Goal: Task Accomplishment & Management: Use online tool/utility

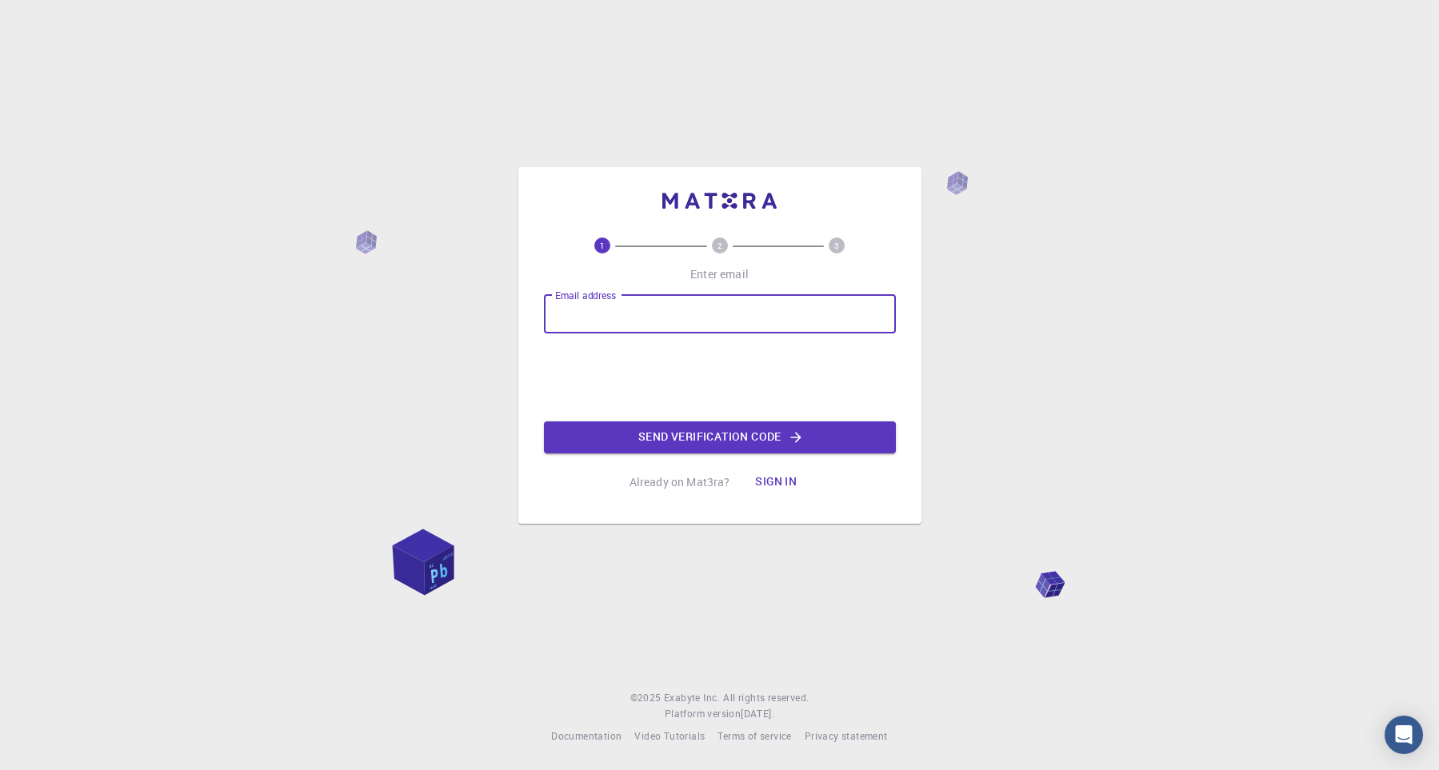
click at [611, 318] on input "Email address" at bounding box center [720, 314] width 352 height 38
type input "[EMAIL_ADDRESS][DOMAIN_NAME]"
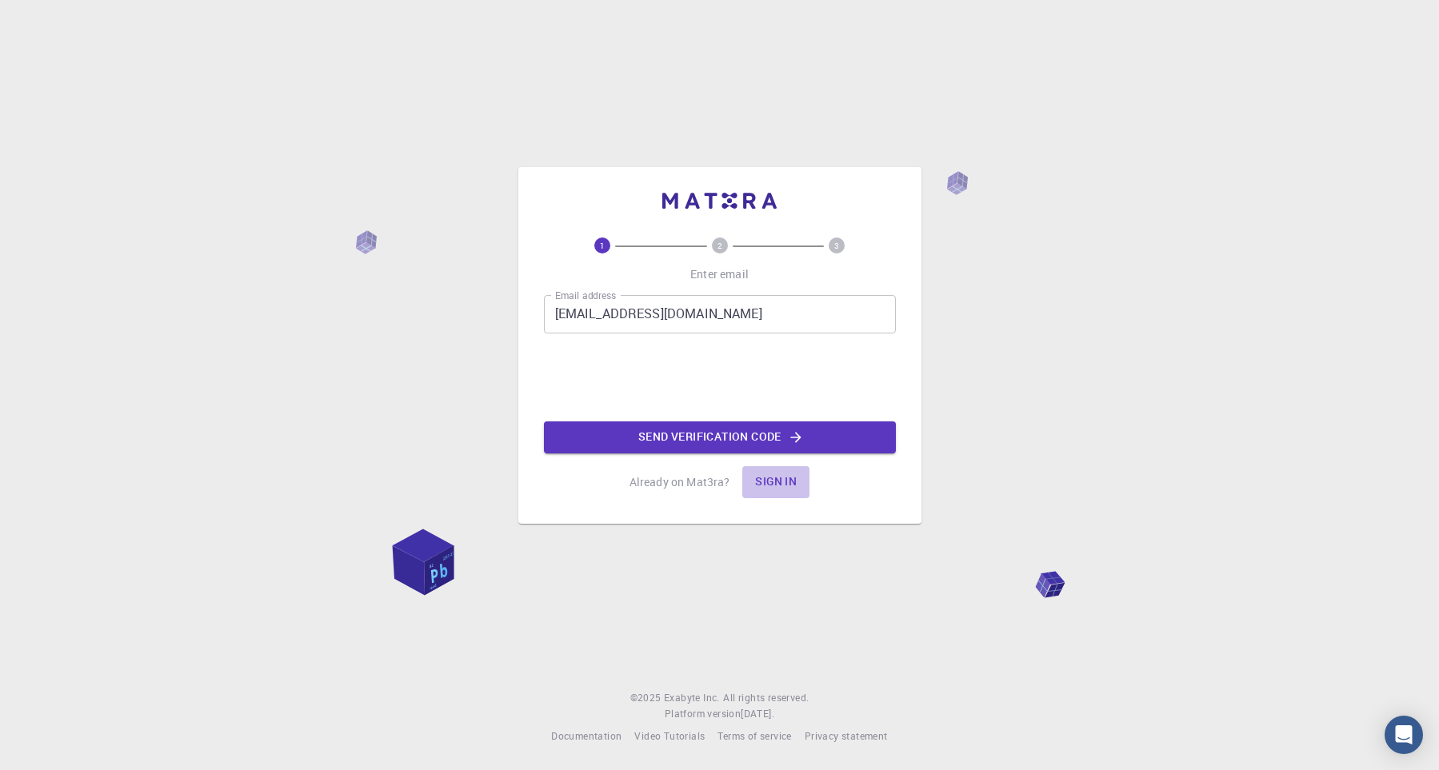
click at [785, 475] on button "Sign in" at bounding box center [775, 482] width 67 height 32
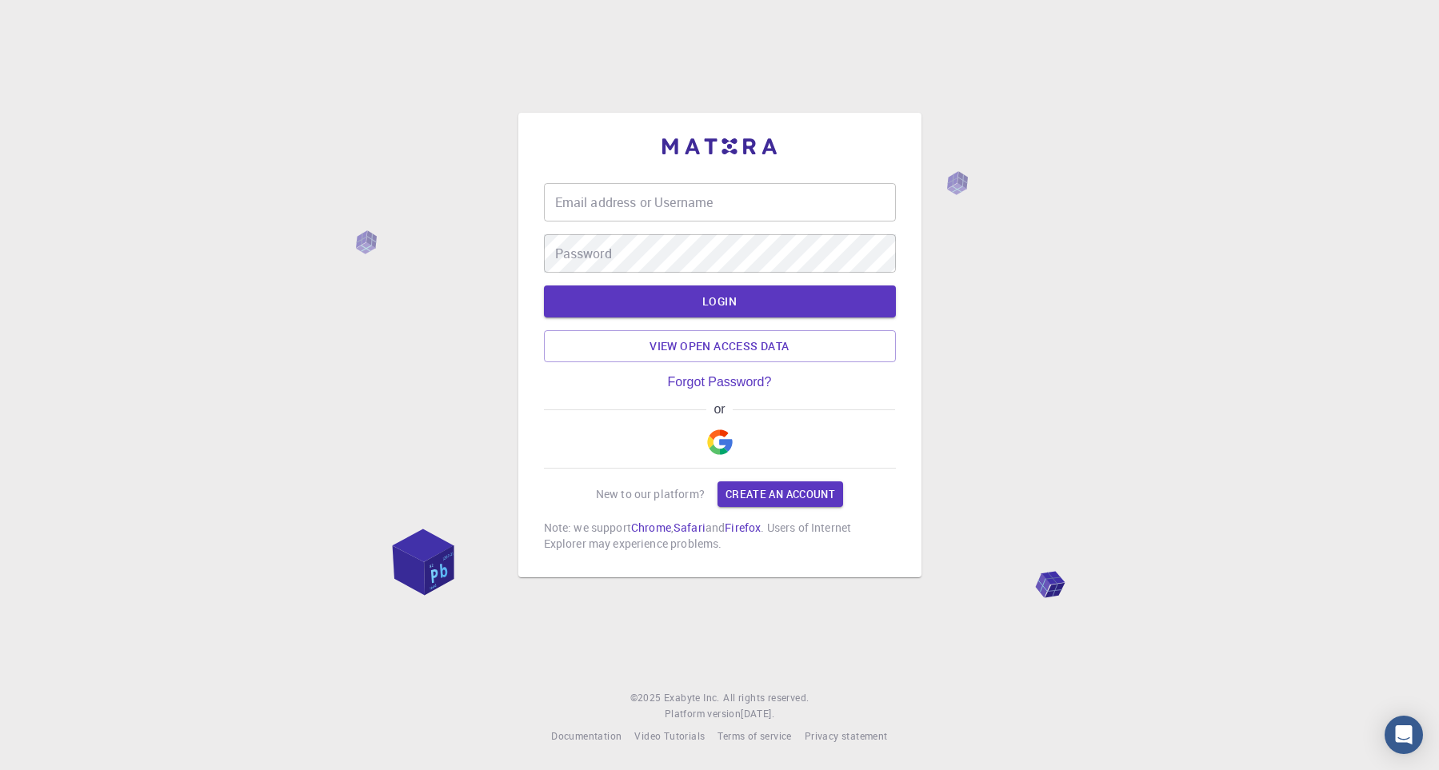
type input "[EMAIL_ADDRESS][DOMAIN_NAME]"
click at [721, 299] on button "LOGIN" at bounding box center [720, 302] width 352 height 32
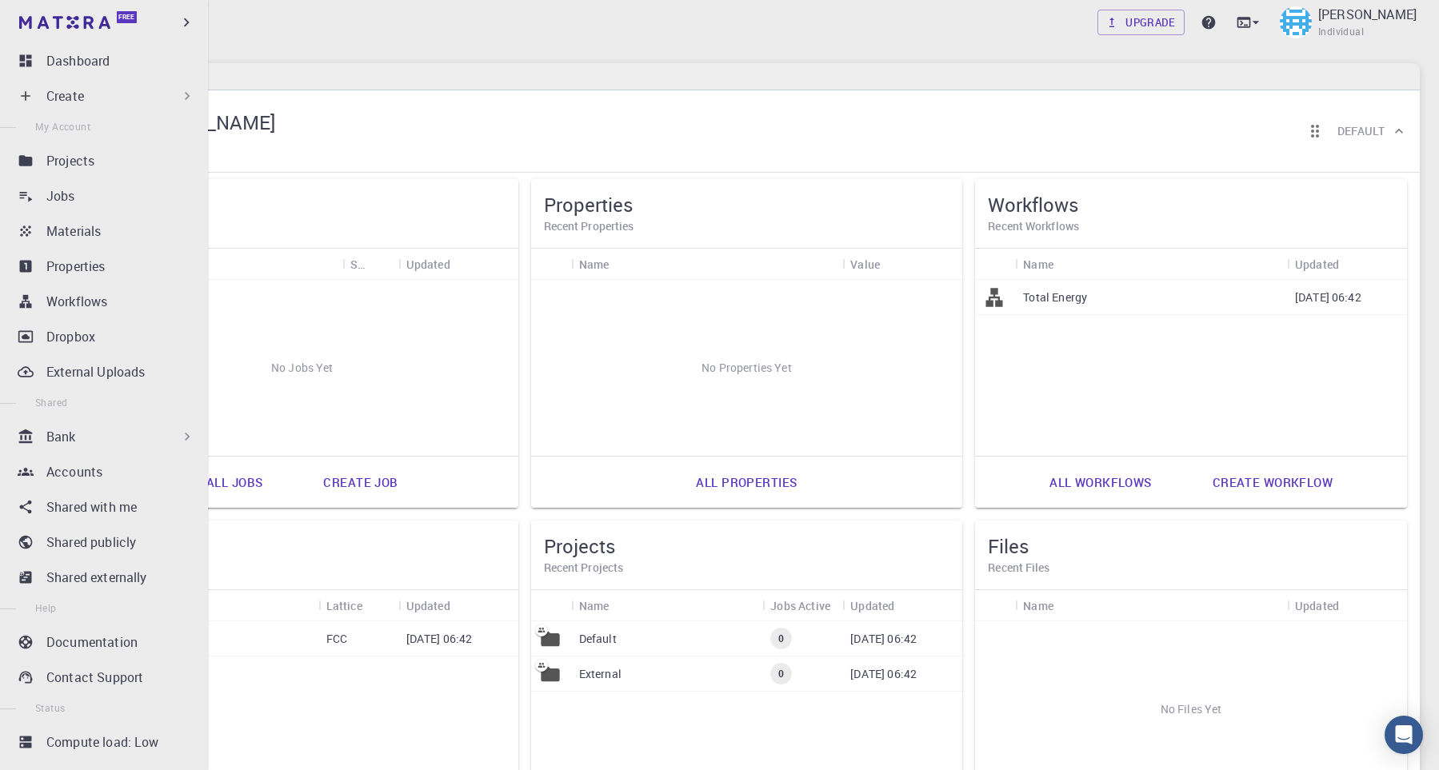
click at [101, 97] on div "Create" at bounding box center [120, 95] width 149 height 19
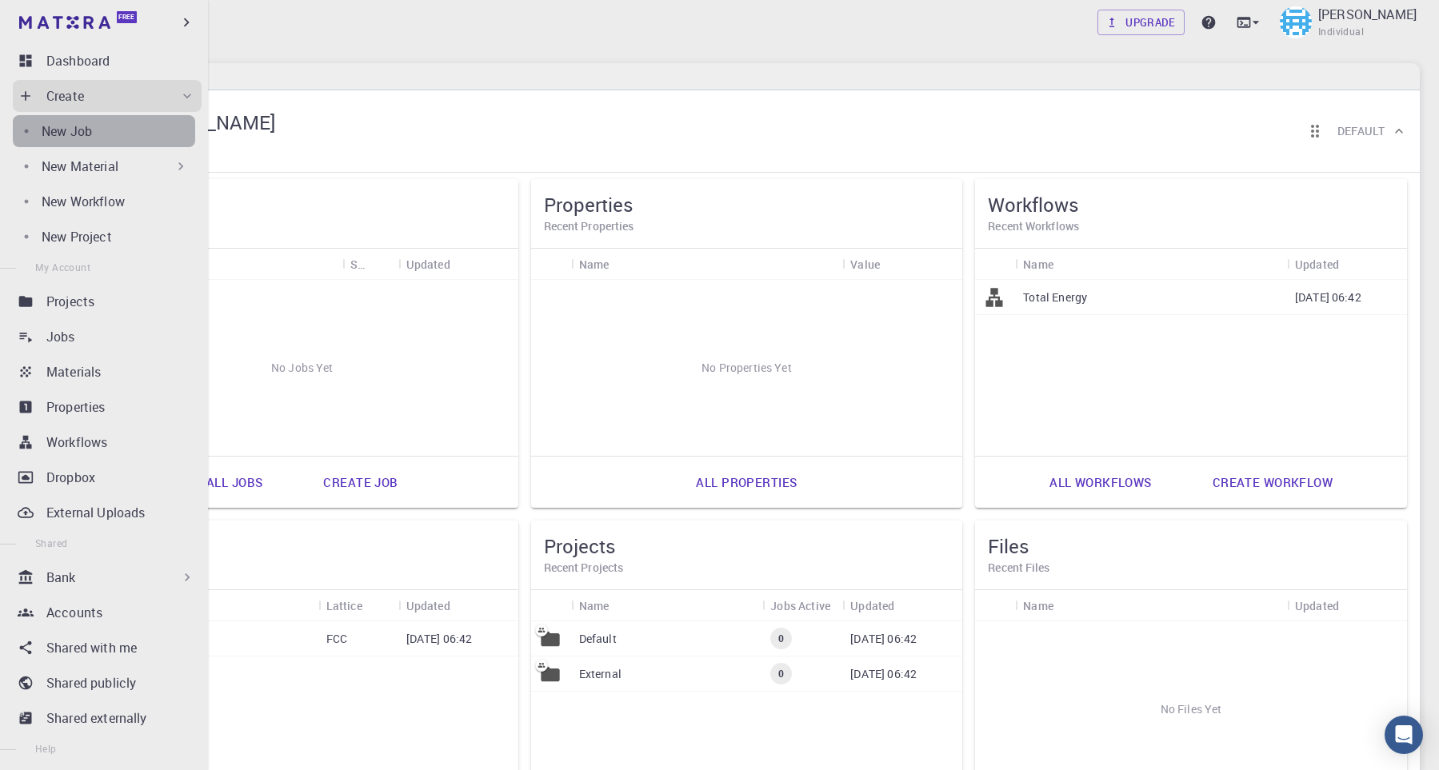
click at [121, 133] on div "New Job" at bounding box center [119, 131] width 154 height 19
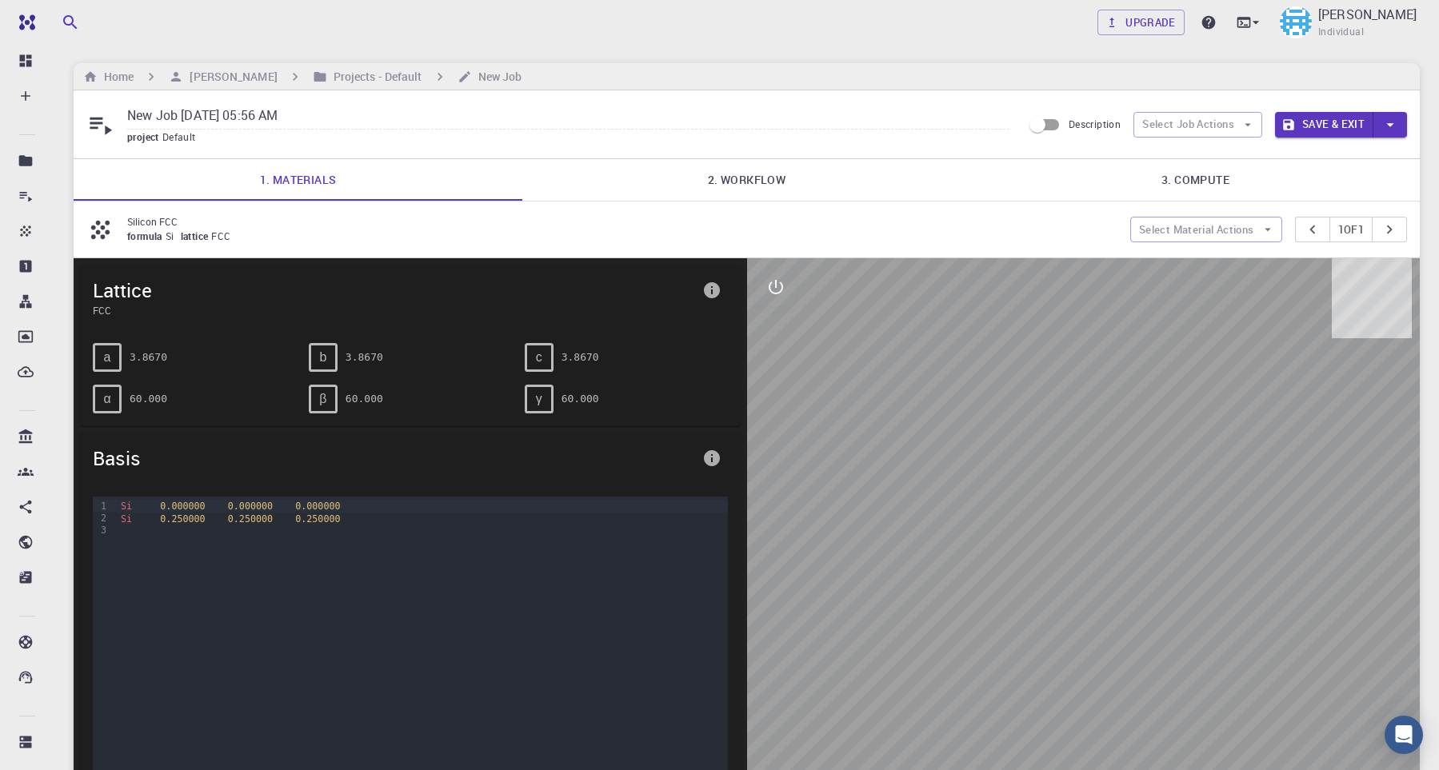
click at [220, 349] on div "a 3.8670" at bounding box center [188, 351] width 216 height 42
click at [772, 181] on link "2. Workflow" at bounding box center [746, 180] width 449 height 42
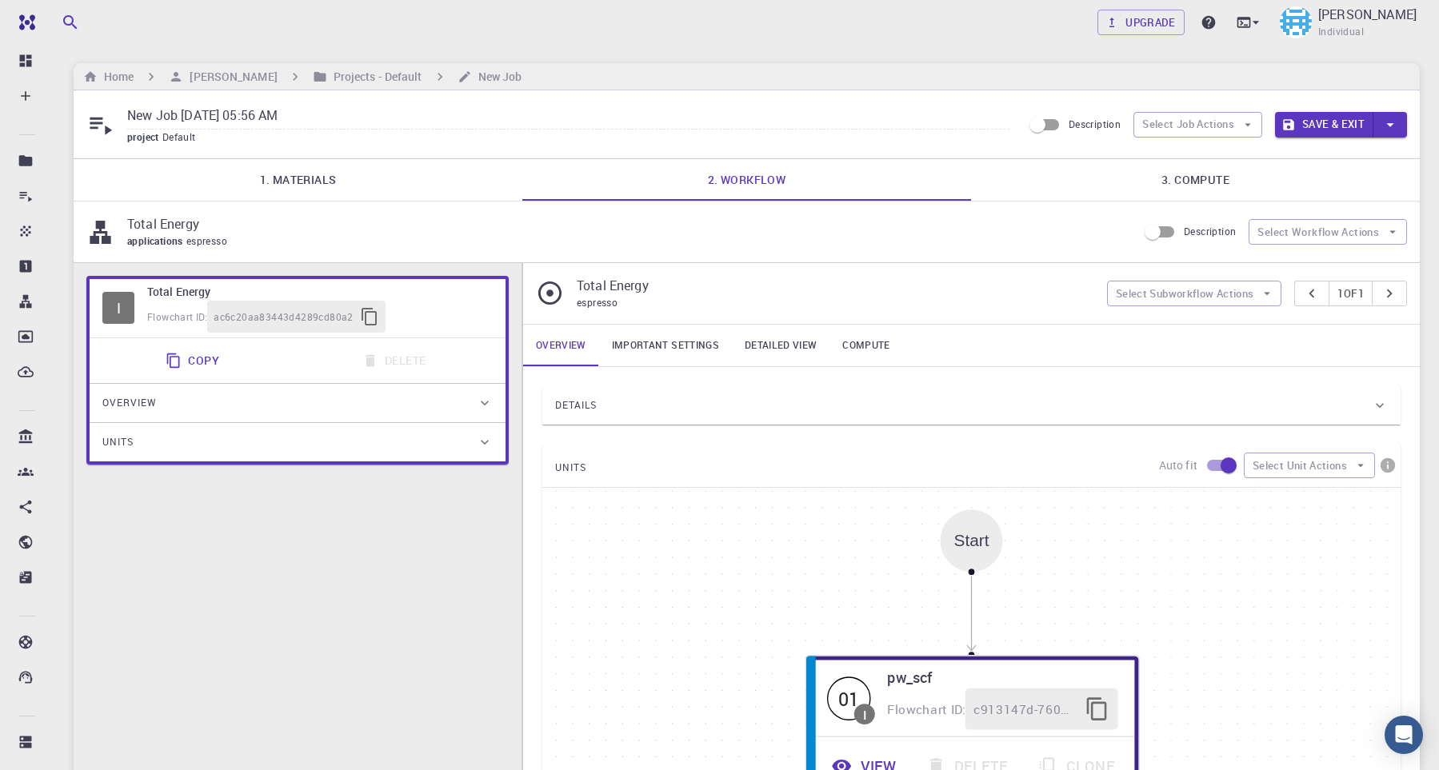
click at [275, 200] on link "1. Materials" at bounding box center [298, 180] width 449 height 42
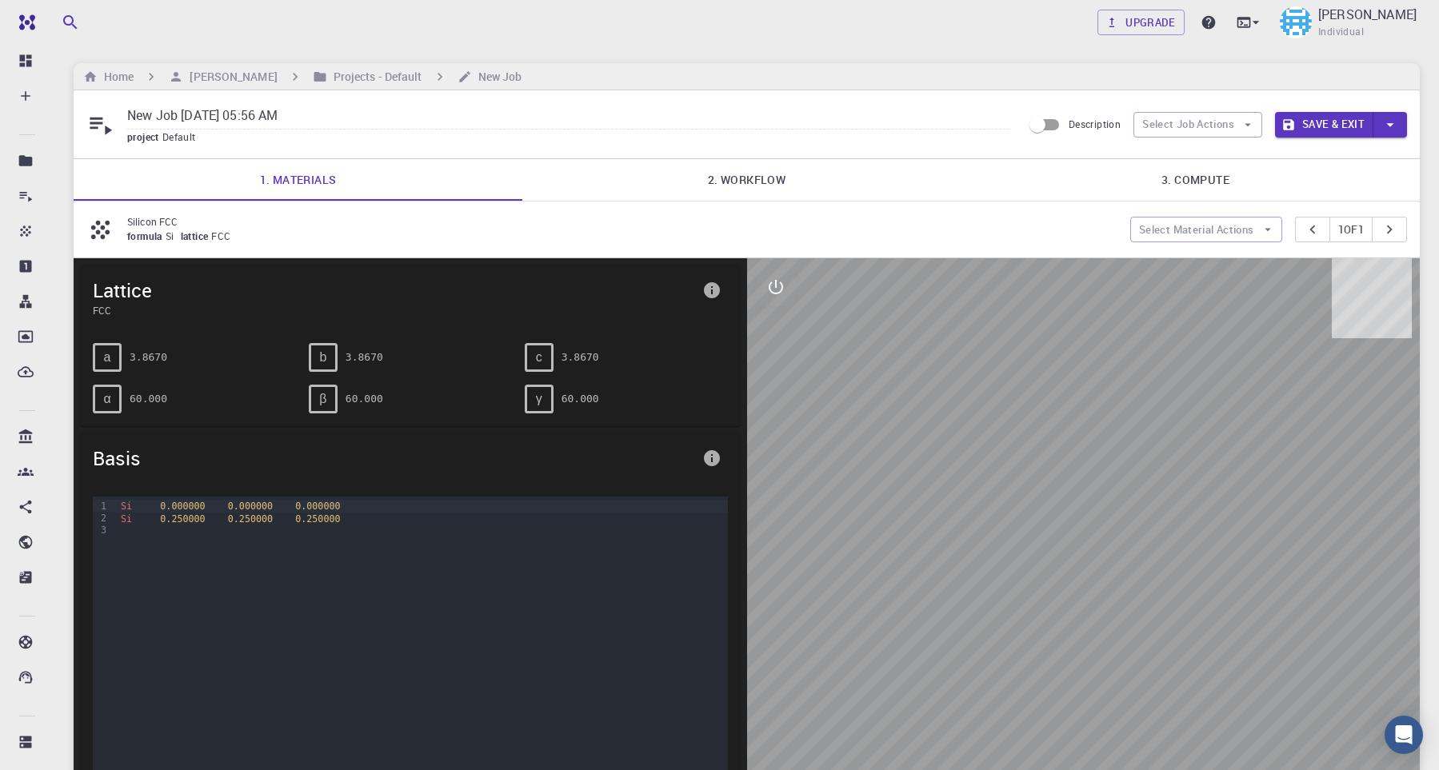
click at [218, 242] on span "FCC" at bounding box center [224, 236] width 26 height 13
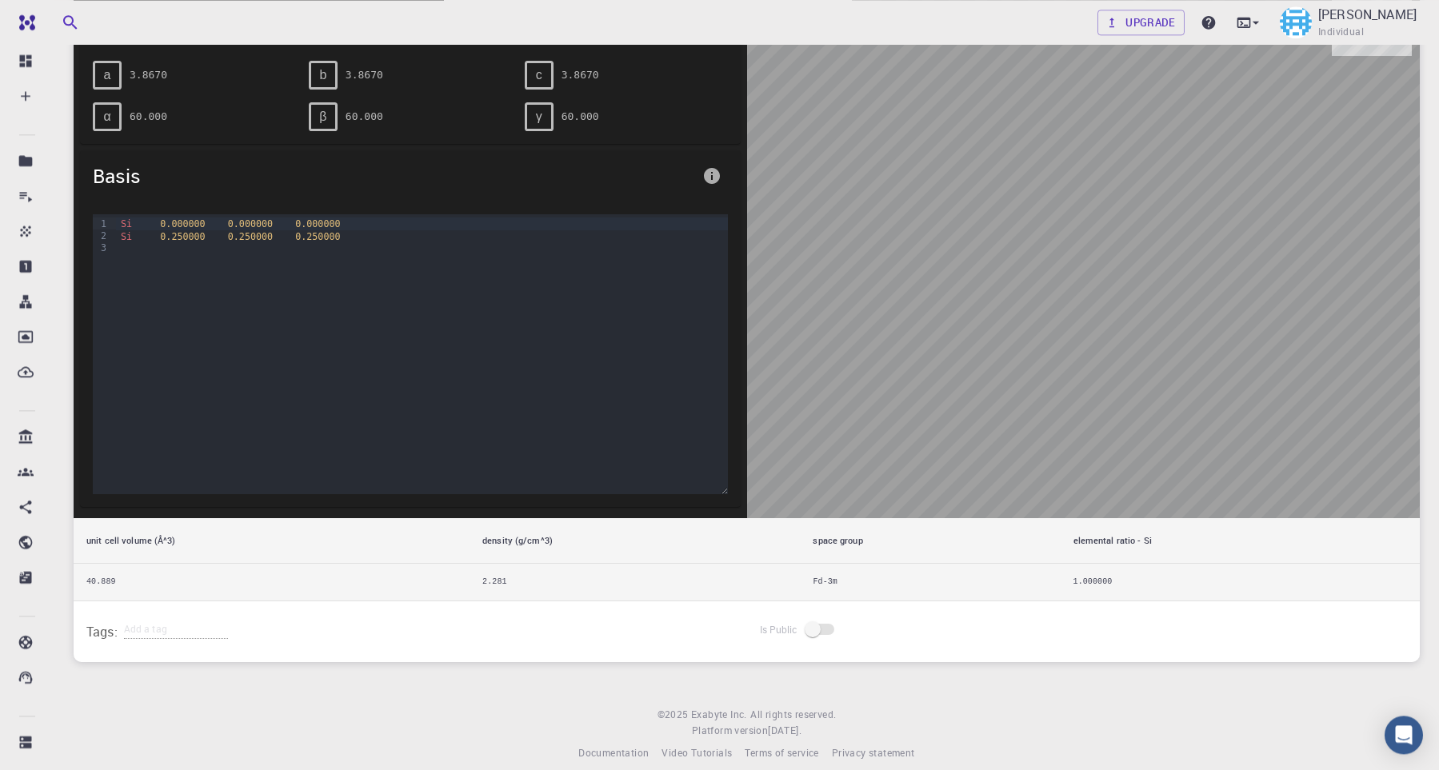
scroll to position [314, 0]
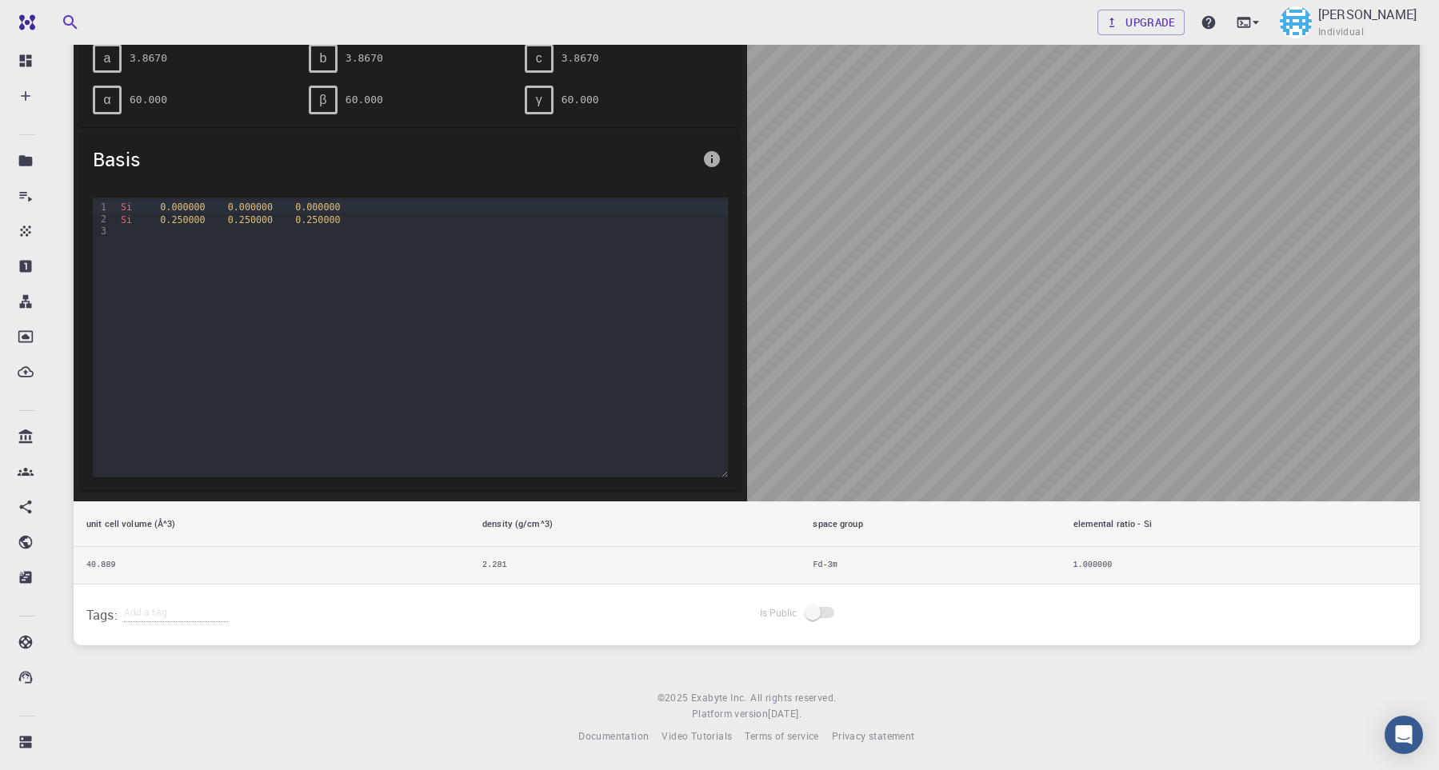
click at [432, 548] on td "40.889" at bounding box center [272, 565] width 396 height 38
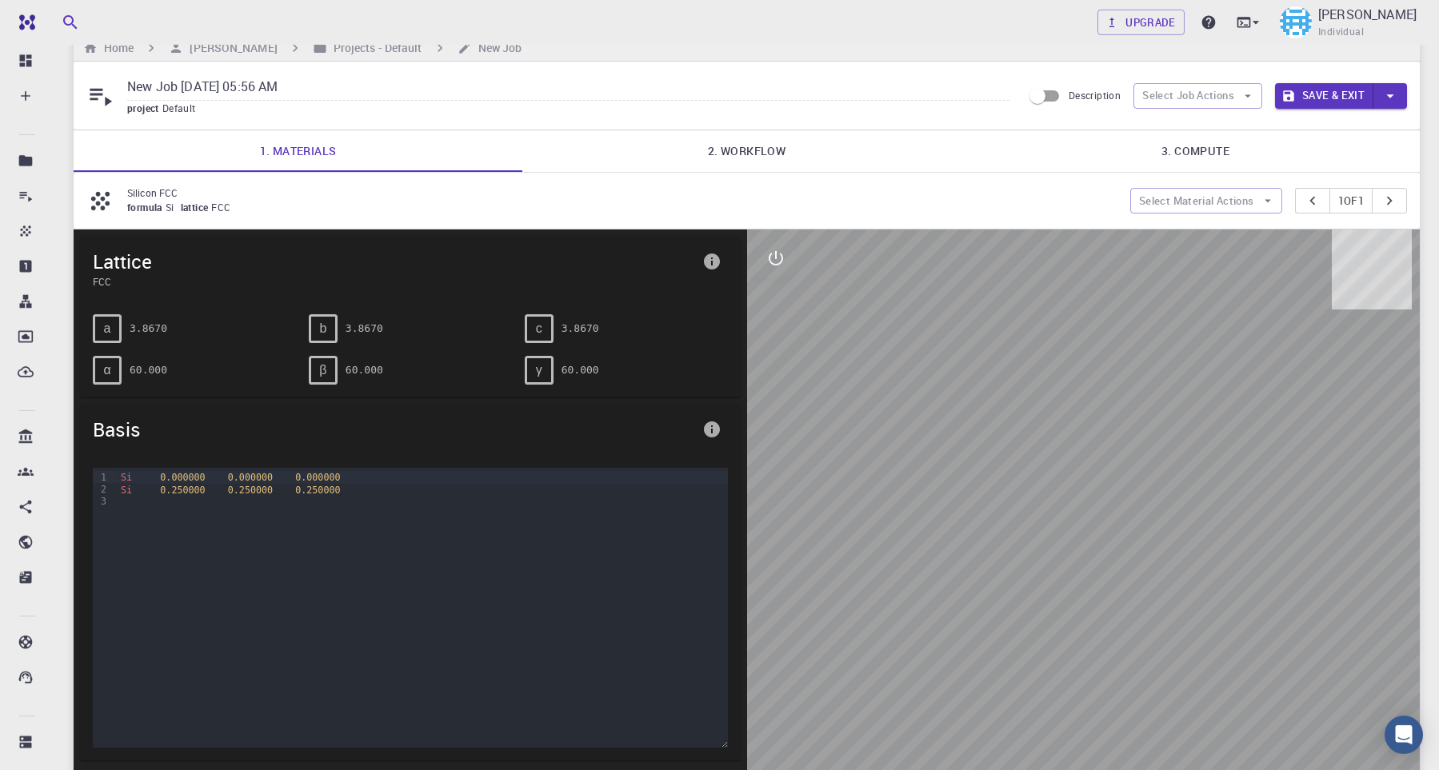
scroll to position [0, 0]
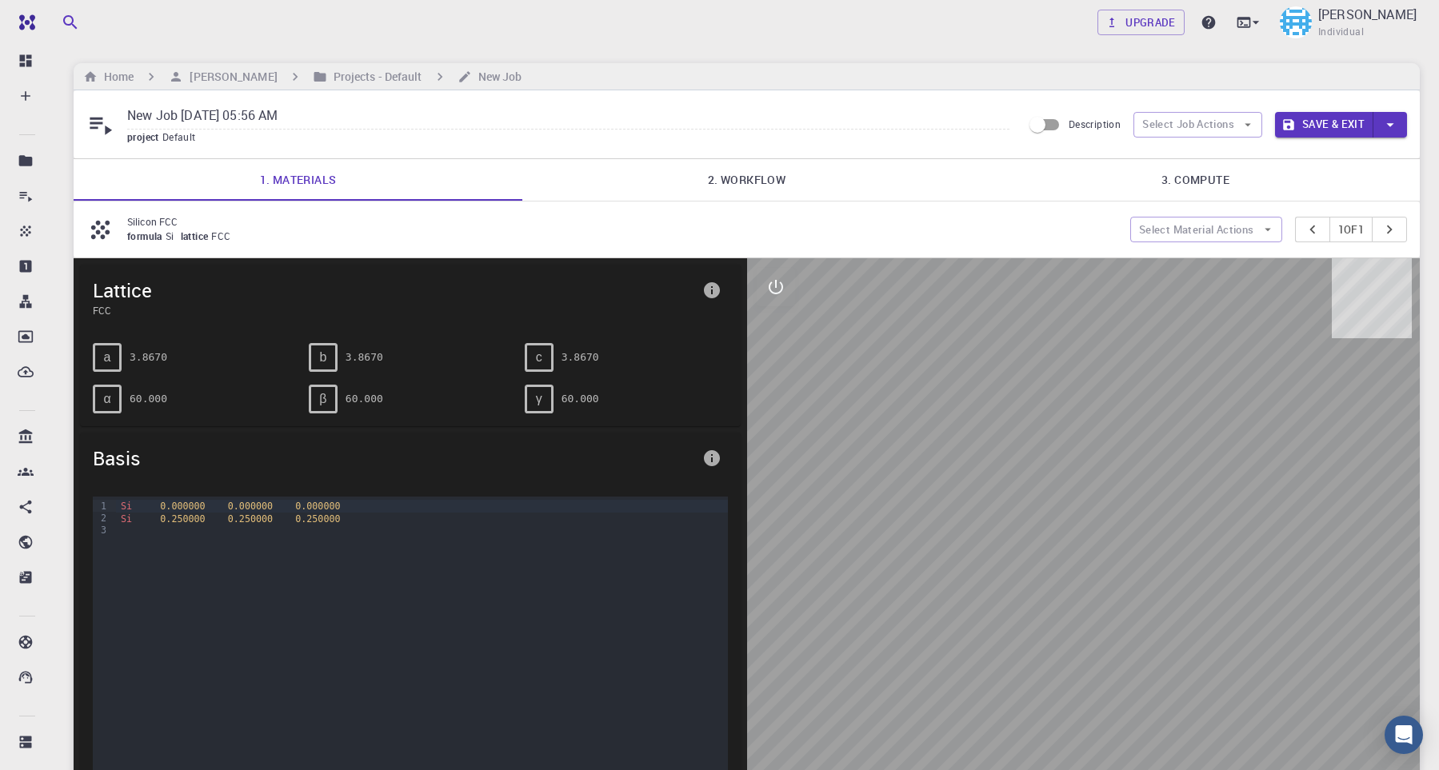
click at [209, 232] on div "formula Si lattice FCC" at bounding box center [622, 237] width 990 height 16
click at [1225, 241] on button "Select Material Actions" at bounding box center [1206, 230] width 152 height 26
click at [1234, 292] on span "Remove material" at bounding box center [1215, 291] width 98 height 16
click at [1245, 234] on button "Select Material Actions" at bounding box center [1206, 230] width 152 height 26
click at [1230, 286] on span "Remove material" at bounding box center [1215, 291] width 98 height 16
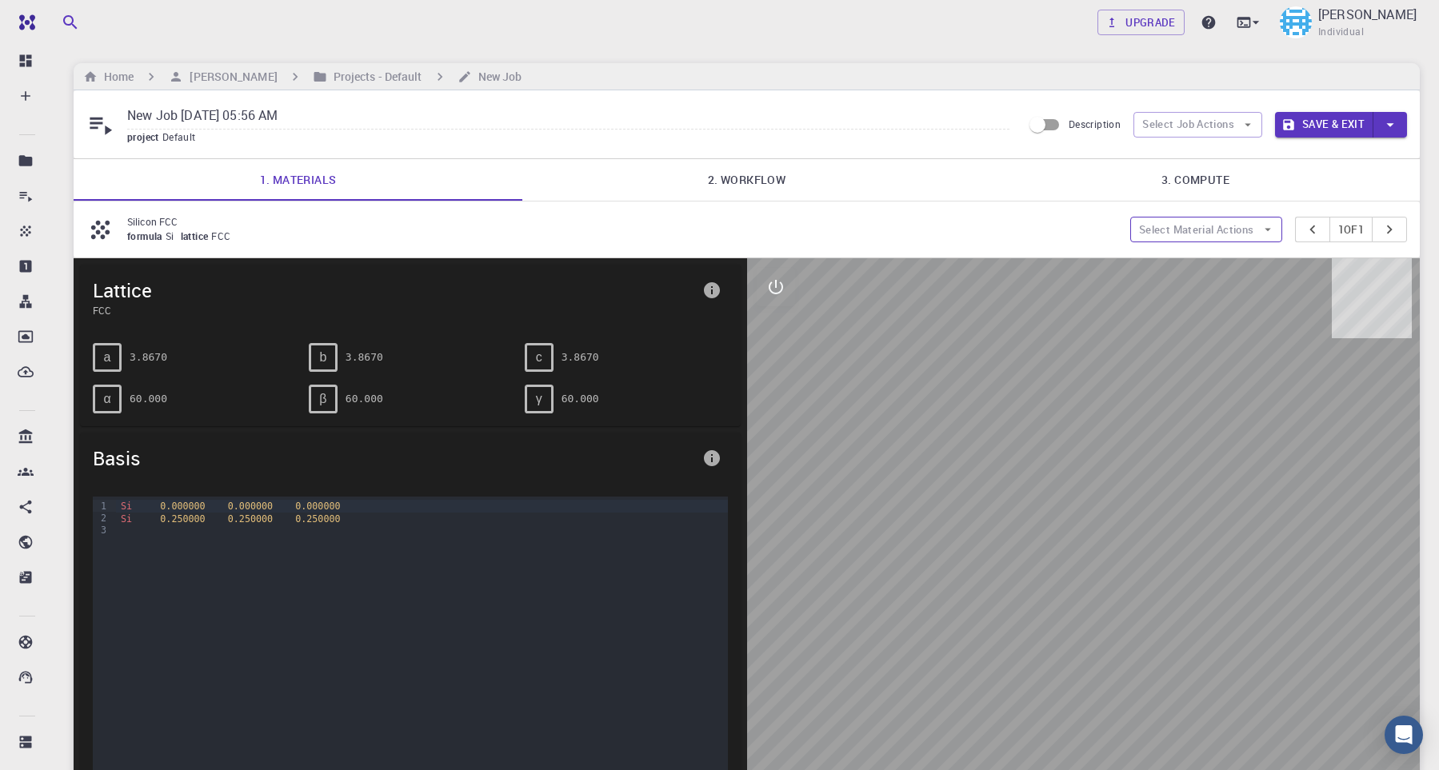
click at [1242, 242] on button "Select Material Actions" at bounding box center [1206, 230] width 152 height 26
click at [1226, 270] on span "Add materials" at bounding box center [1215, 266] width 98 height 16
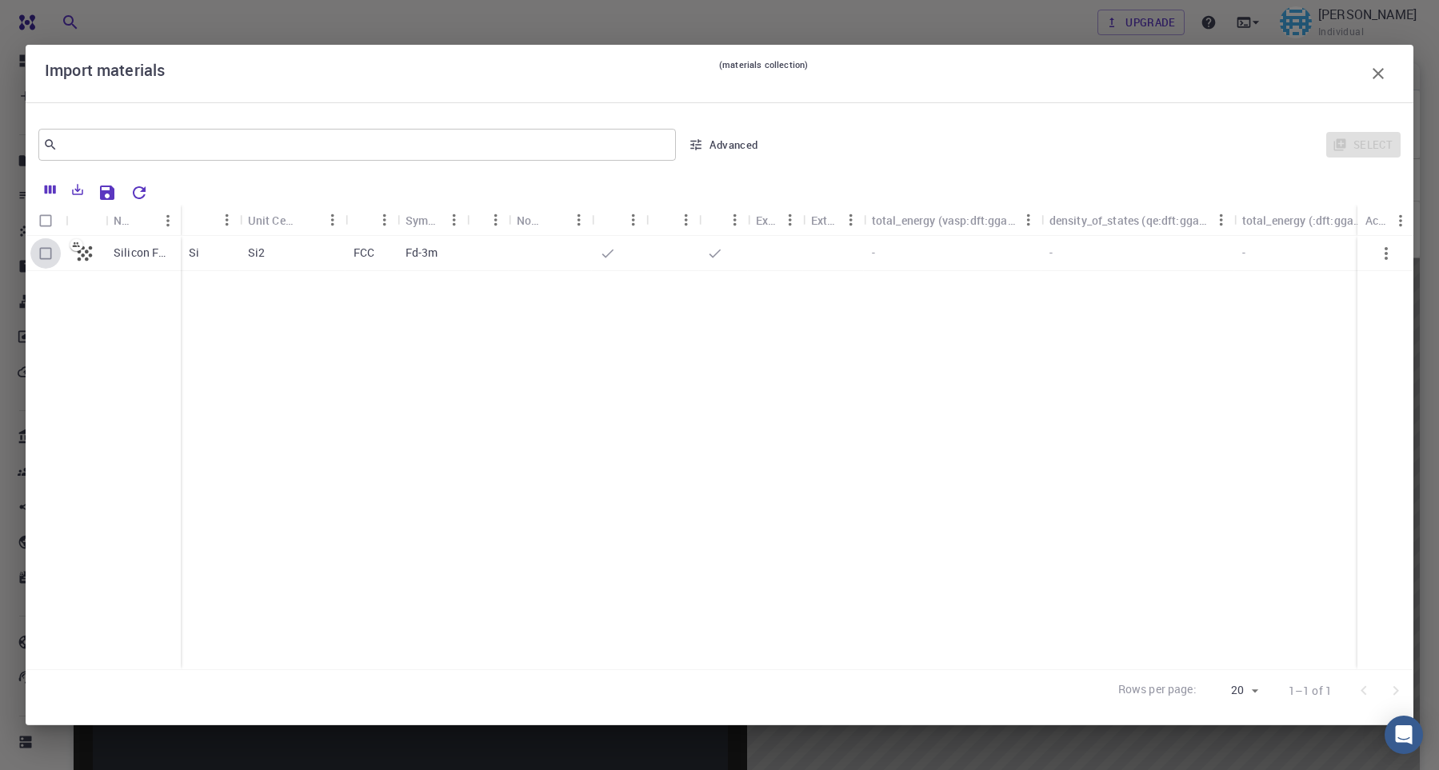
click at [48, 253] on input "Select row" at bounding box center [45, 253] width 30 height 30
checkbox input "true"
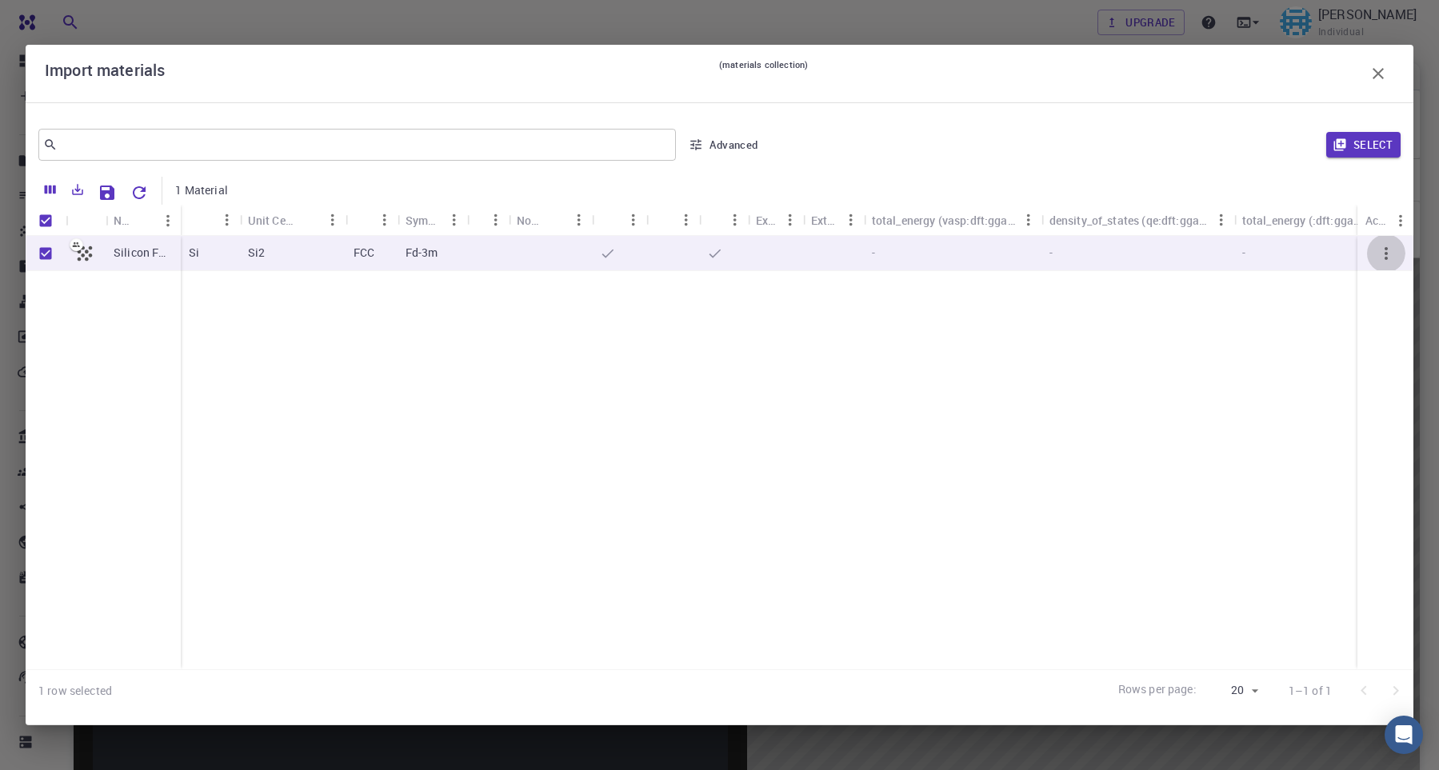
click at [1386, 251] on icon "button" at bounding box center [1386, 253] width 19 height 19
click at [1385, 254] on icon "button" at bounding box center [1386, 253] width 3 height 13
click at [144, 190] on icon "Reset Explorer Settings" at bounding box center [139, 192] width 13 height 13
click at [87, 251] on icon at bounding box center [85, 253] width 15 height 15
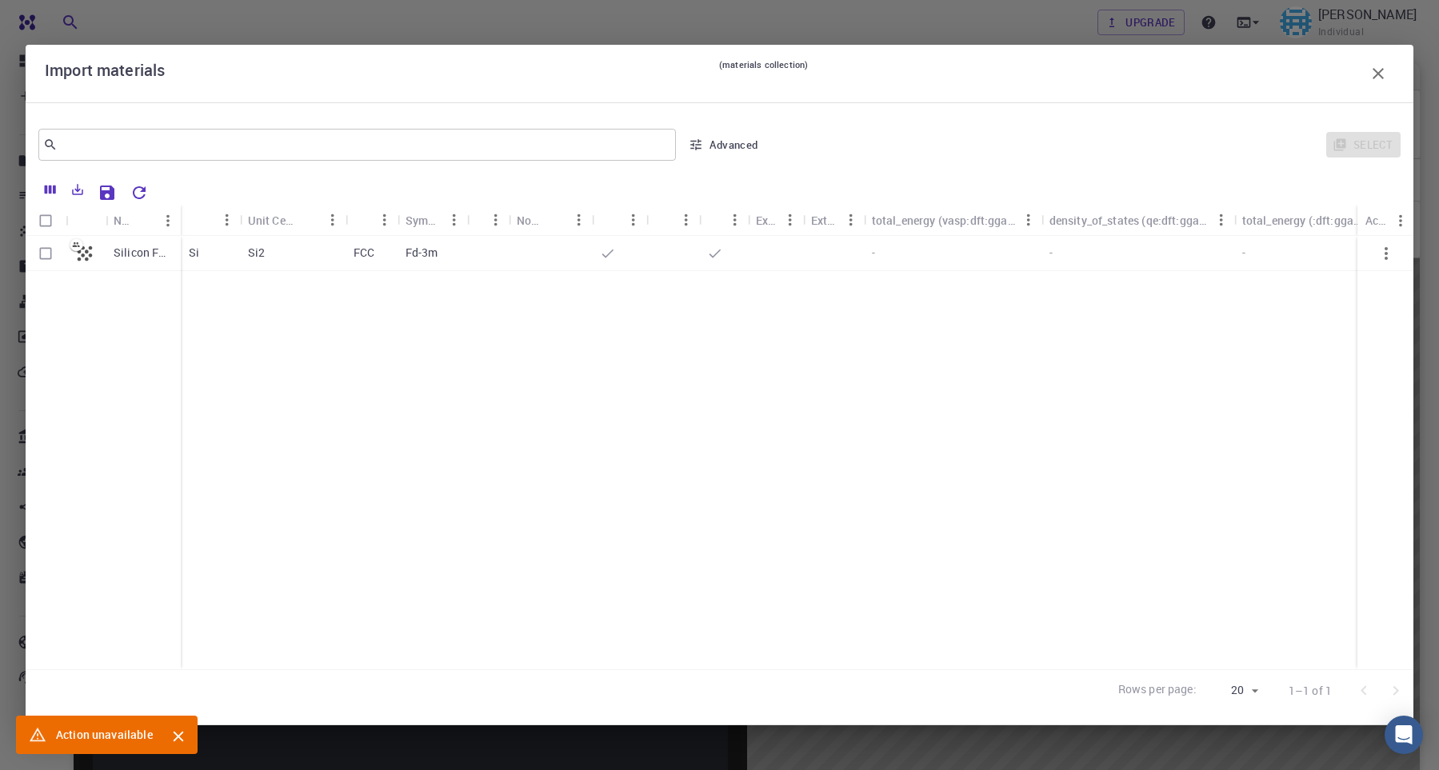
checkbox input "false"
click at [1382, 69] on icon "button" at bounding box center [1378, 73] width 19 height 19
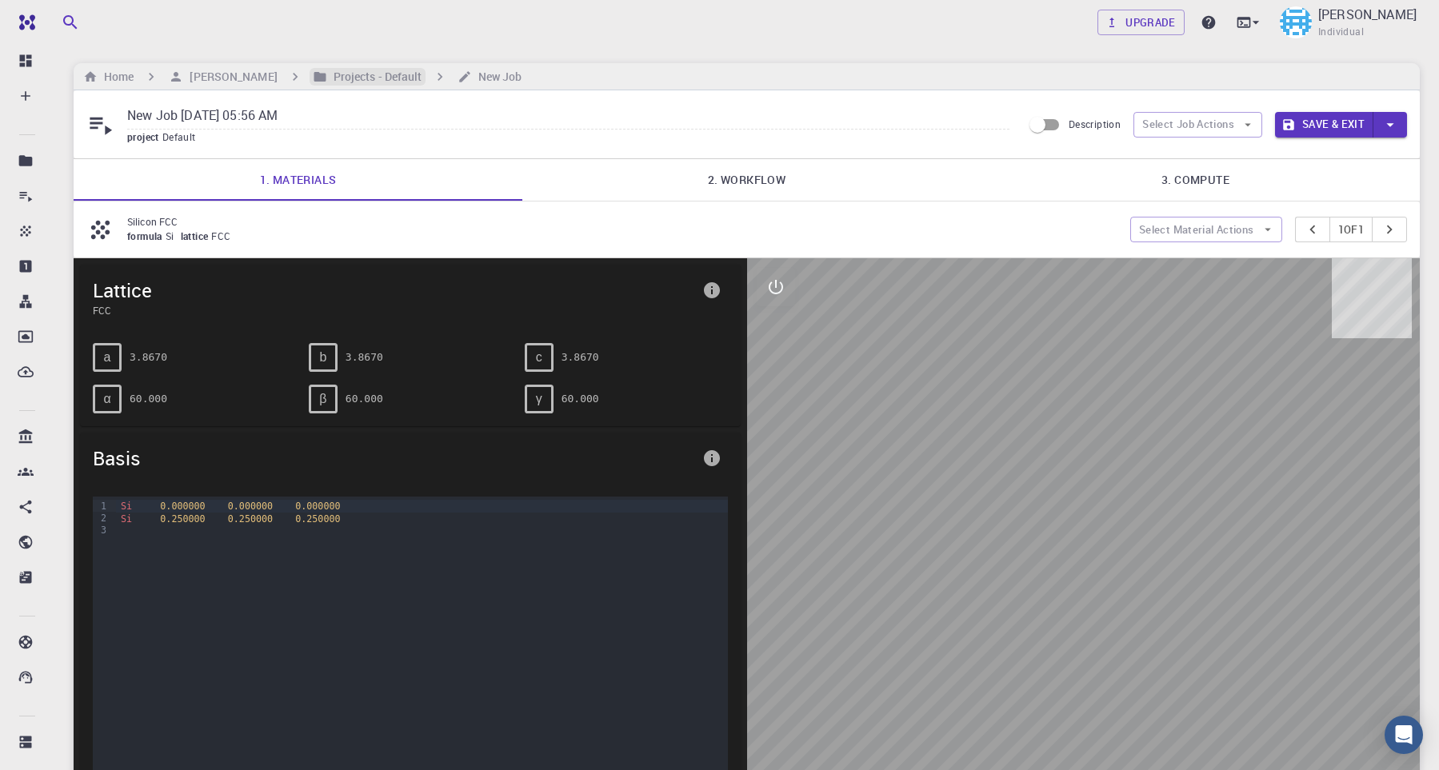
click at [376, 70] on h6 "Projects - Default" at bounding box center [374, 77] width 95 height 18
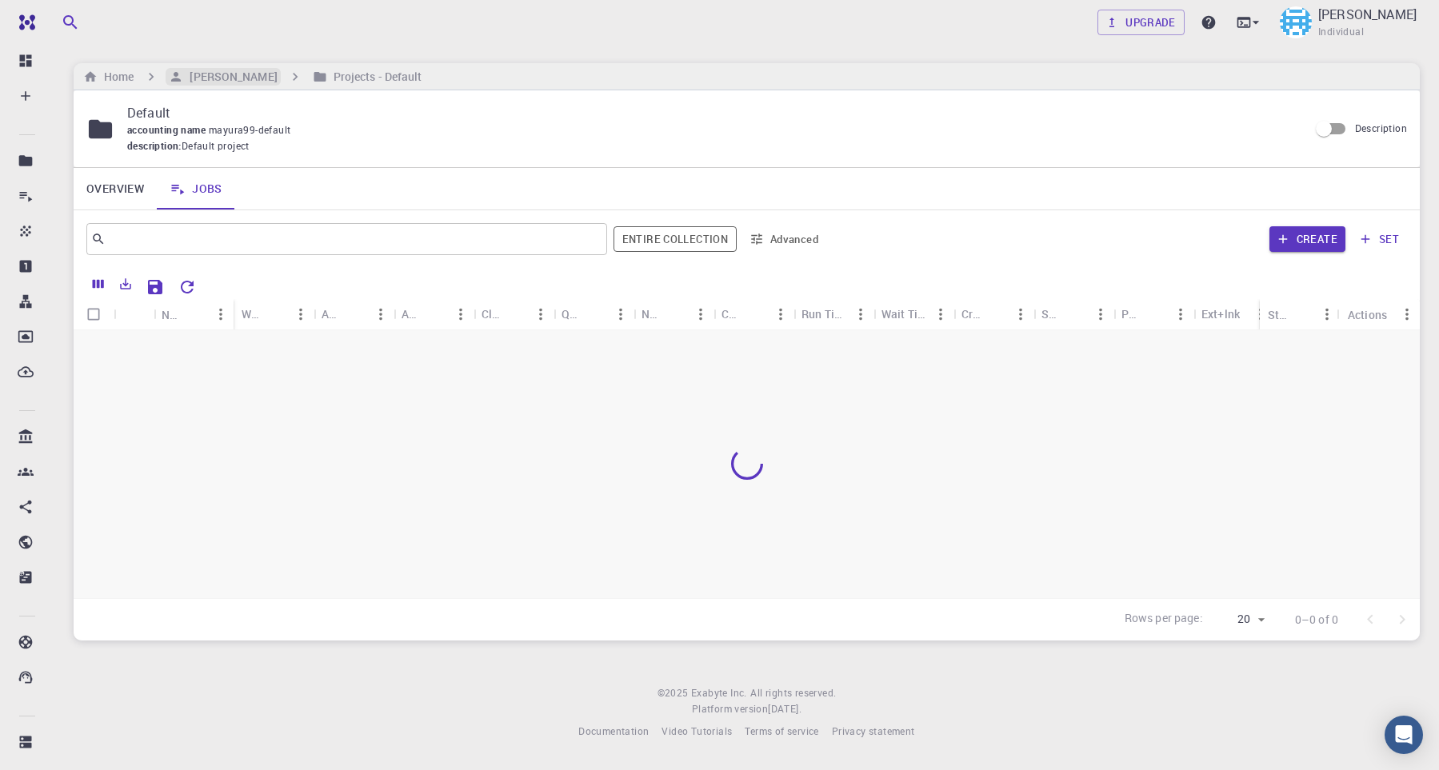
click at [208, 76] on h6 "[PERSON_NAME]" at bounding box center [230, 77] width 94 height 18
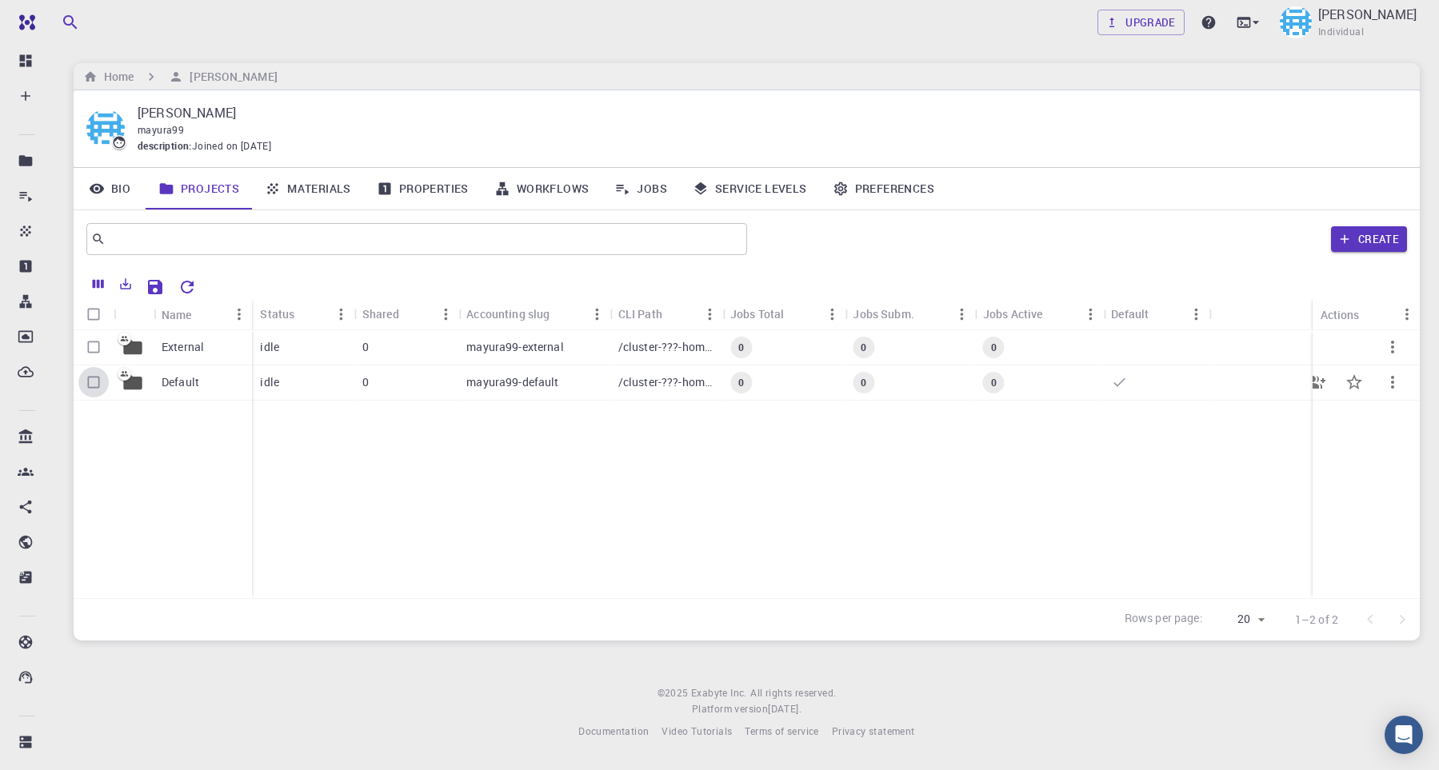
click at [92, 383] on input "Select row" at bounding box center [93, 382] width 30 height 30
checkbox input "true"
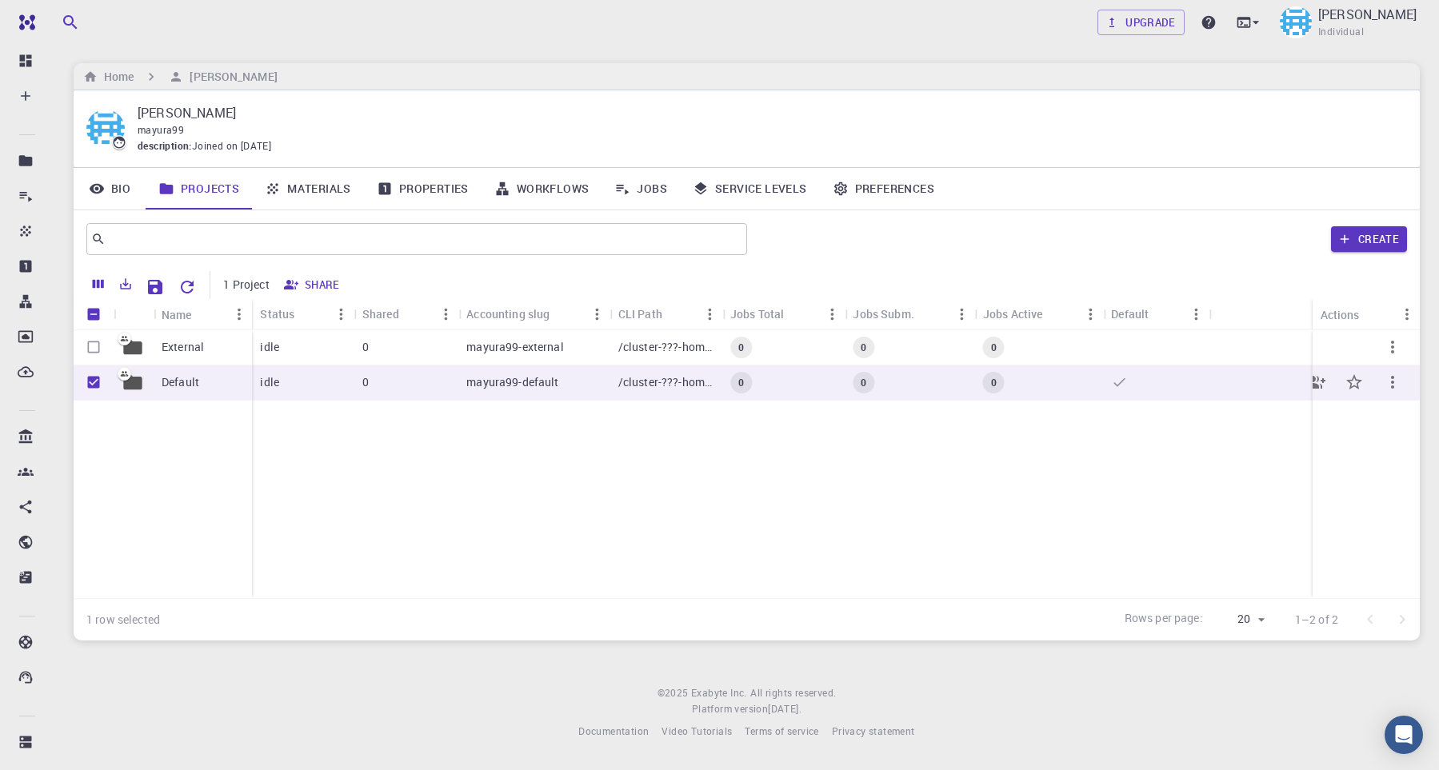
click at [94, 389] on input "Unselect row" at bounding box center [93, 382] width 30 height 30
checkbox input "false"
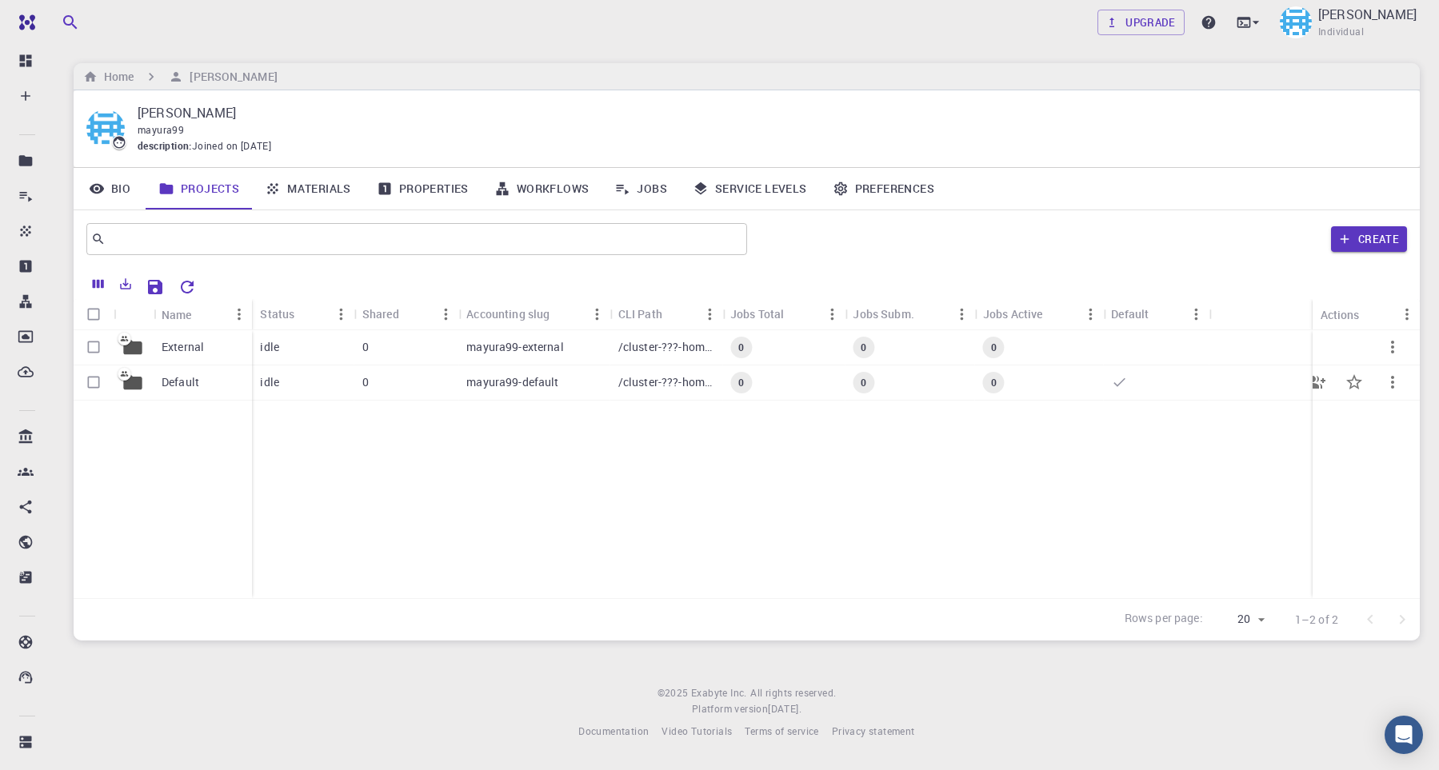
checkbox input "false"
click at [1384, 239] on button "Create" at bounding box center [1369, 239] width 76 height 26
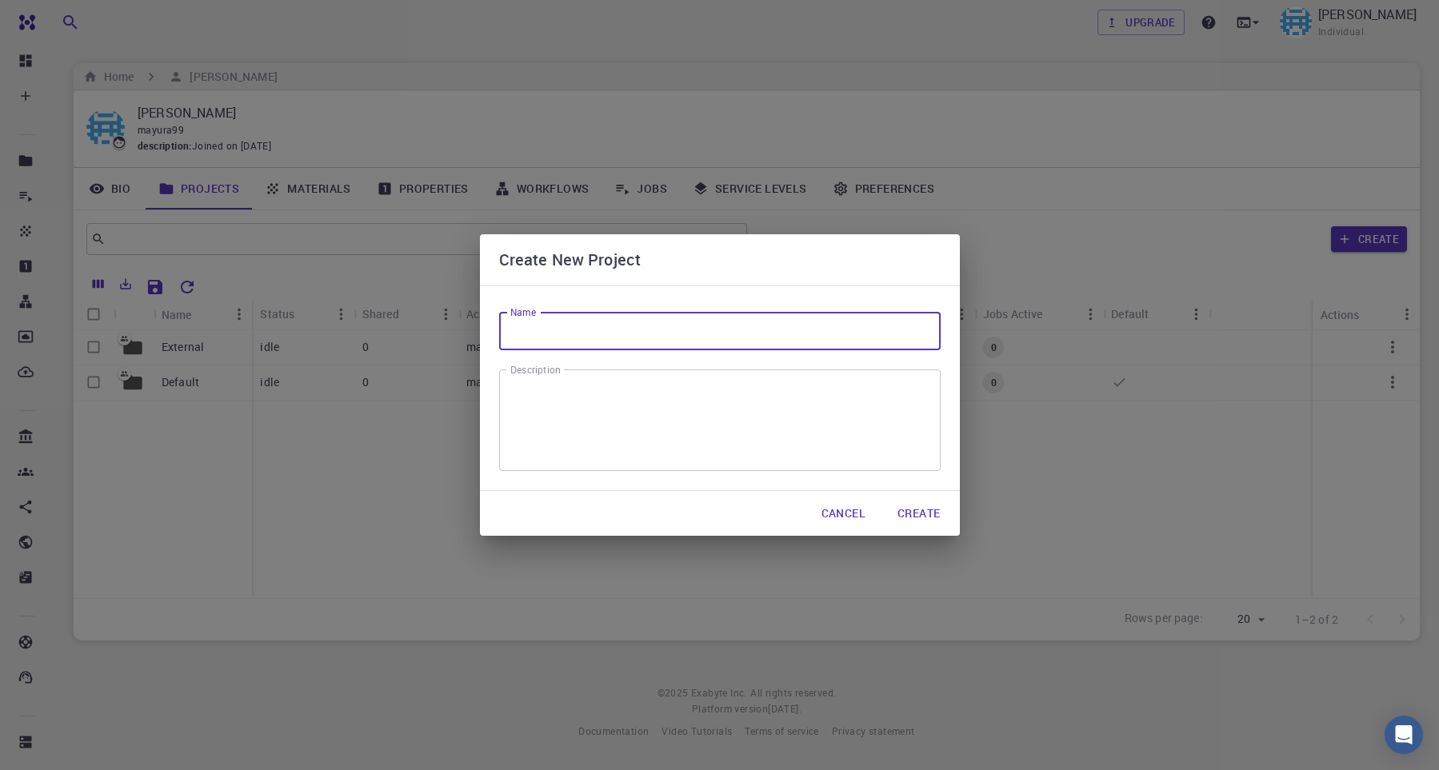
click at [665, 342] on input "Name" at bounding box center [720, 331] width 442 height 38
type input "LTA"
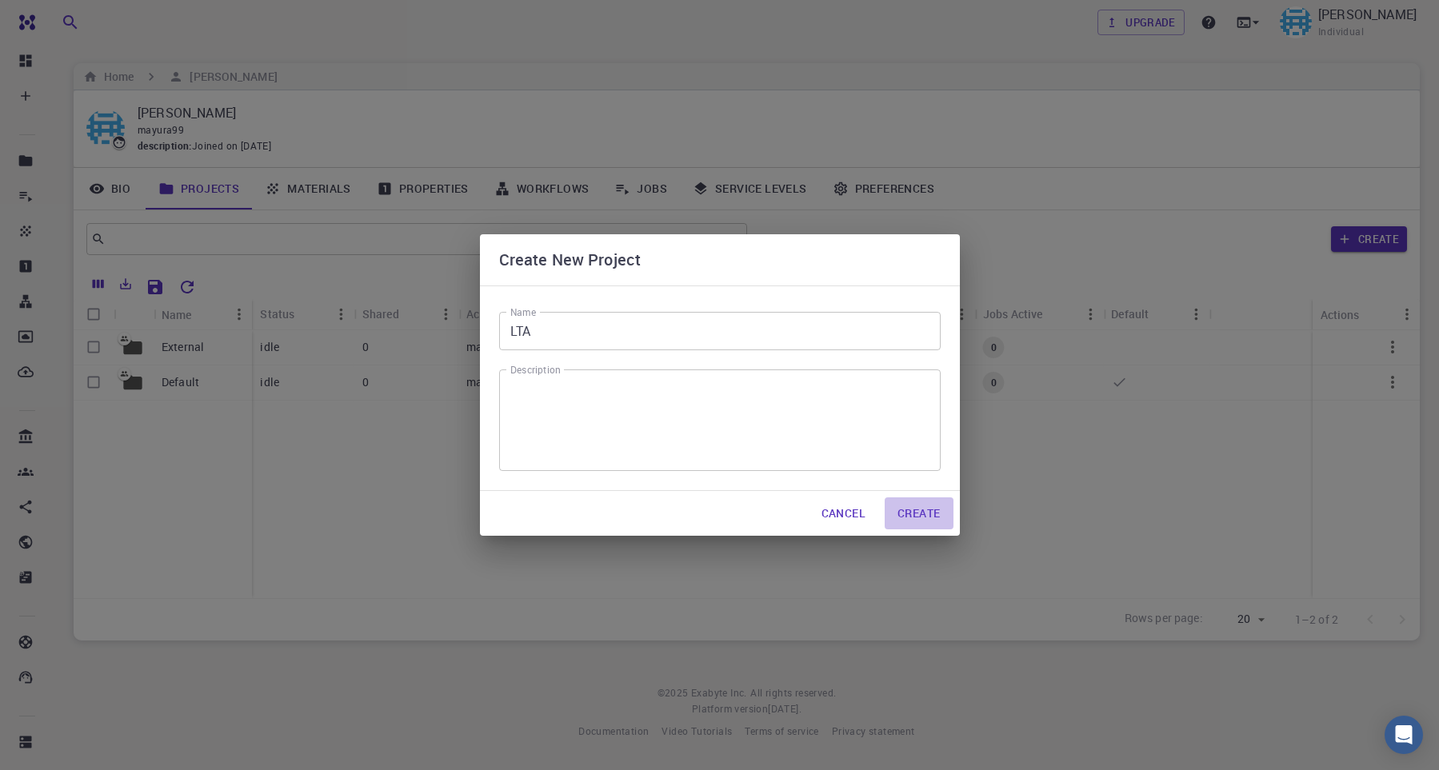
click at [928, 507] on button "Create" at bounding box center [919, 514] width 68 height 32
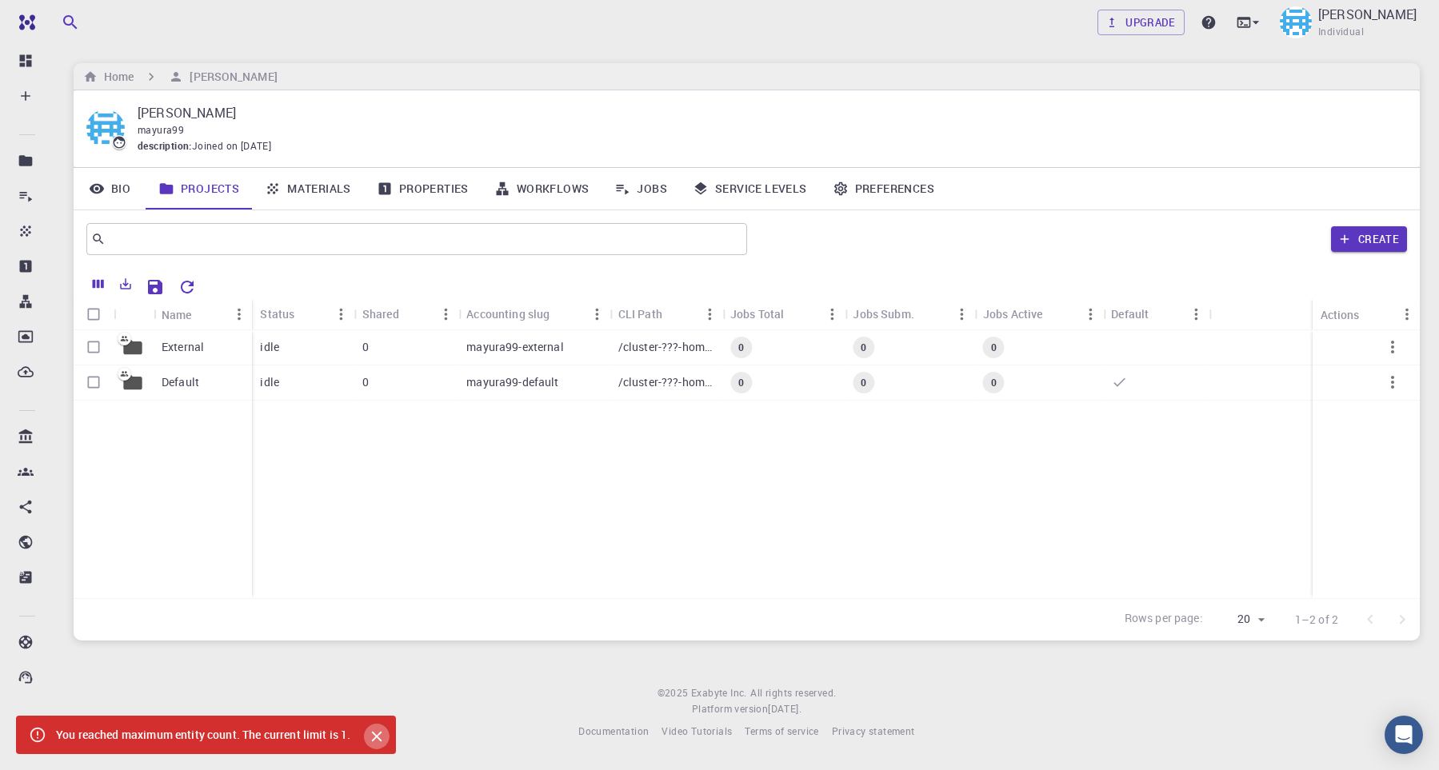
click at [382, 740] on icon "Close" at bounding box center [376, 737] width 10 height 10
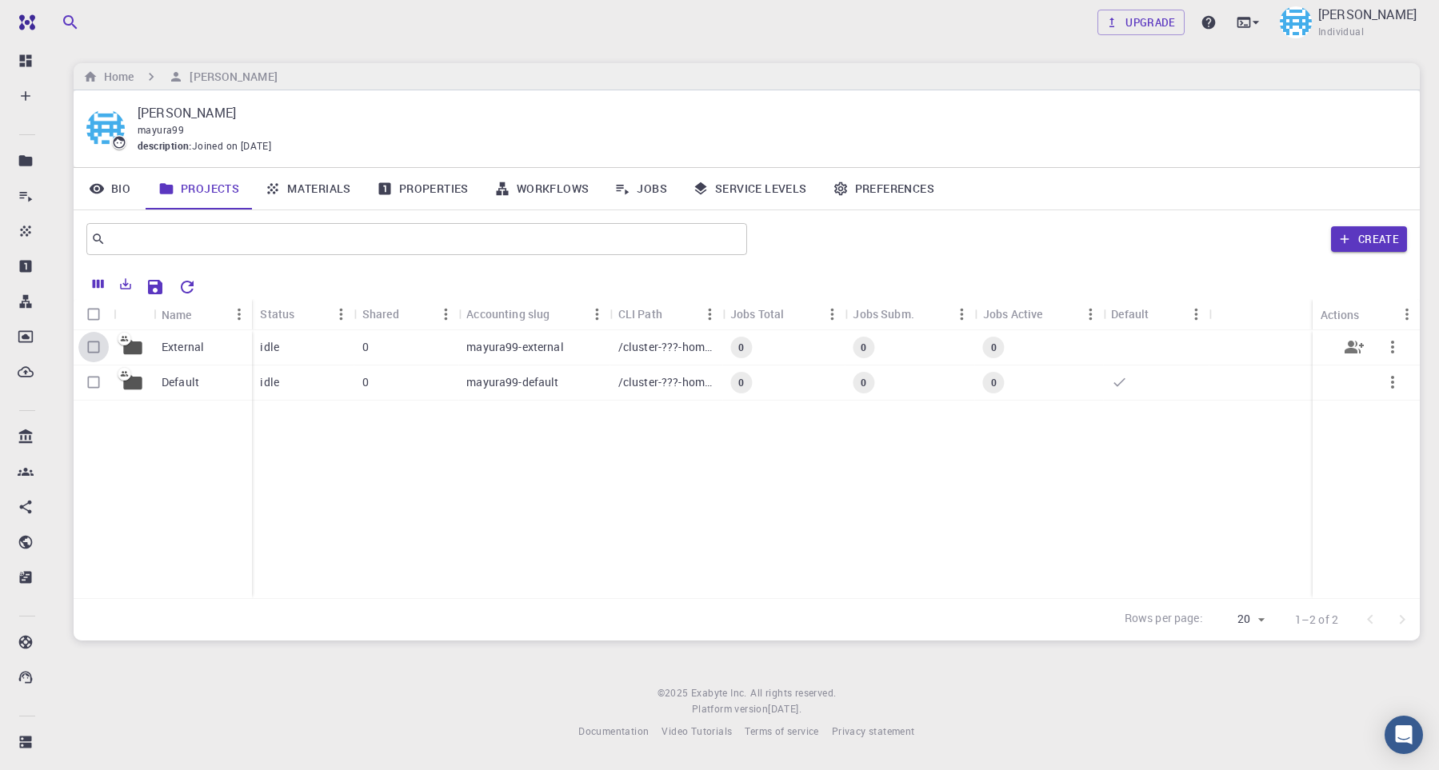
click at [91, 355] on input "Select row" at bounding box center [93, 347] width 30 height 30
checkbox input "true"
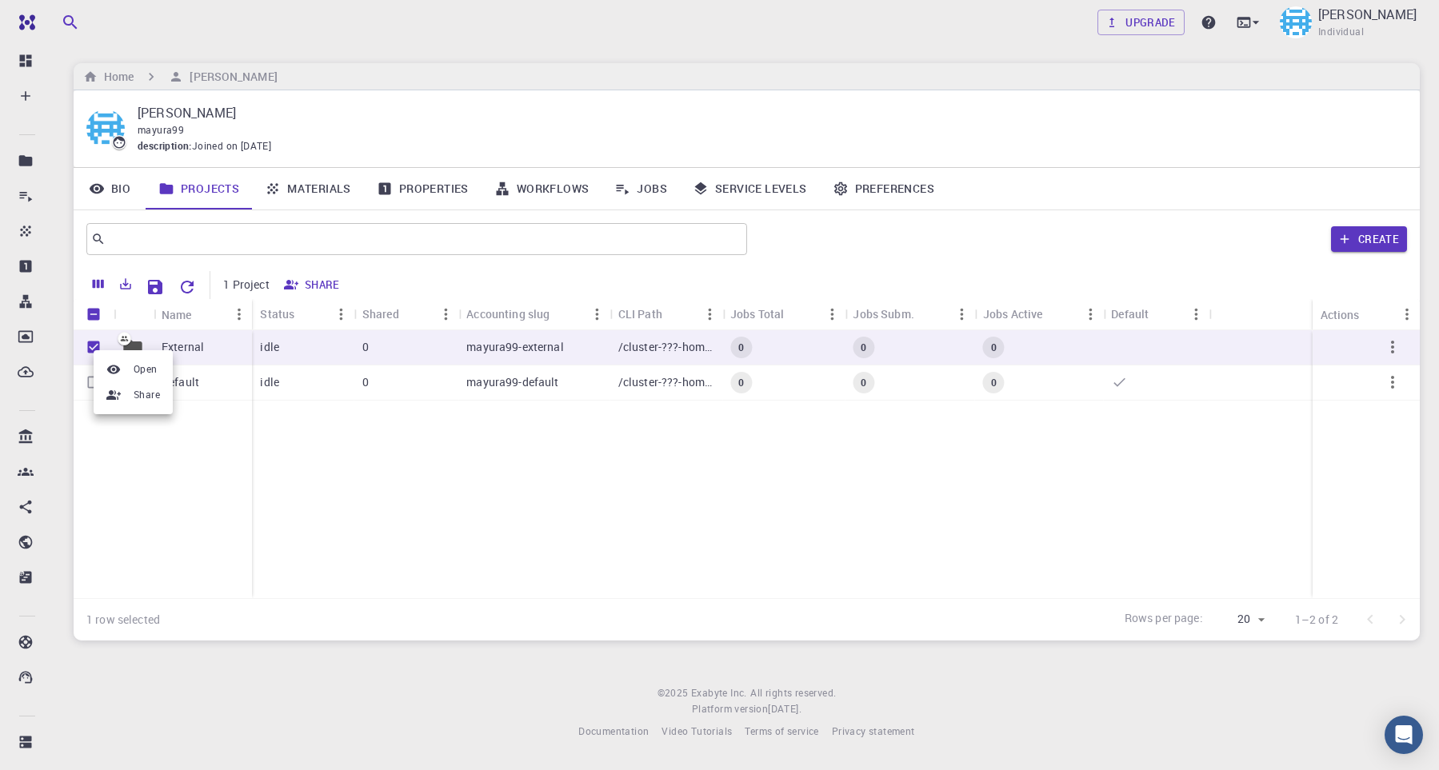
click at [211, 455] on div at bounding box center [719, 385] width 1439 height 770
click at [1386, 354] on icon "button" at bounding box center [1392, 347] width 19 height 19
click at [1391, 355] on ul "Open Share" at bounding box center [1386, 383] width 79 height 64
click at [1374, 471] on div at bounding box center [719, 385] width 1439 height 770
click at [1390, 395] on button "button" at bounding box center [1393, 382] width 38 height 38
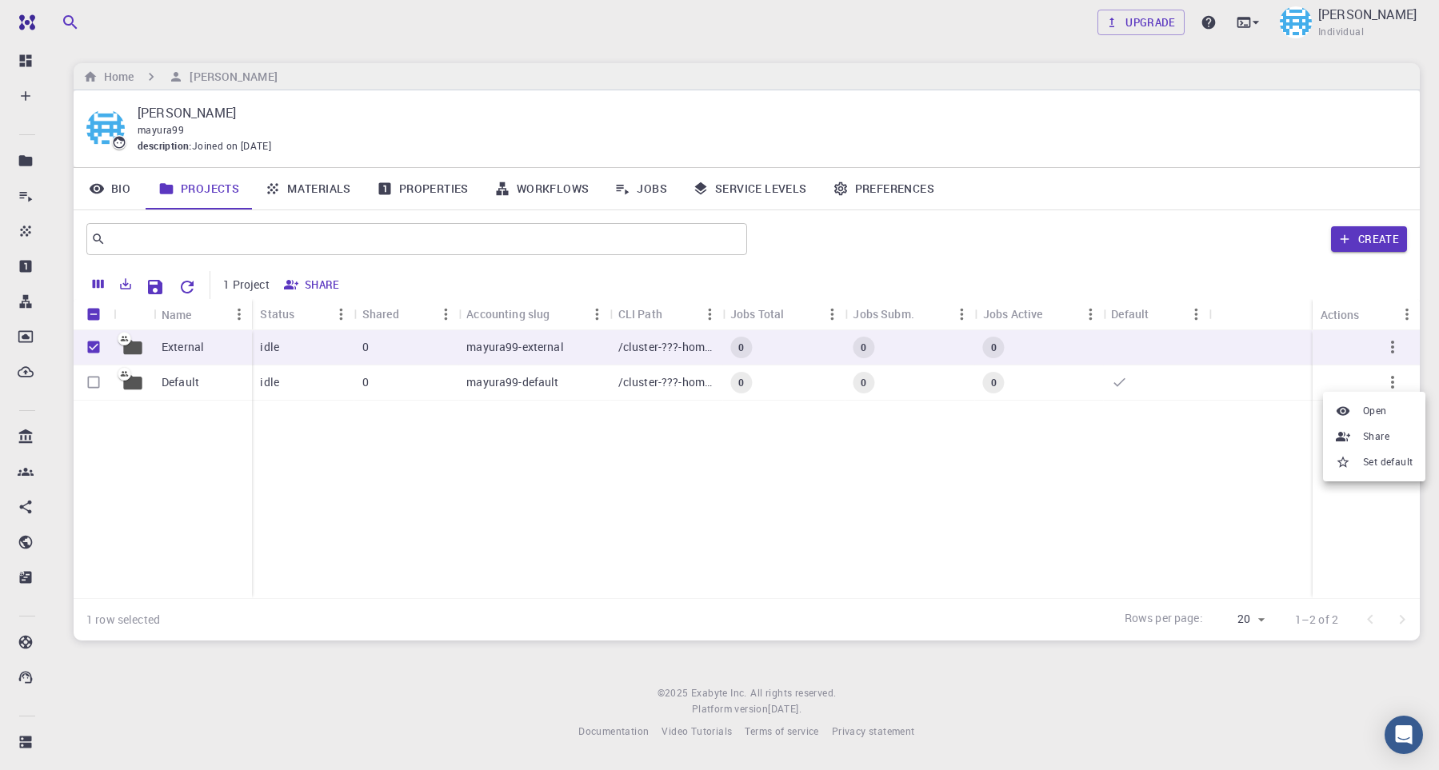
click at [1201, 471] on div at bounding box center [719, 385] width 1439 height 770
click at [1104, 391] on div at bounding box center [1156, 383] width 106 height 35
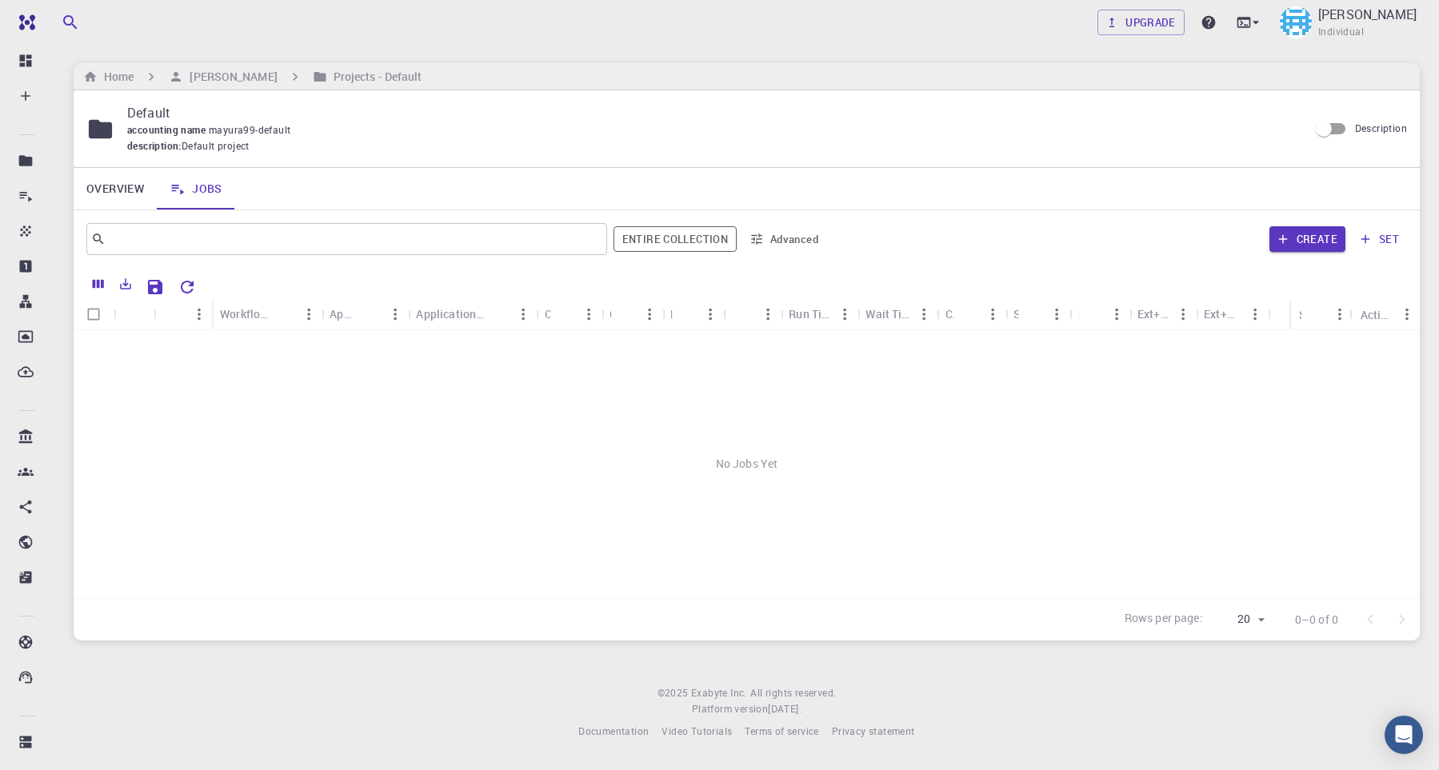
click at [118, 198] on link "Overview" at bounding box center [115, 189] width 83 height 42
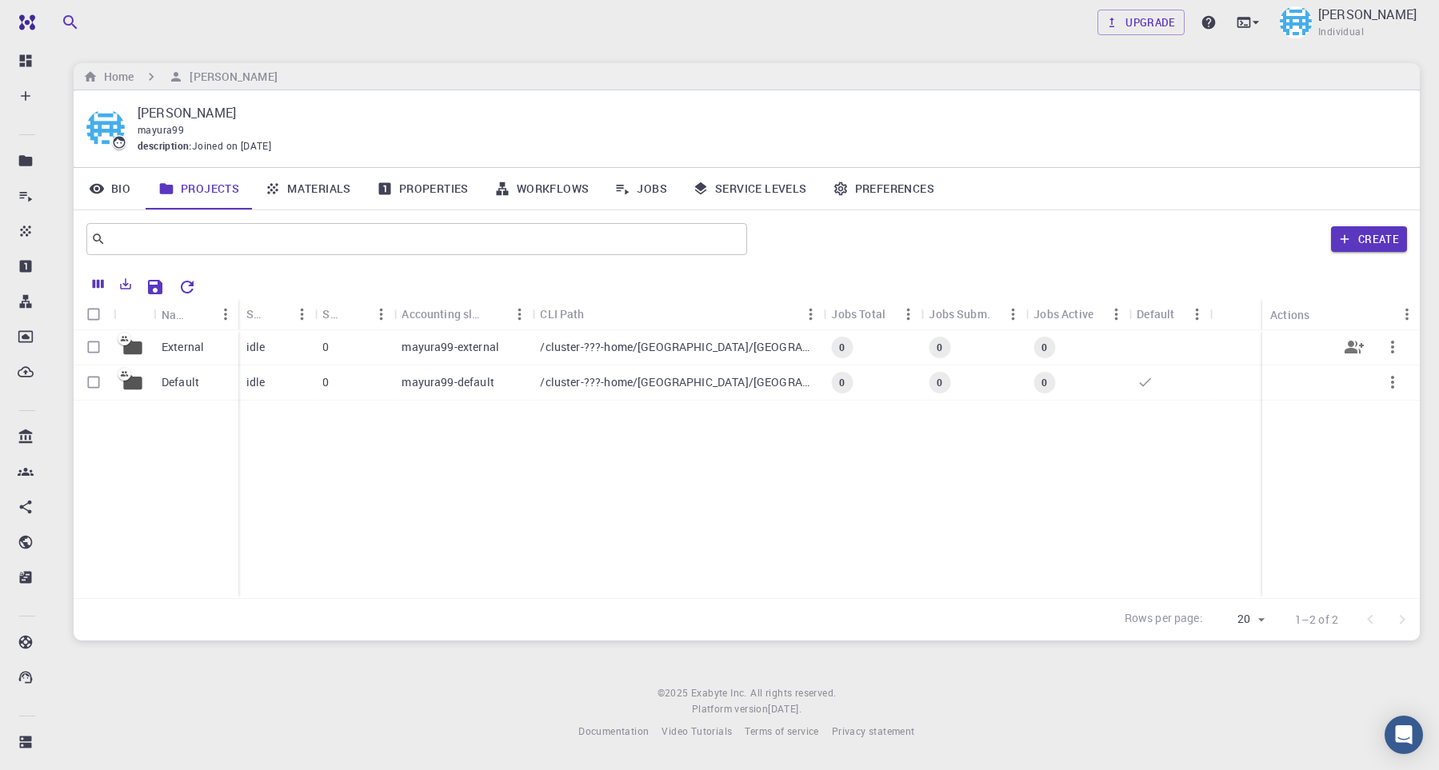
click at [96, 359] on input "Select row" at bounding box center [93, 347] width 30 height 30
checkbox input "true"
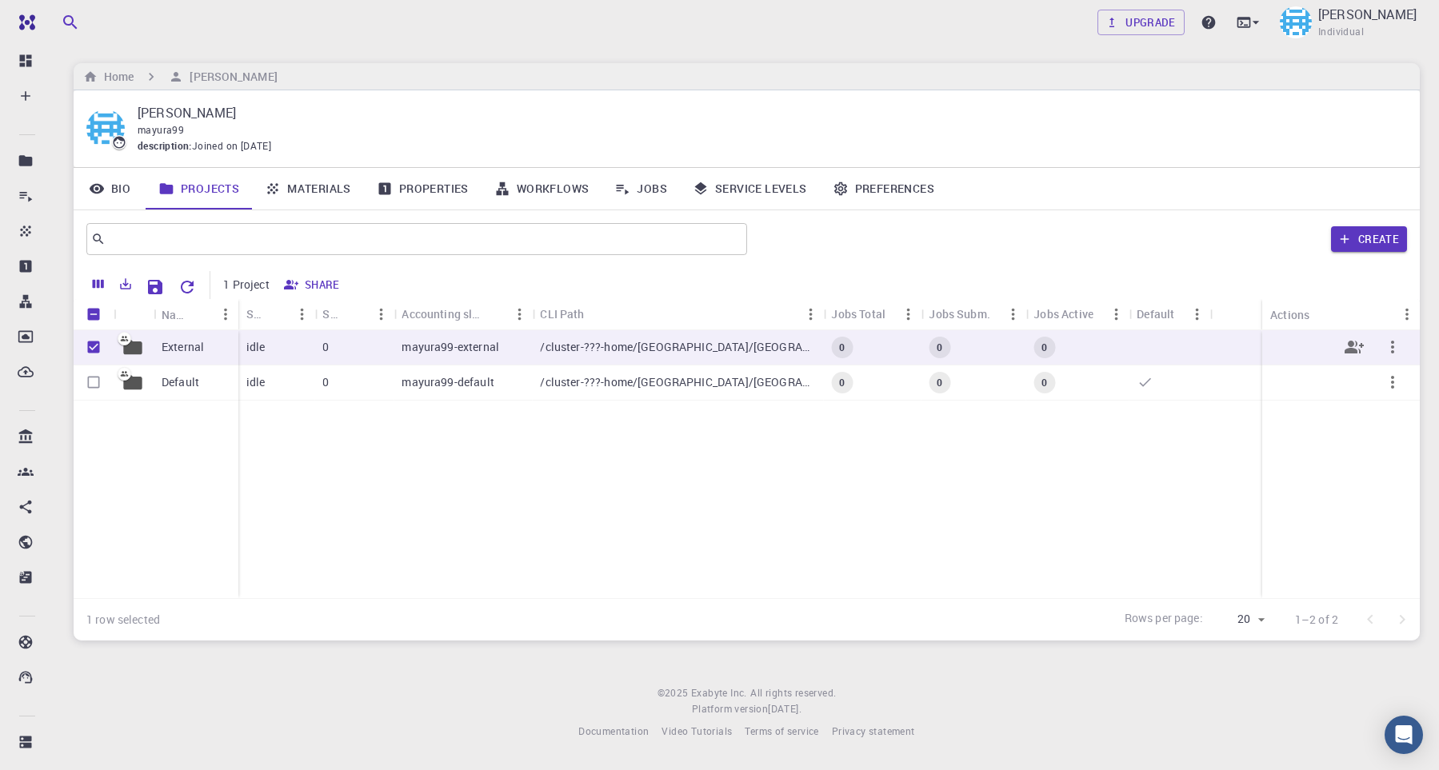
checkbox input "true"
click at [94, 291] on icon "Columns" at bounding box center [98, 284] width 14 height 14
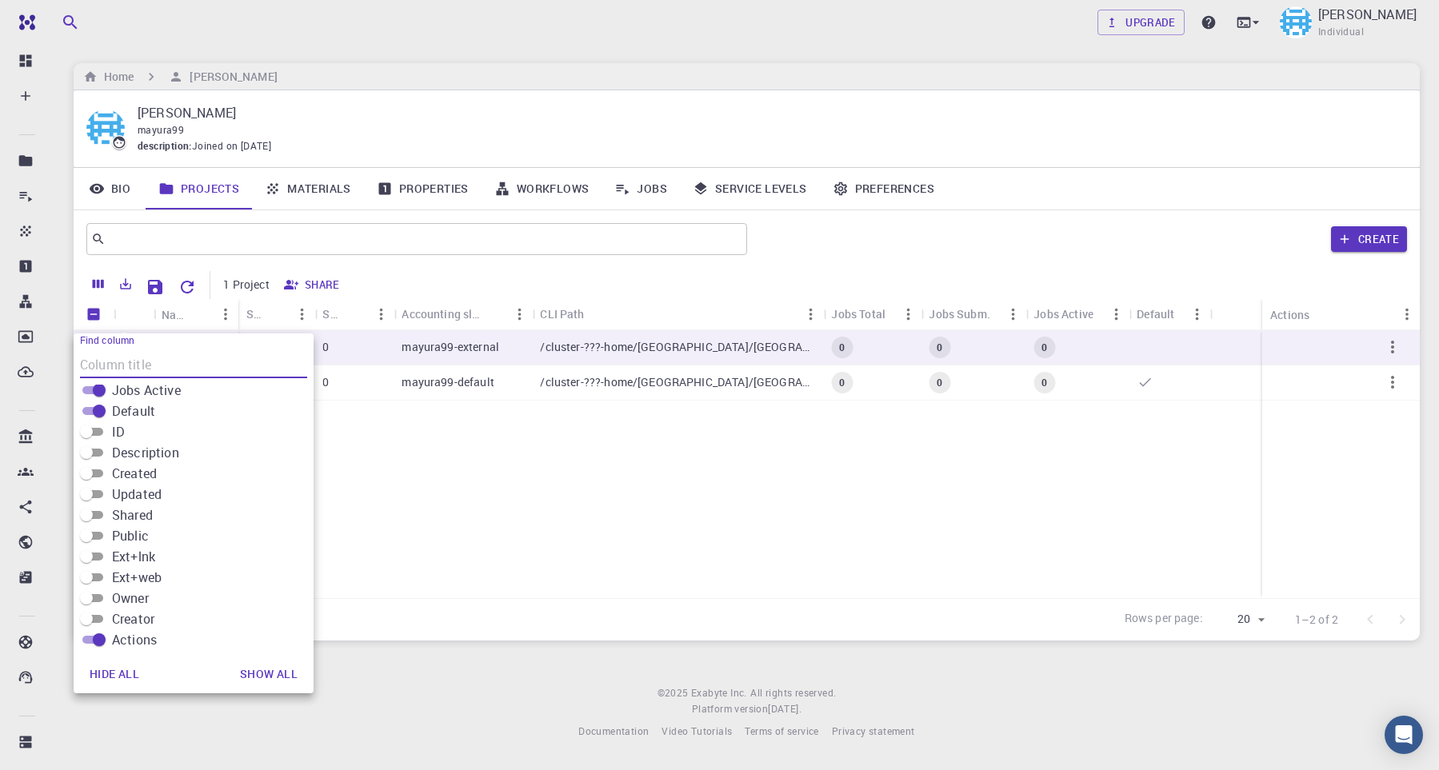
scroll to position [221, 0]
click at [499, 603] on div "1 row selected Rows per page: 20 20 1–2 of 2" at bounding box center [747, 619] width 1346 height 42
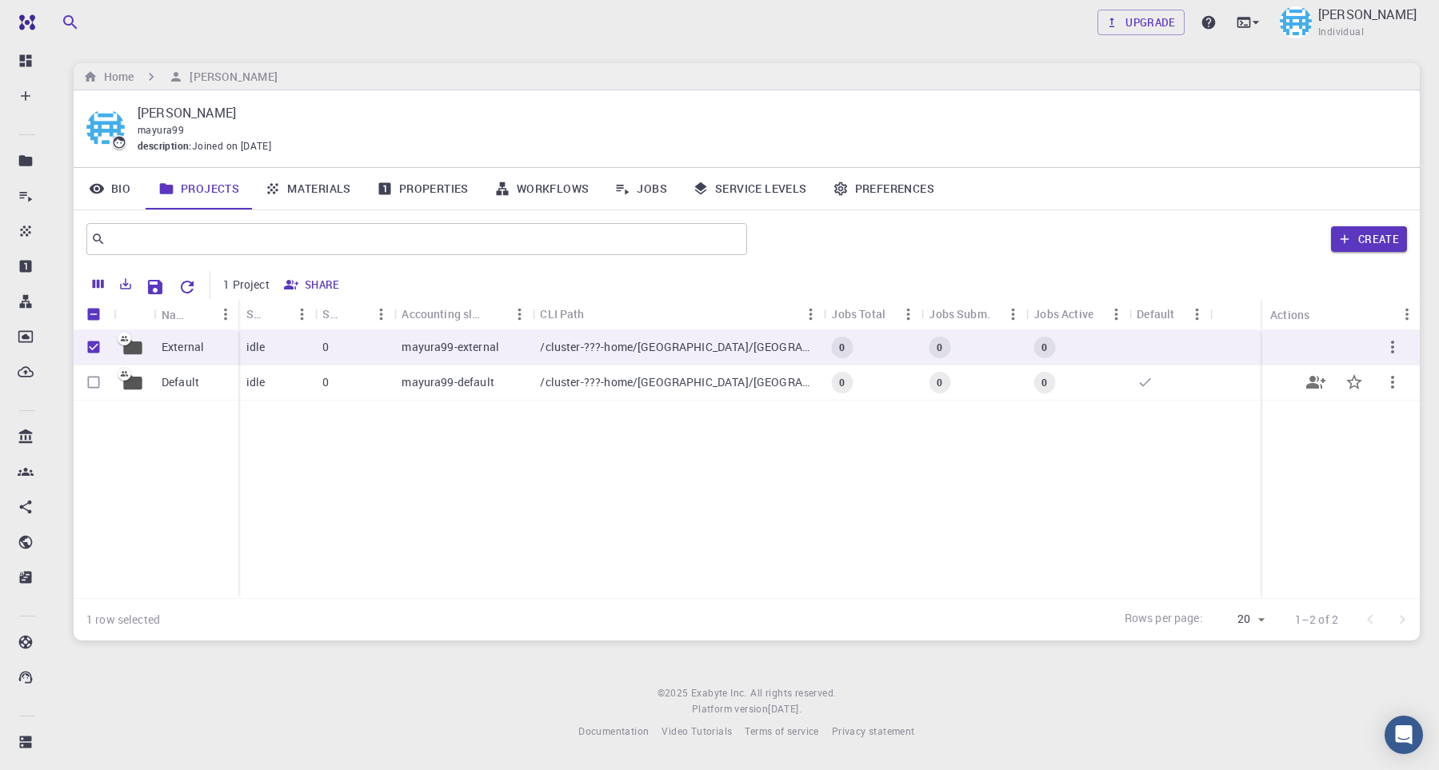
click at [106, 389] on input "Select row" at bounding box center [93, 382] width 30 height 30
checkbox input "true"
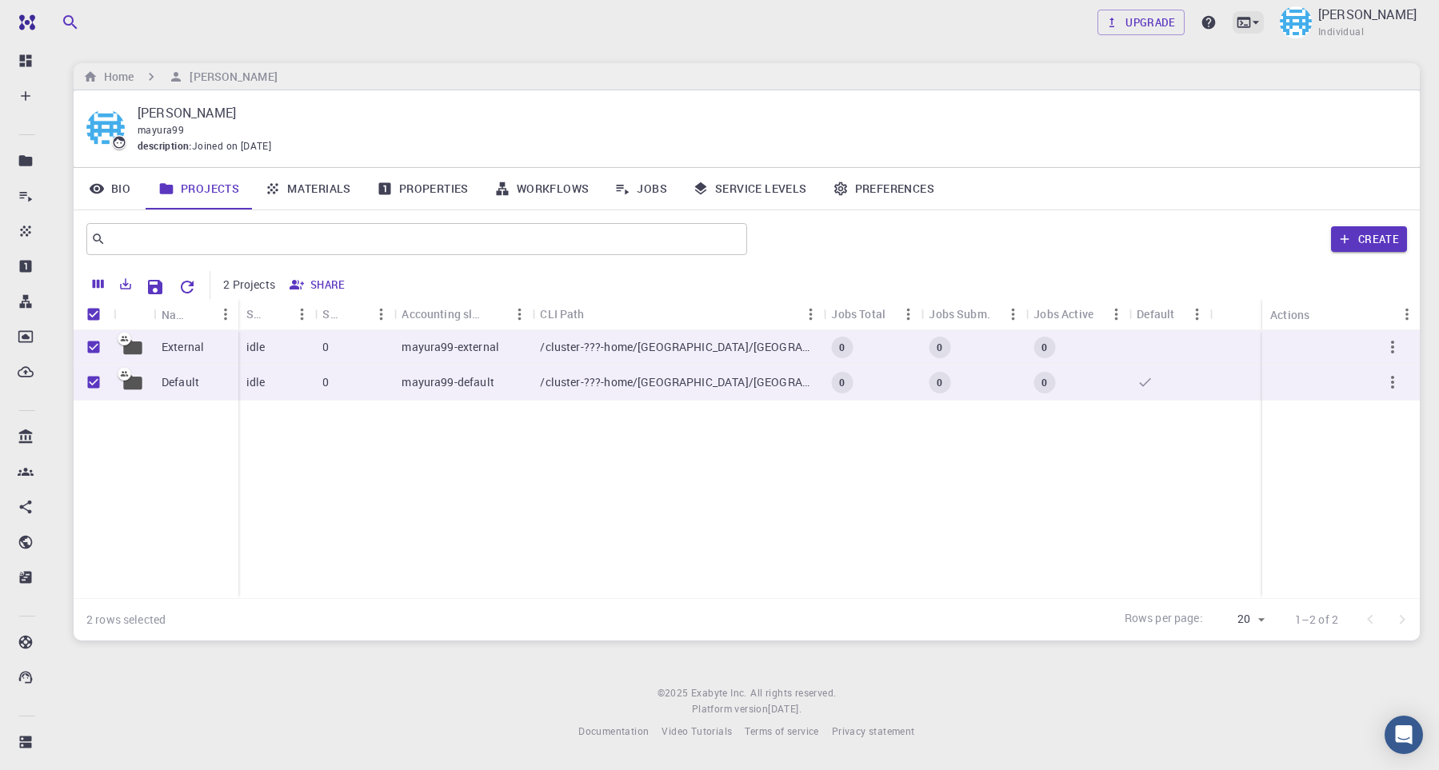
click at [1248, 24] on icon at bounding box center [1256, 22] width 16 height 16
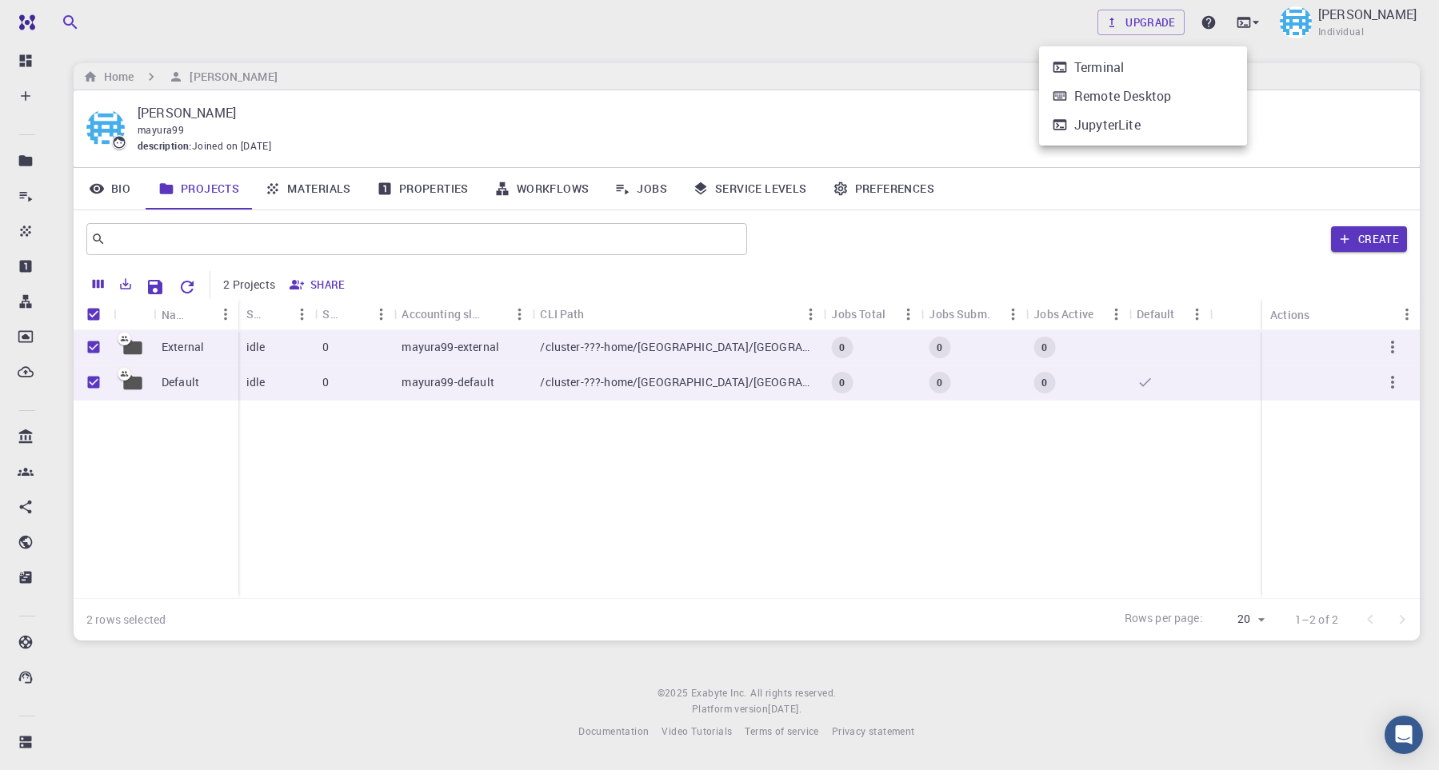
click at [850, 54] on div at bounding box center [719, 385] width 1439 height 770
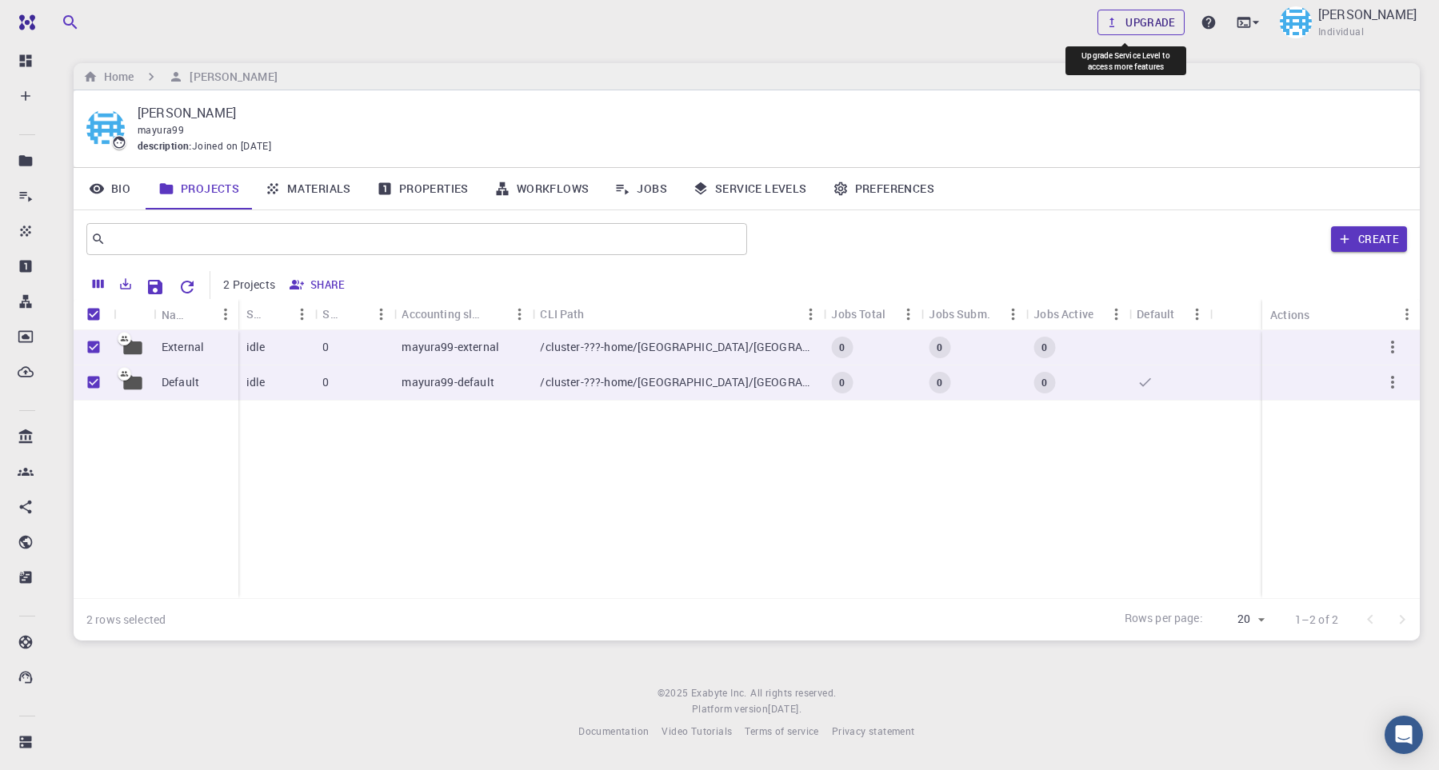
click at [1112, 25] on link "Upgrade" at bounding box center [1141, 23] width 87 height 26
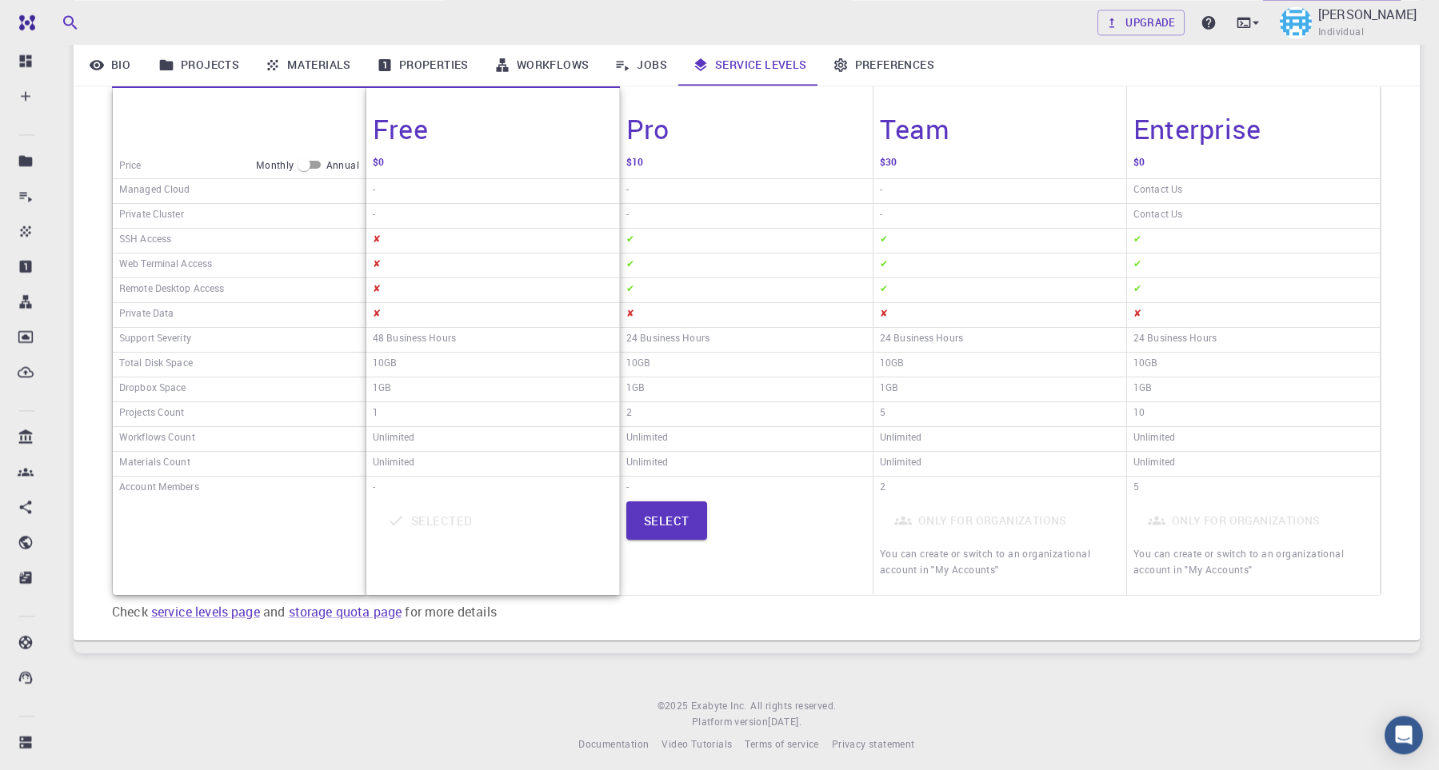
scroll to position [258, 0]
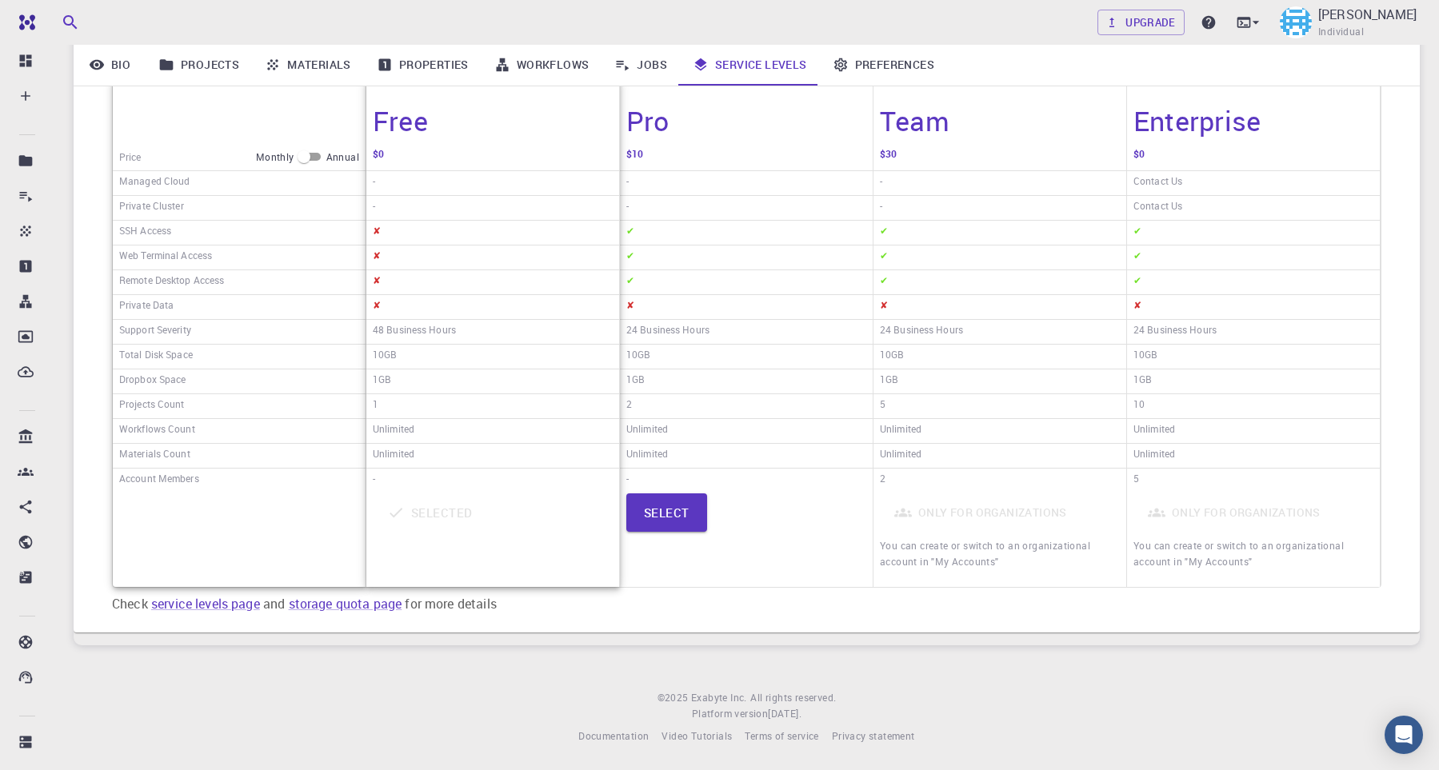
click at [510, 246] on div "✘" at bounding box center [492, 258] width 253 height 25
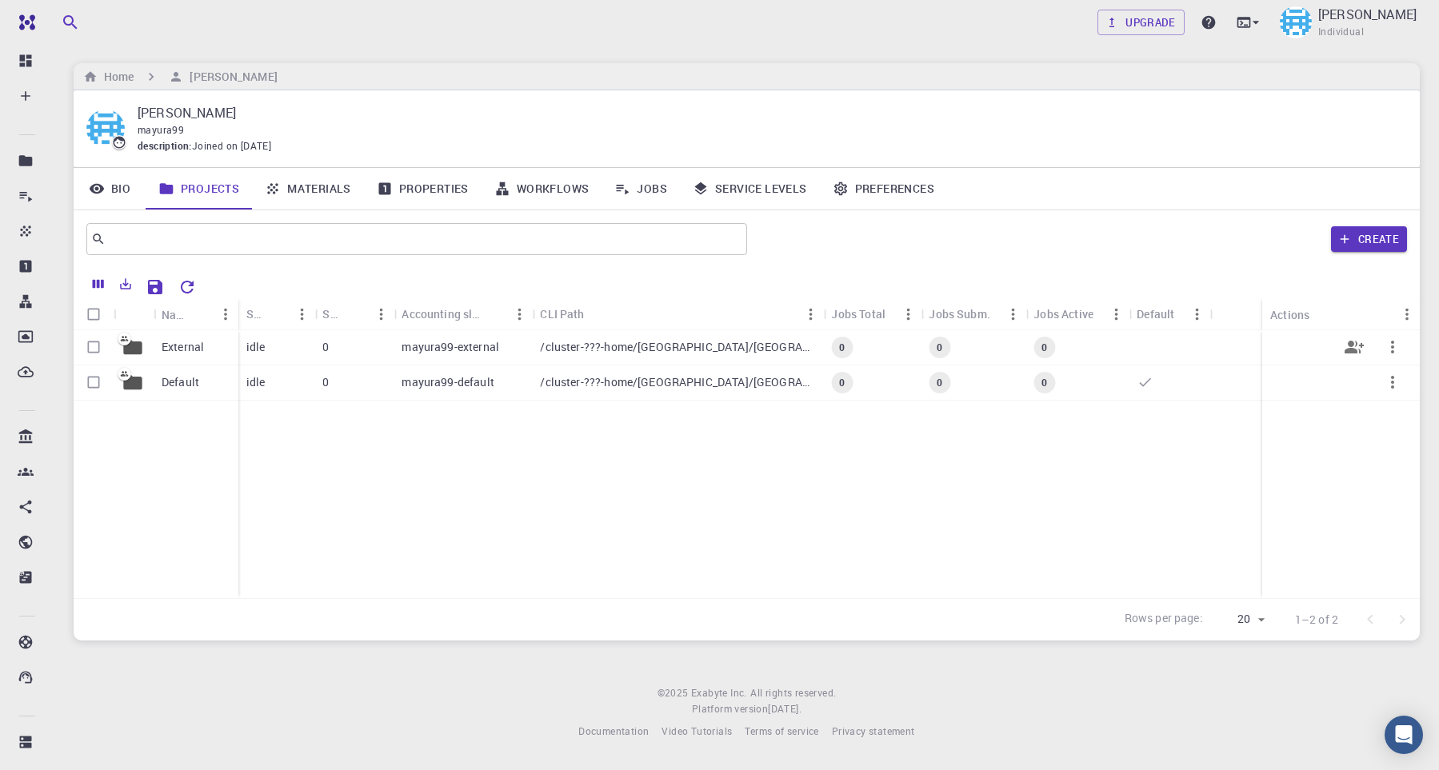
click at [619, 359] on div "/cluster-???-home/[GEOGRAPHIC_DATA]/[GEOGRAPHIC_DATA]-external" at bounding box center [677, 347] width 291 height 35
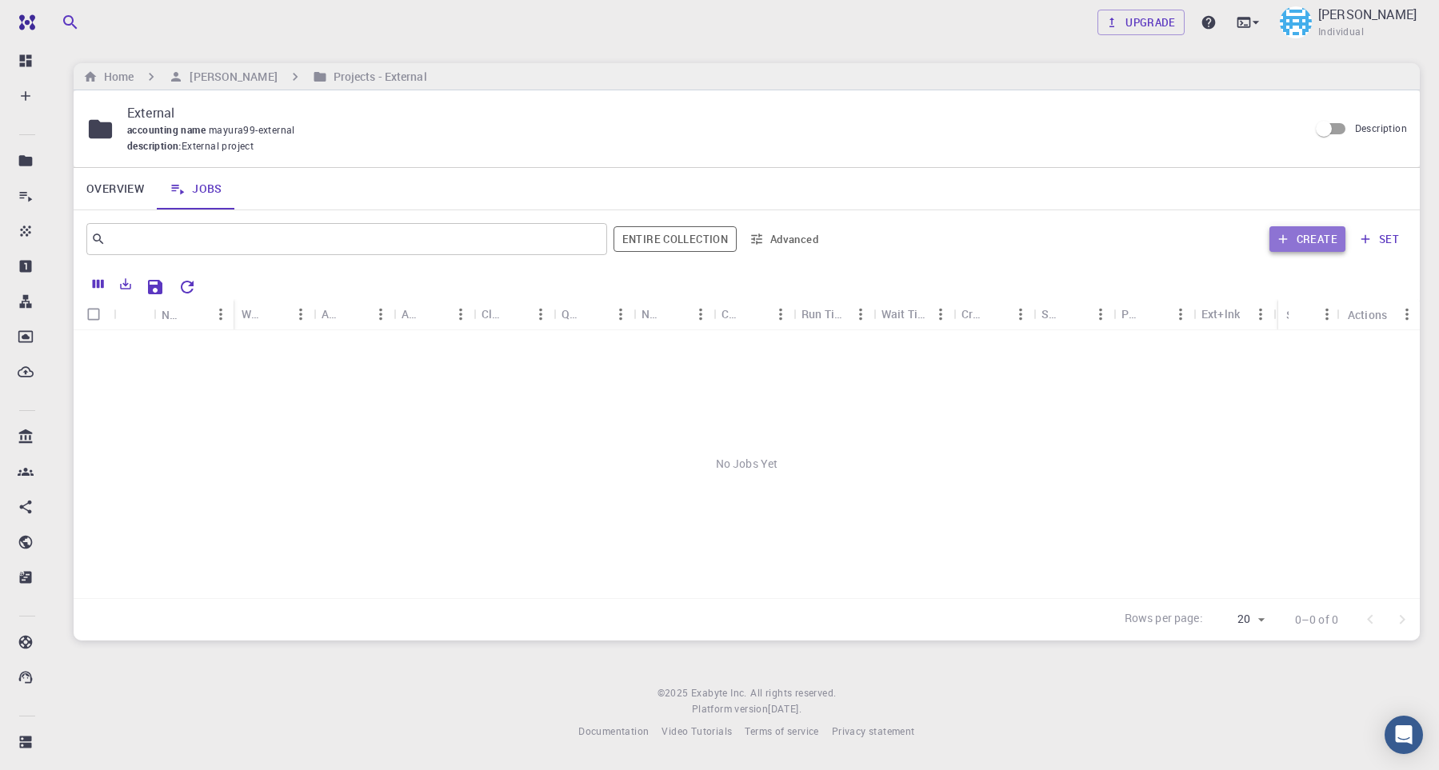
click at [1295, 247] on button "Create" at bounding box center [1308, 239] width 76 height 26
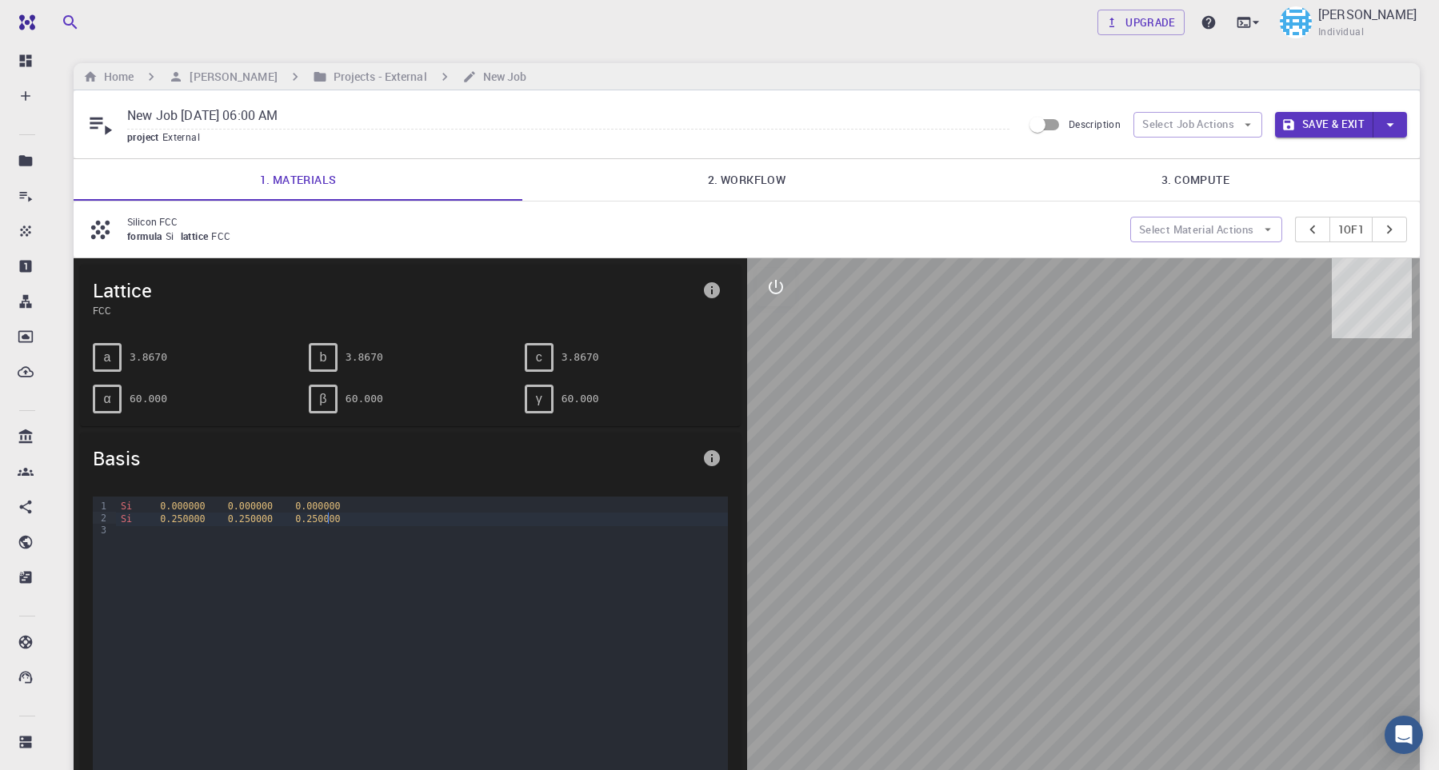
click at [412, 523] on div "Si 0.250000 0.250000 0.250000" at bounding box center [421, 519] width 611 height 13
click at [231, 242] on span "FCC" at bounding box center [224, 236] width 26 height 13
click at [903, 174] on link "2. Workflow" at bounding box center [746, 180] width 449 height 42
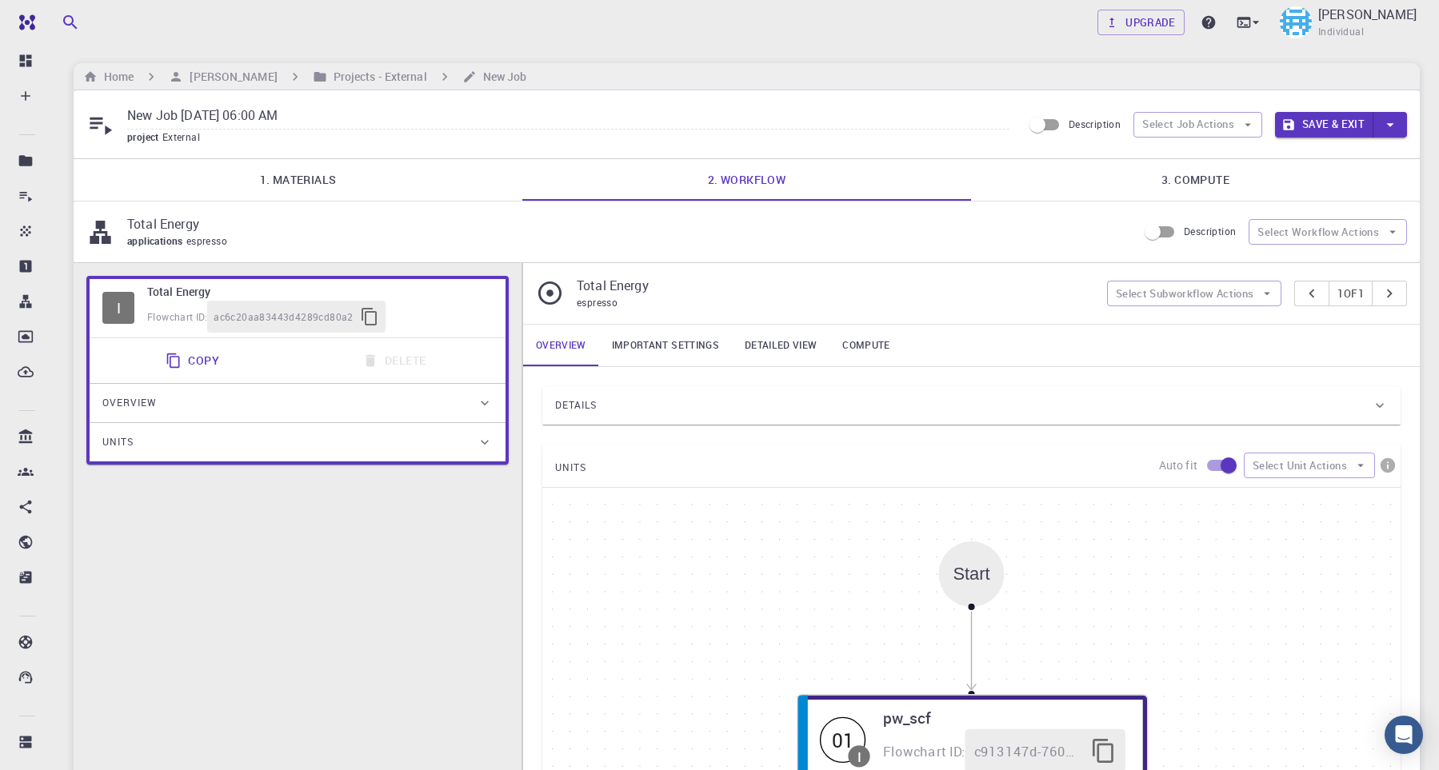
click at [1266, 175] on link "3. Compute" at bounding box center [1195, 180] width 449 height 42
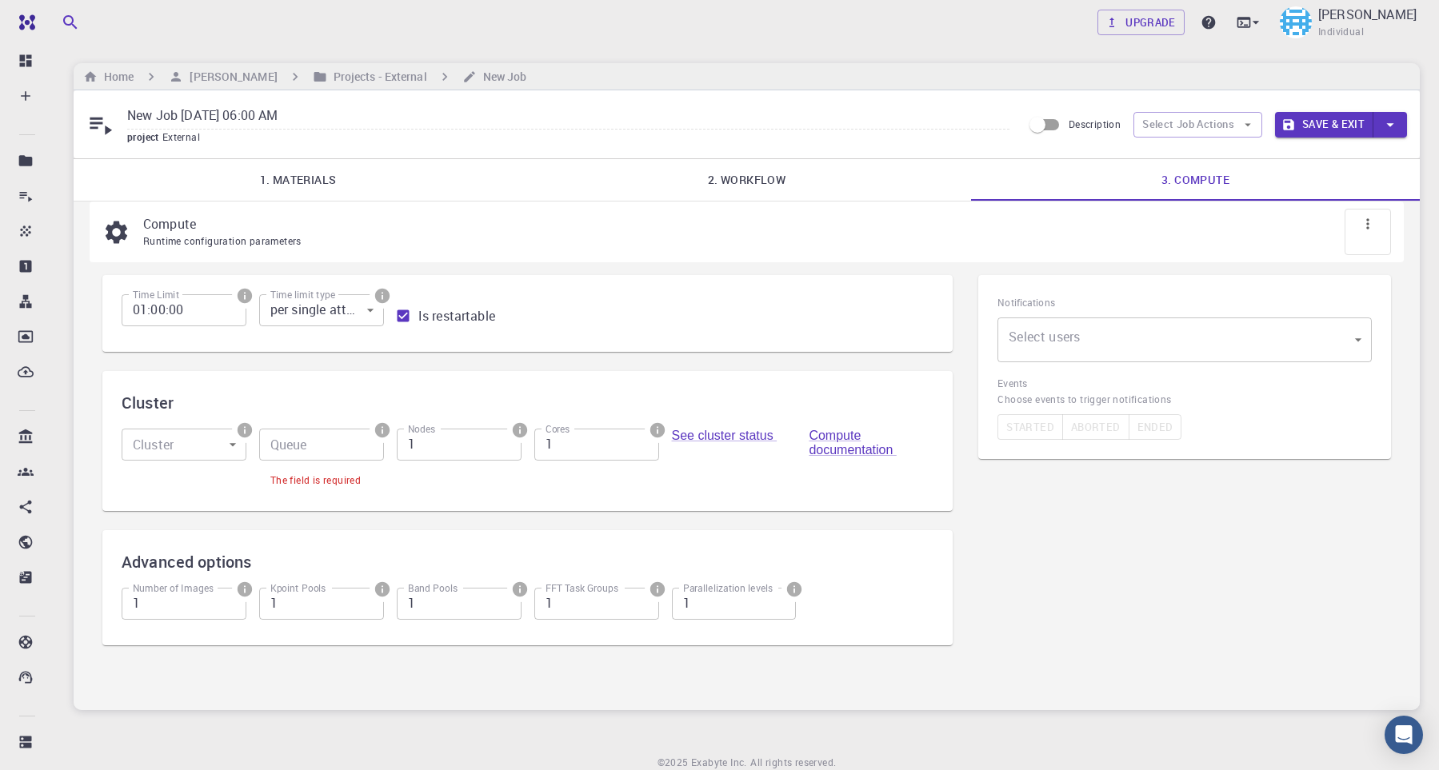
click at [787, 190] on link "2. Workflow" at bounding box center [746, 180] width 449 height 42
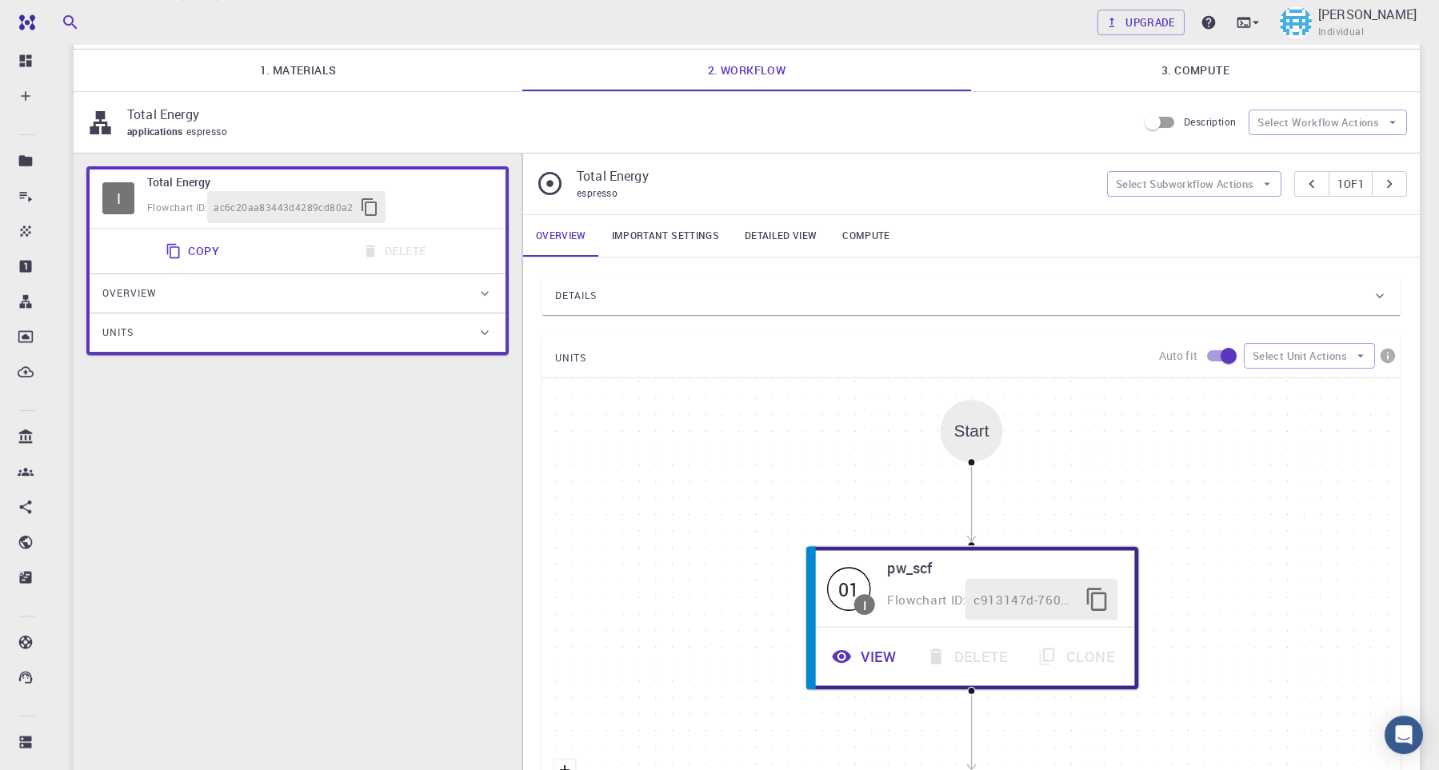
scroll to position [110, 0]
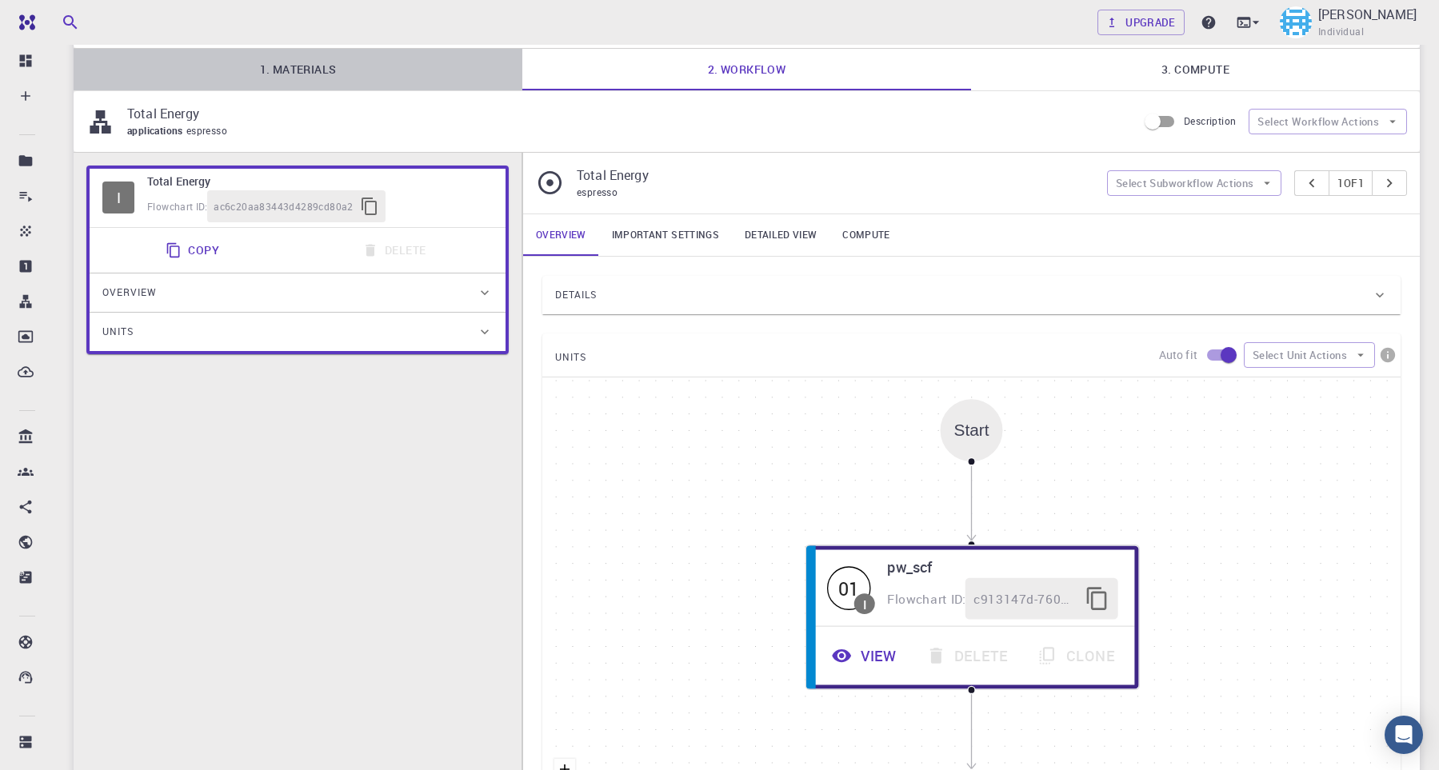
click at [281, 78] on link "1. Materials" at bounding box center [298, 70] width 449 height 42
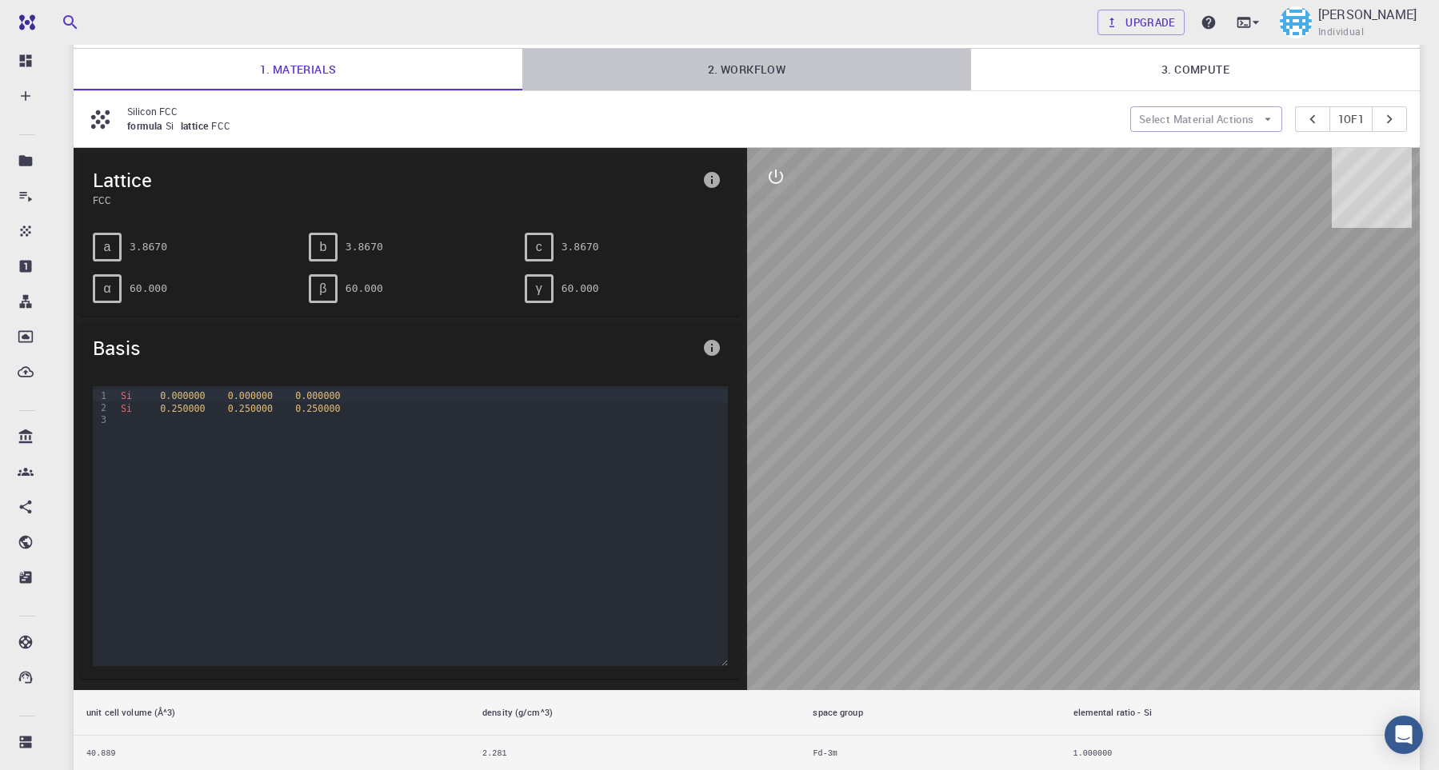
click at [806, 82] on link "2. Workflow" at bounding box center [746, 70] width 449 height 42
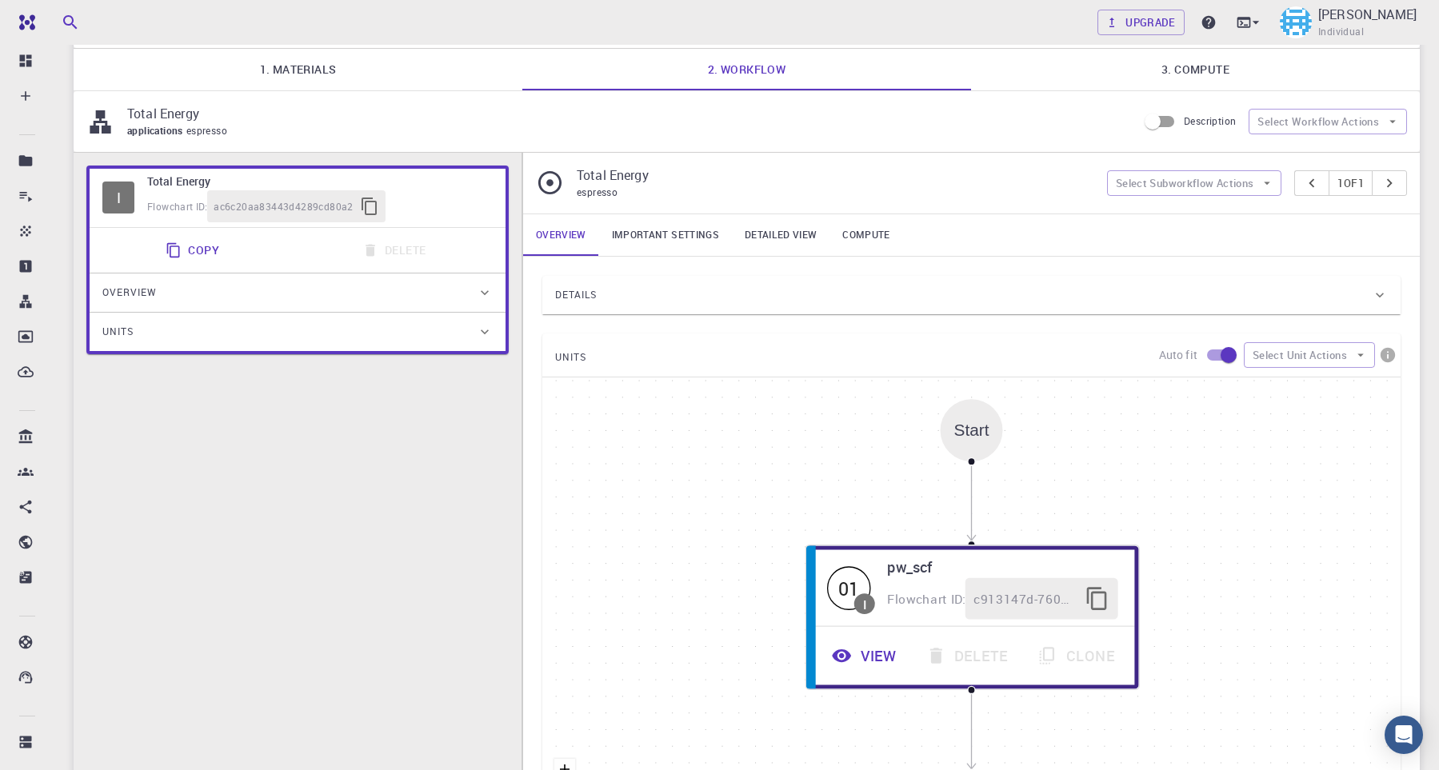
scroll to position [221, 0]
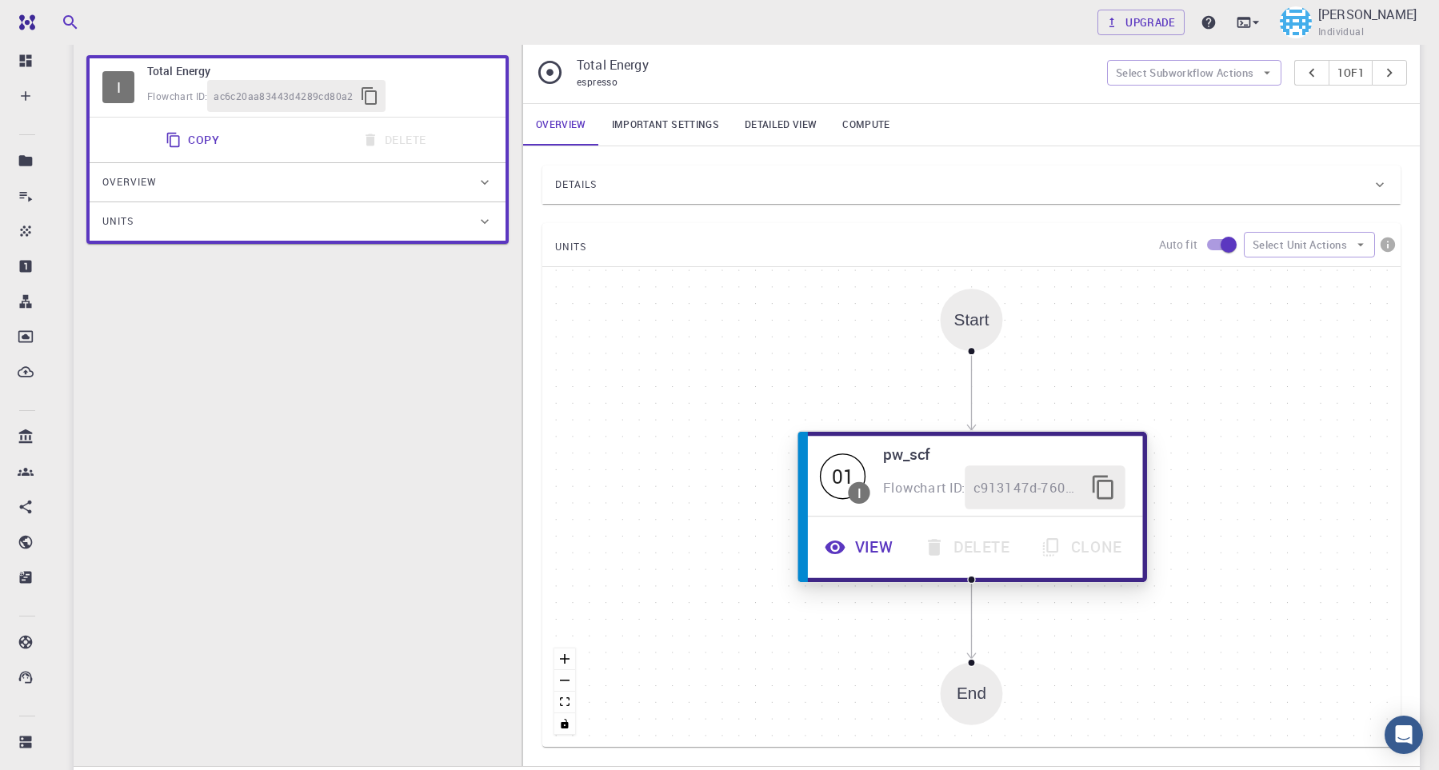
click at [861, 558] on button "View" at bounding box center [860, 548] width 99 height 44
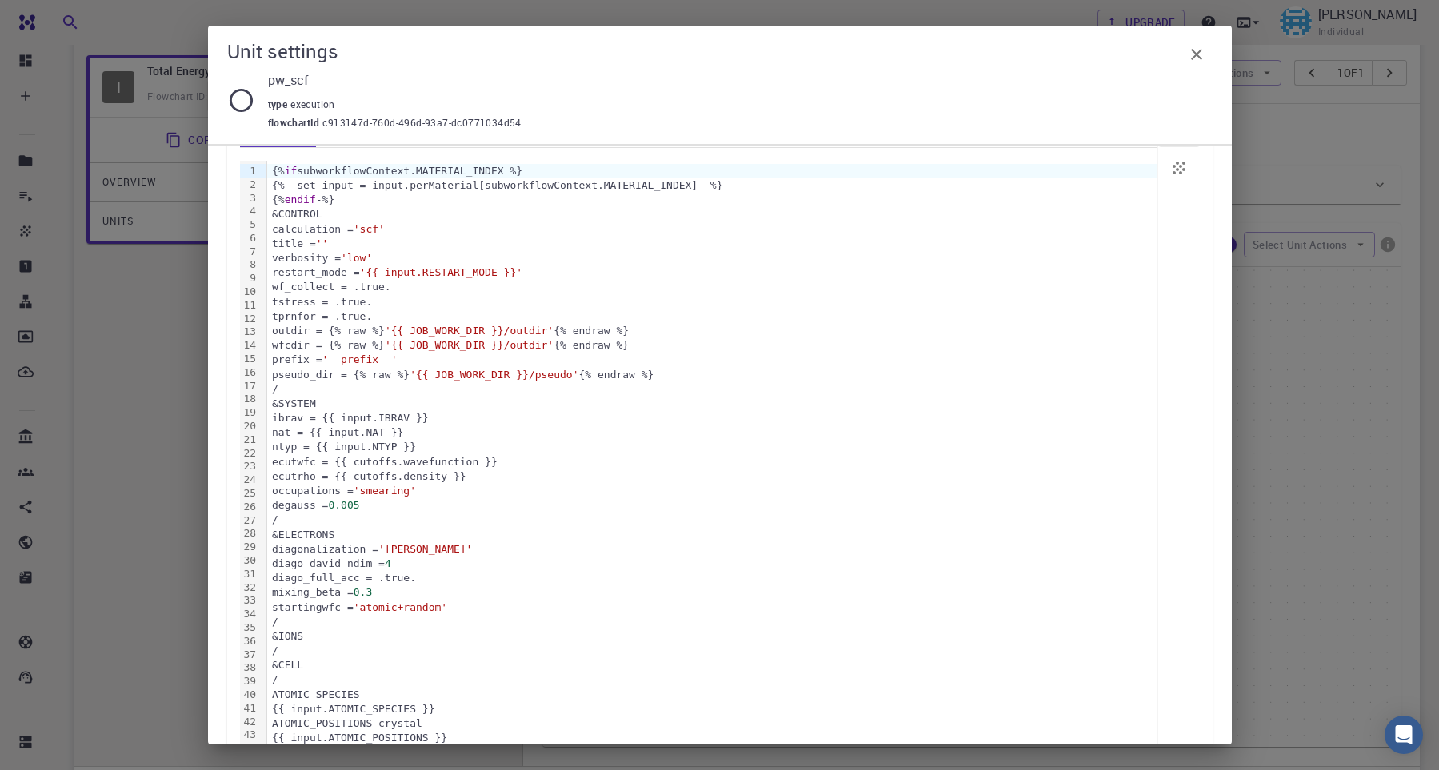
scroll to position [139, 0]
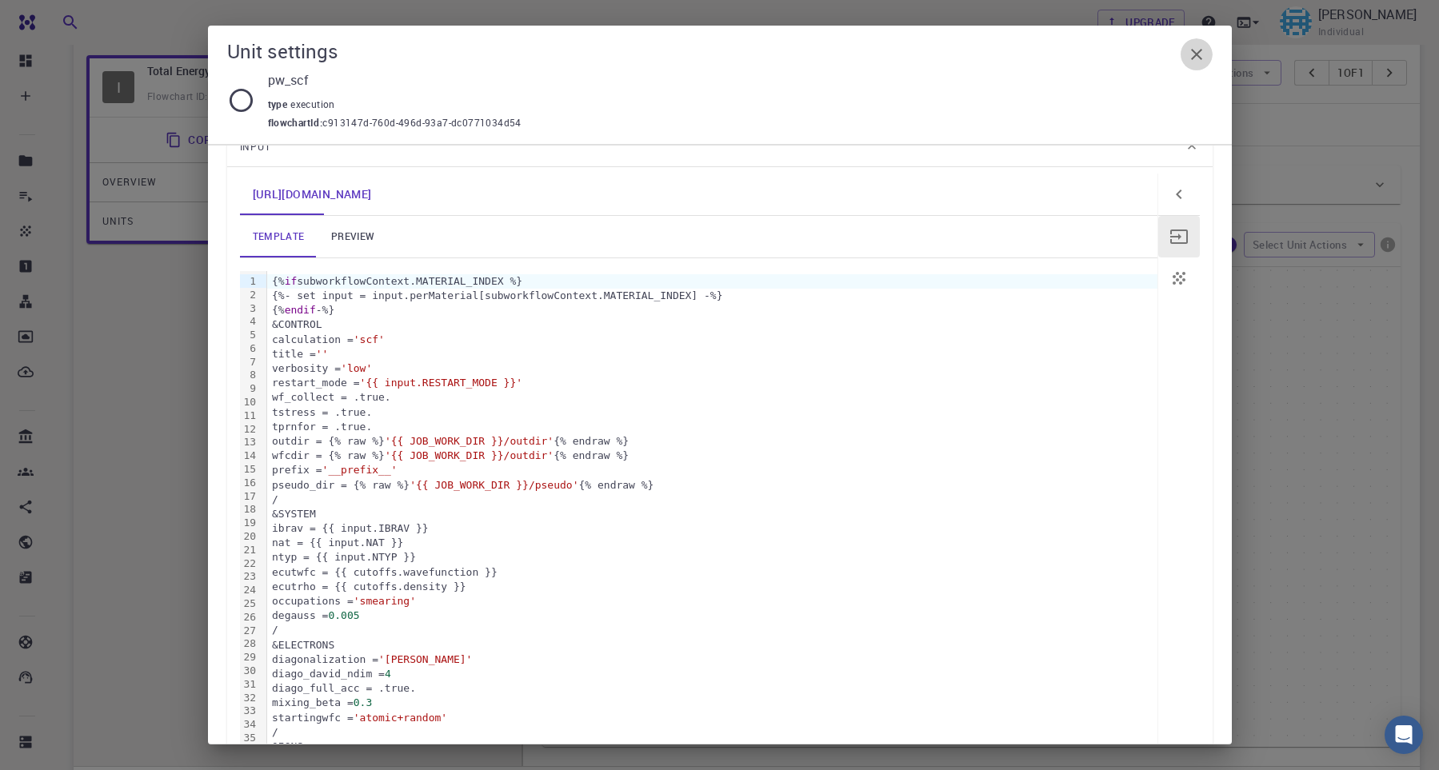
click at [1196, 54] on icon "button" at bounding box center [1196, 54] width 11 height 11
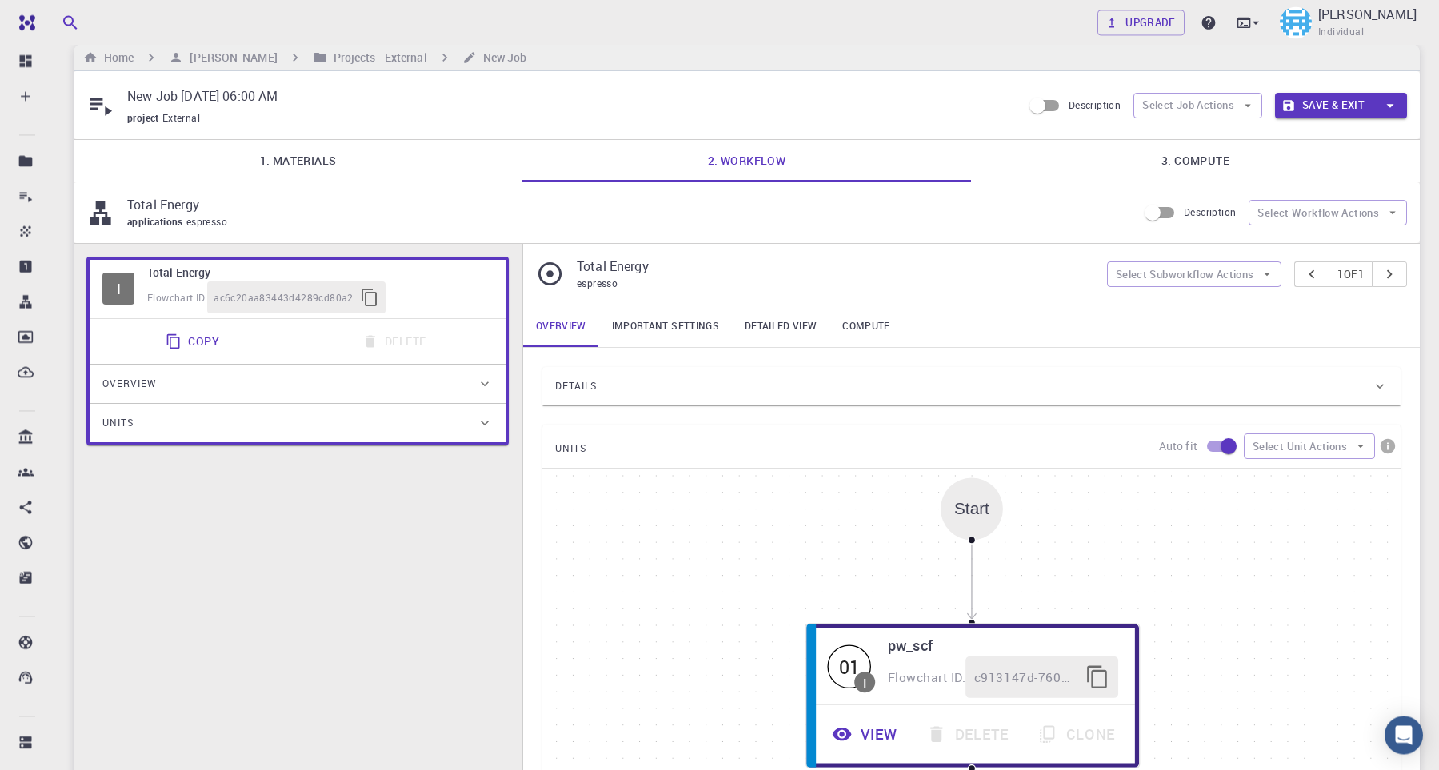
scroll to position [0, 0]
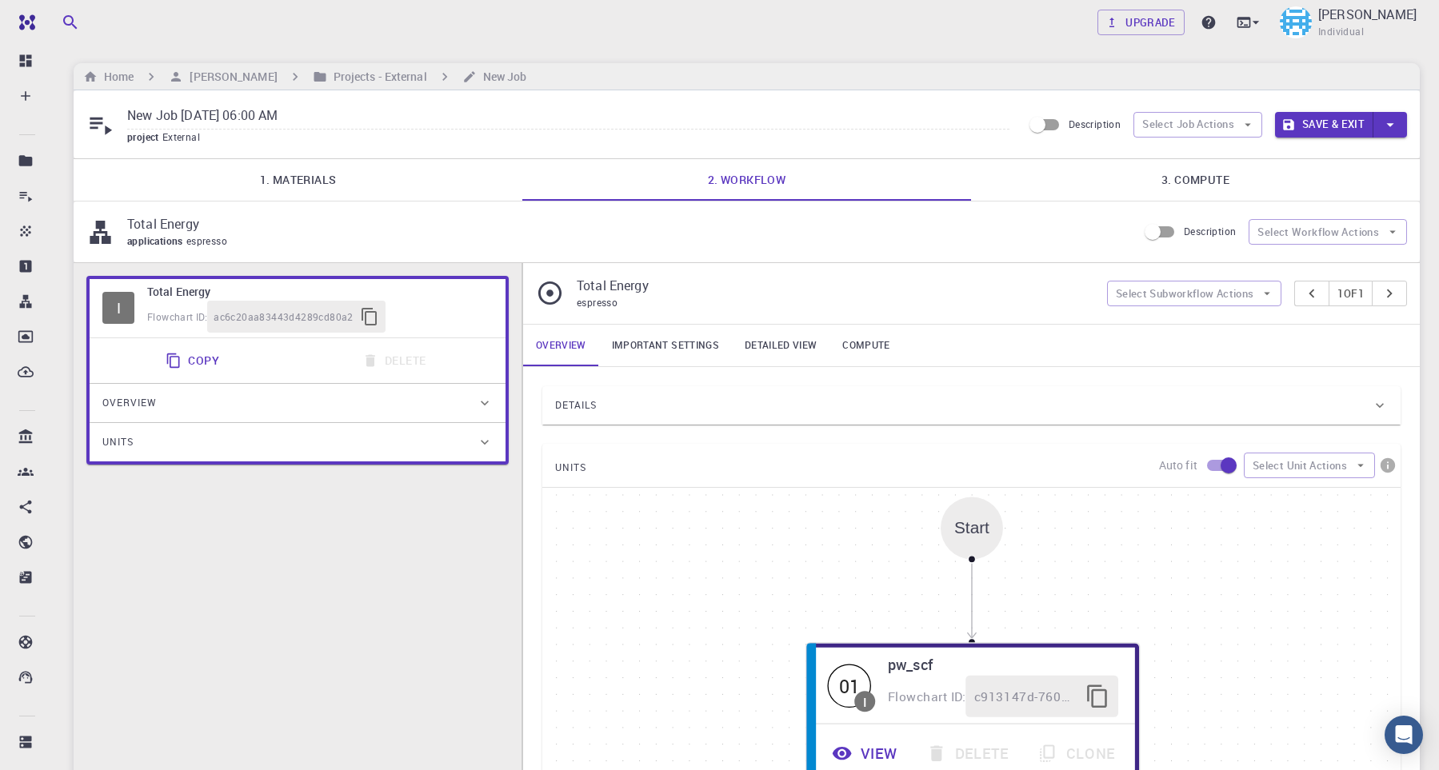
click at [545, 301] on icon at bounding box center [550, 293] width 28 height 28
click at [1150, 187] on link "3. Compute" at bounding box center [1195, 180] width 449 height 42
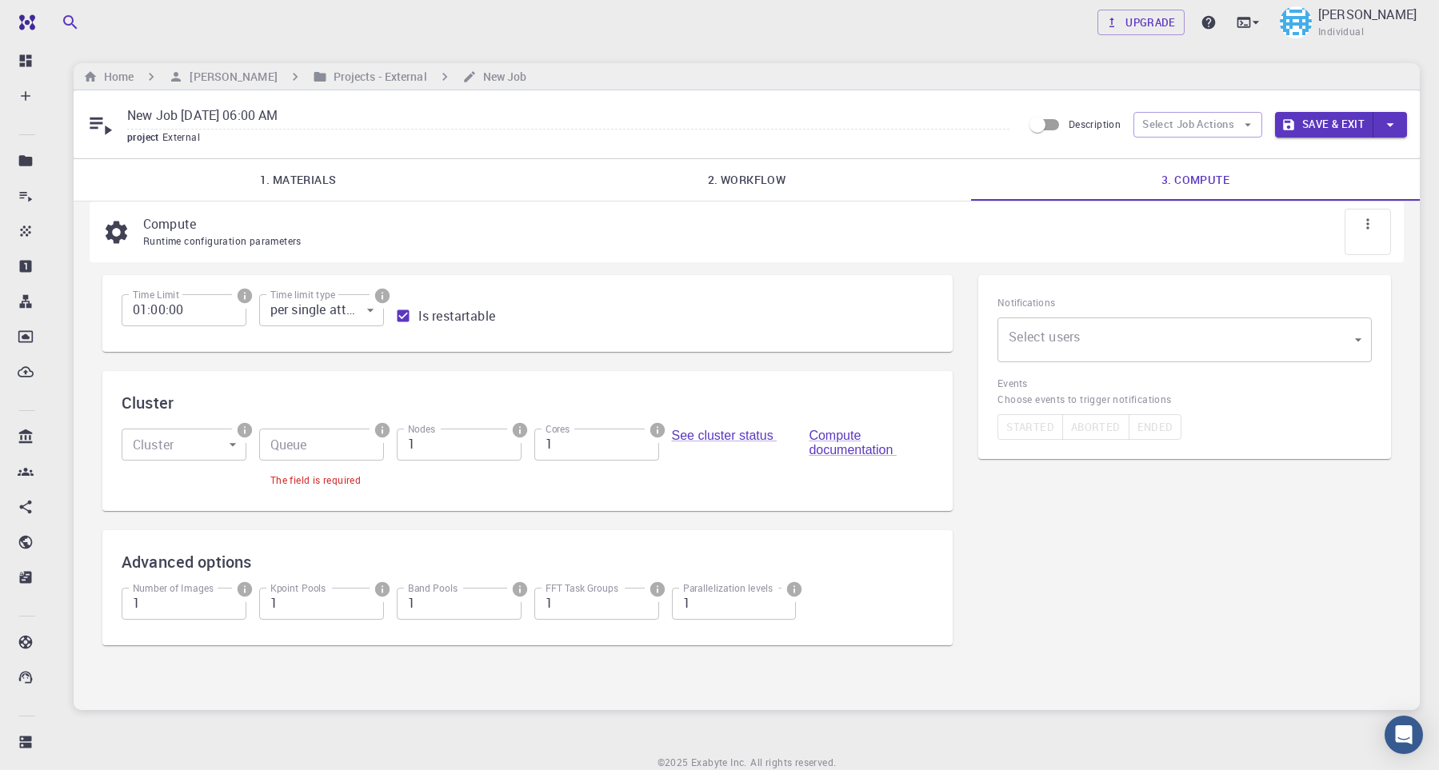
click at [199, 449] on body "Free Dashboard Create New Job New Material Create Material Upload File Import f…" at bounding box center [719, 417] width 1439 height 835
click at [444, 492] on div at bounding box center [719, 385] width 1439 height 770
click at [183, 446] on body "Free Dashboard Create New Job New Material Create Material Upload File Import f…" at bounding box center [719, 417] width 1439 height 835
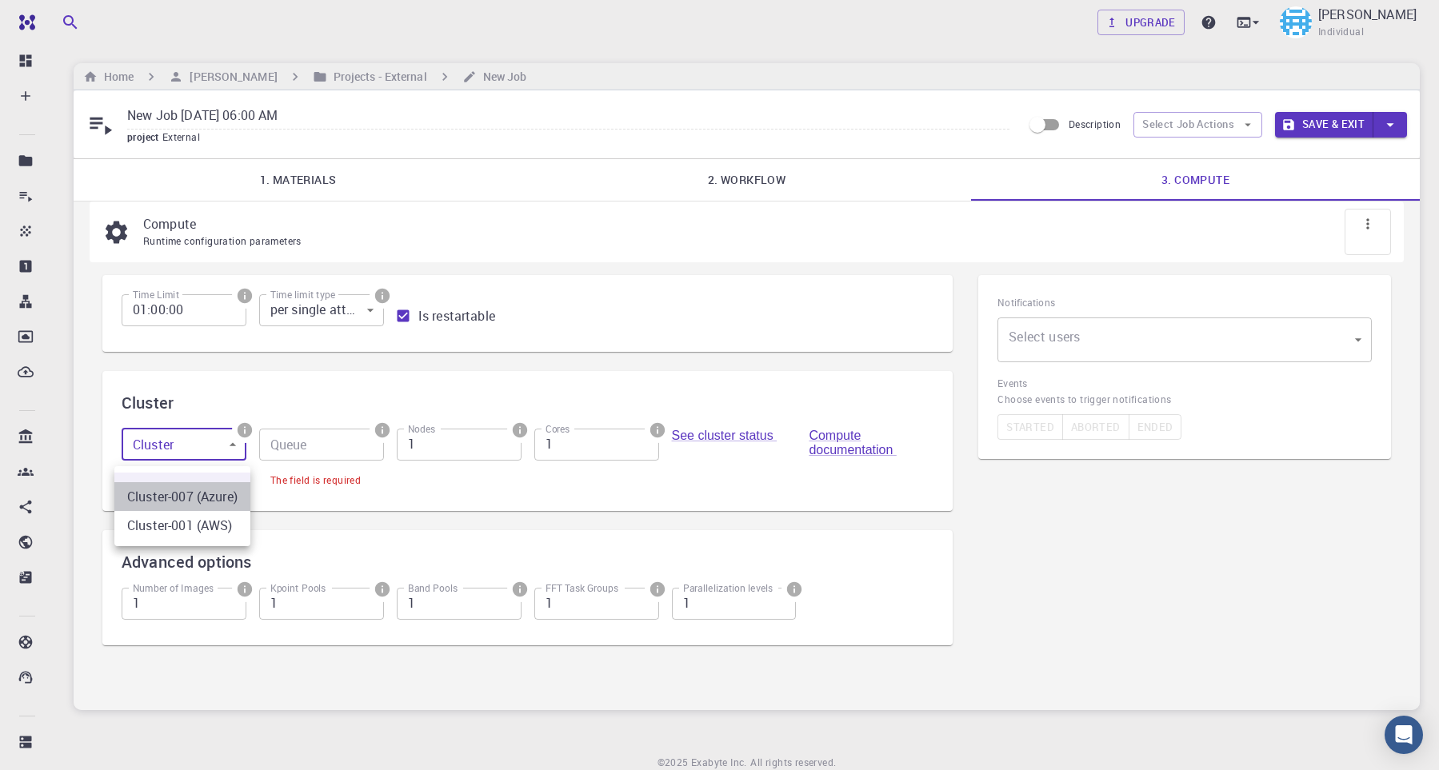
click at [170, 490] on li "Cluster-007 (Azure)" at bounding box center [182, 496] width 136 height 29
type input "0"
type input "debug (D)"
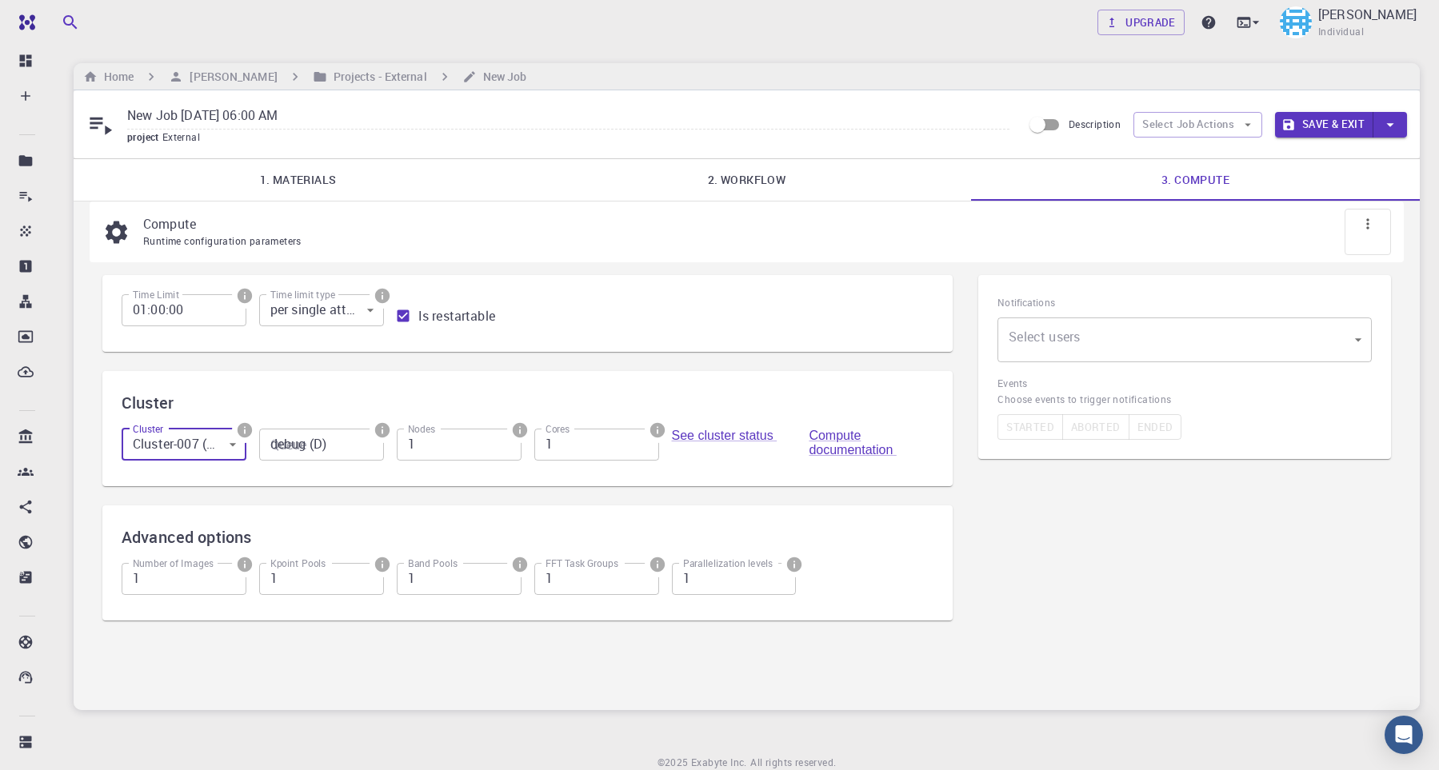
click at [315, 461] on input "debug (D)" at bounding box center [321, 445] width 125 height 32
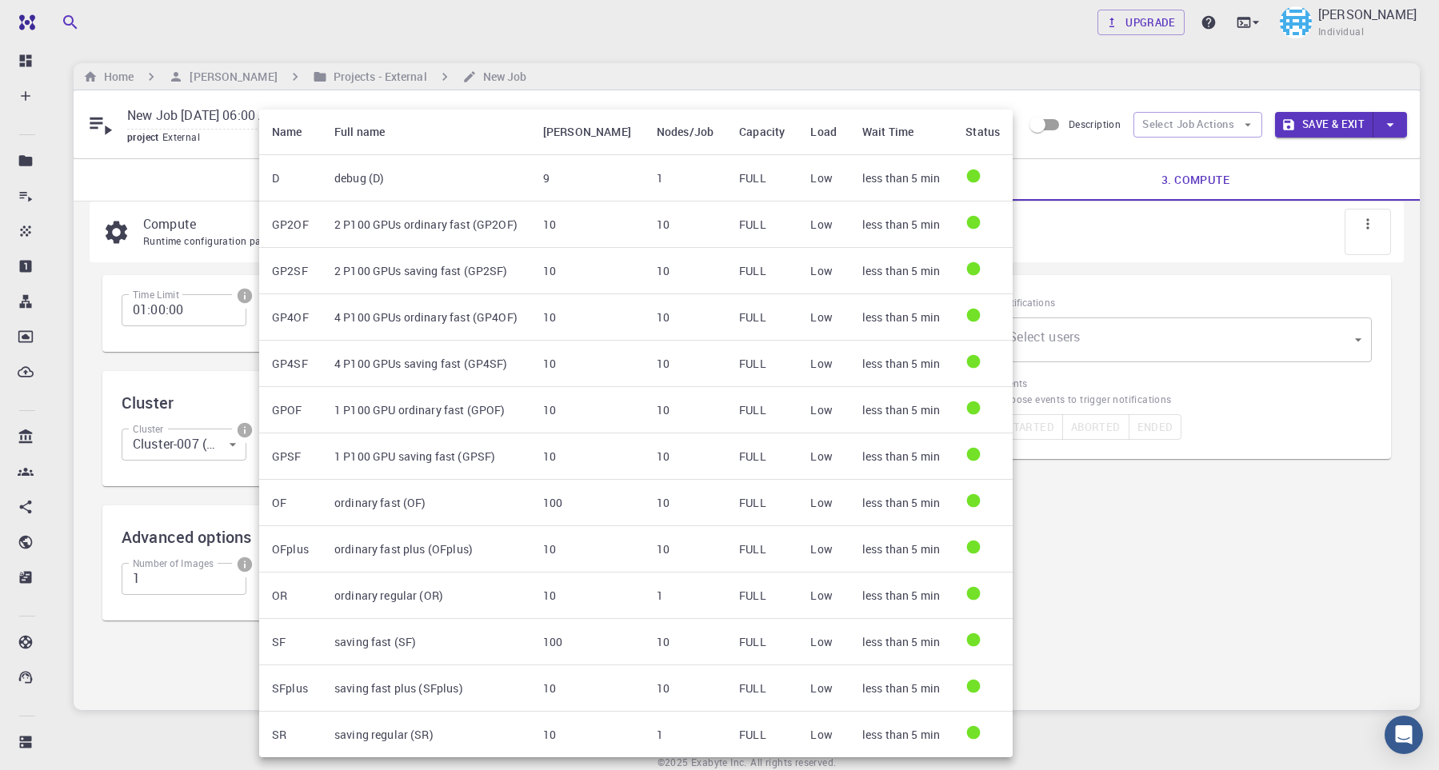
click at [1140, 494] on div at bounding box center [719, 385] width 1439 height 770
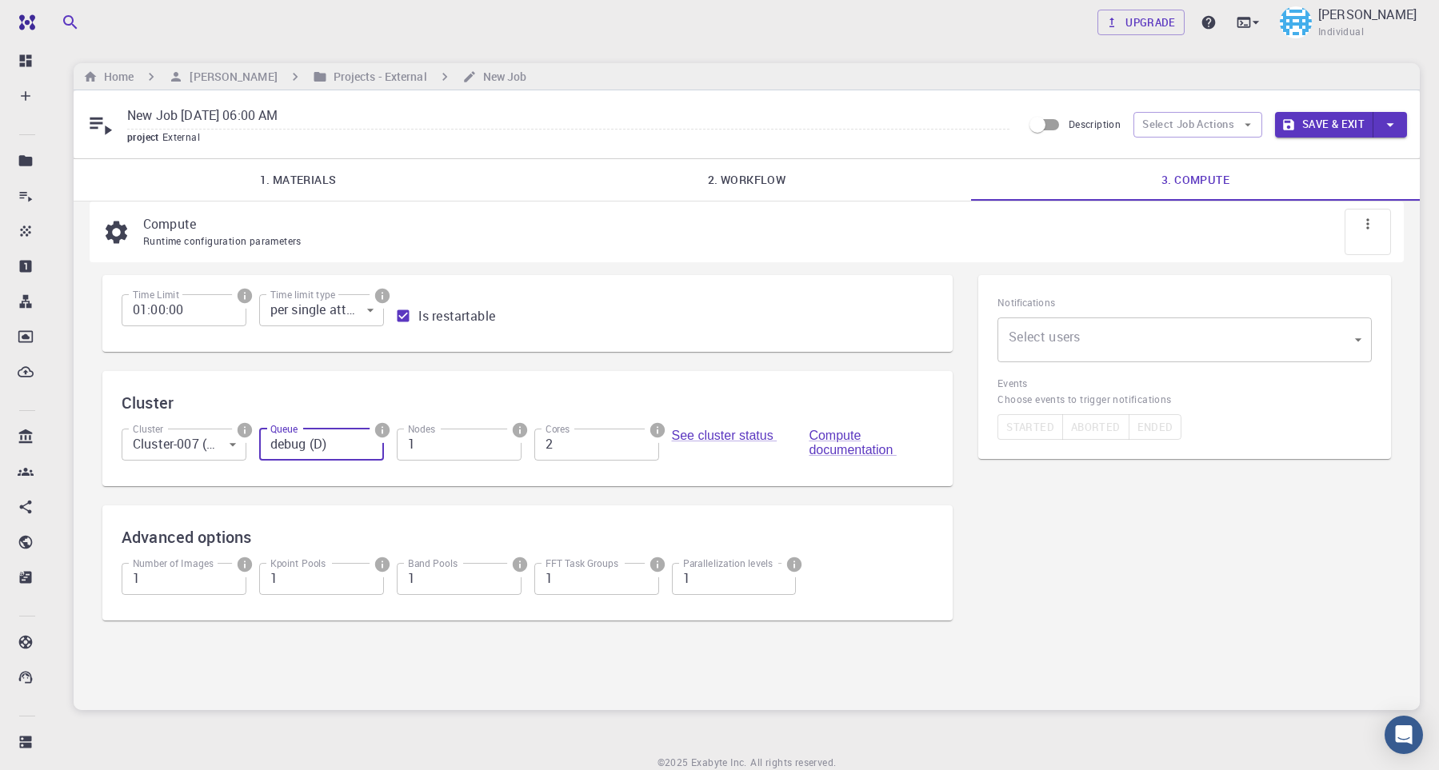
click at [646, 450] on input "2" at bounding box center [596, 445] width 125 height 32
type input "3"
click at [646, 450] on input "3" at bounding box center [596, 445] width 125 height 32
click at [368, 582] on input "2" at bounding box center [321, 579] width 125 height 32
type input "3"
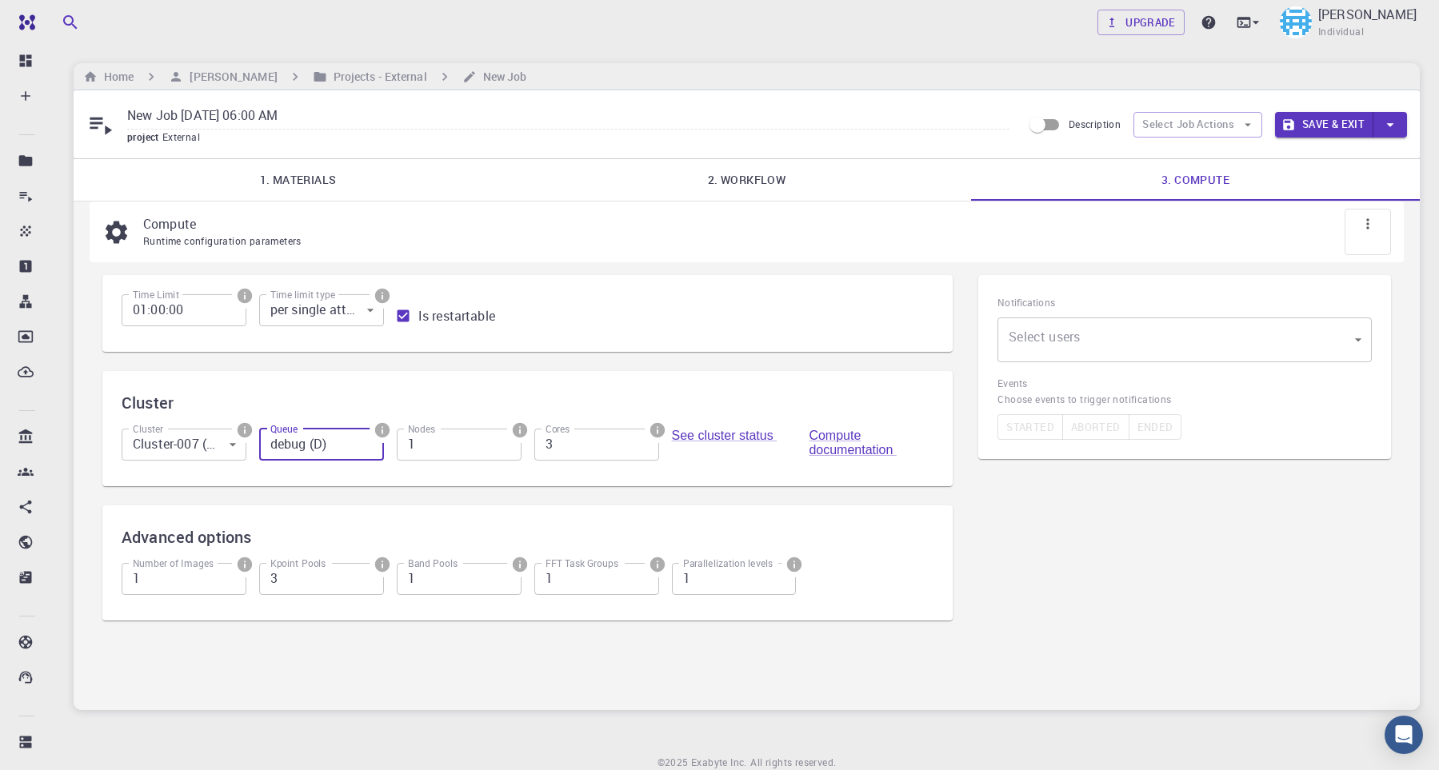
click at [368, 582] on input "3" at bounding box center [321, 579] width 125 height 32
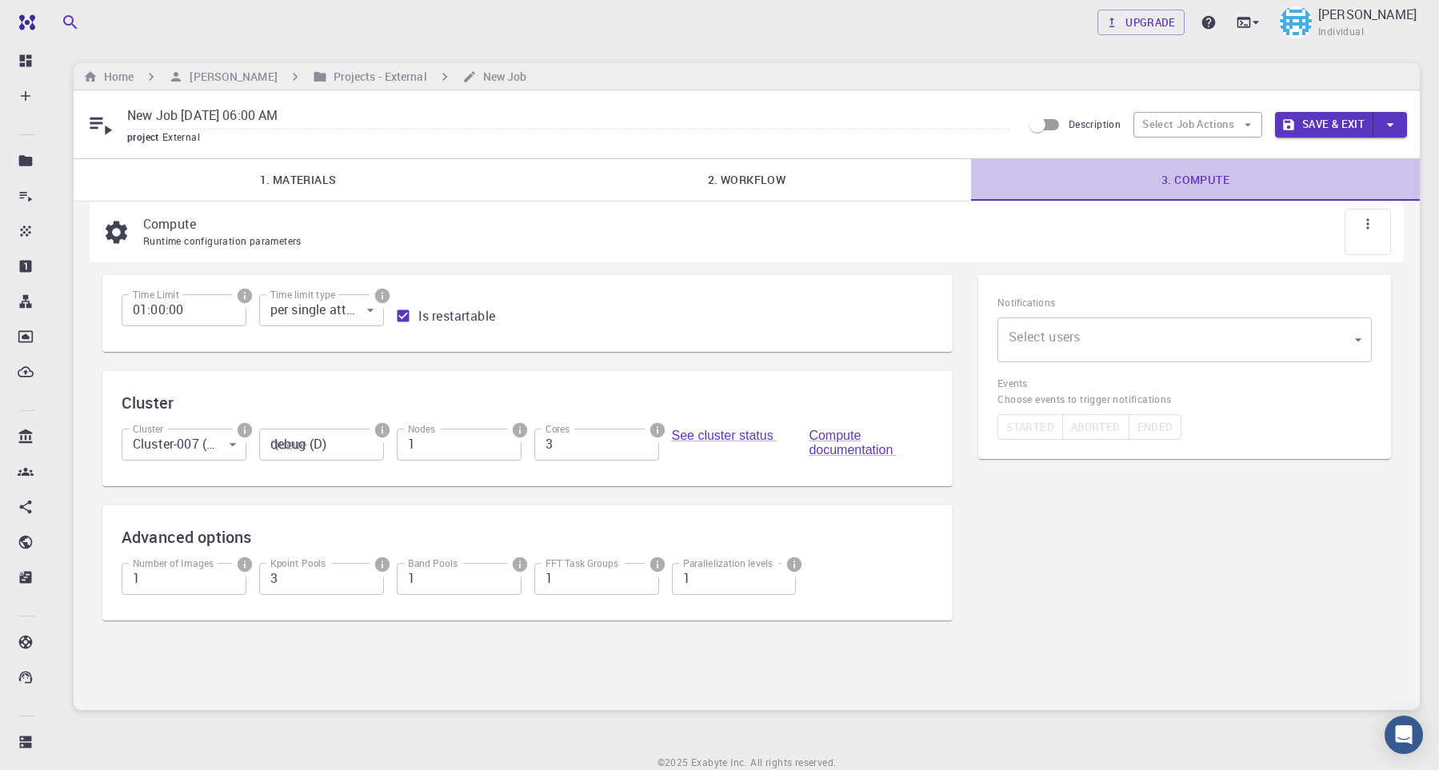
click at [1255, 176] on link "3. Compute" at bounding box center [1195, 180] width 449 height 42
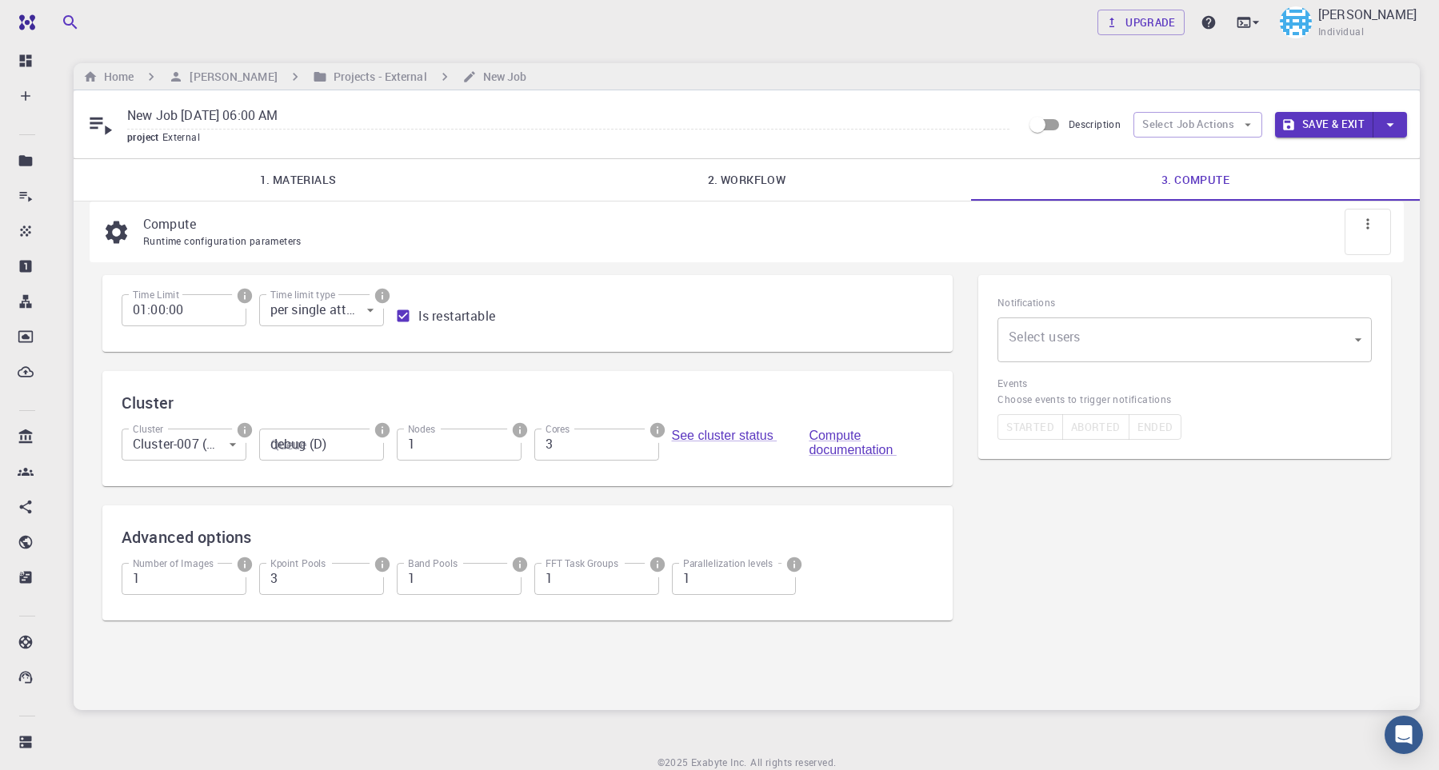
click at [1128, 366] on body "Free Dashboard Create New Job New Material Create Material Upload File Import f…" at bounding box center [719, 417] width 1439 height 835
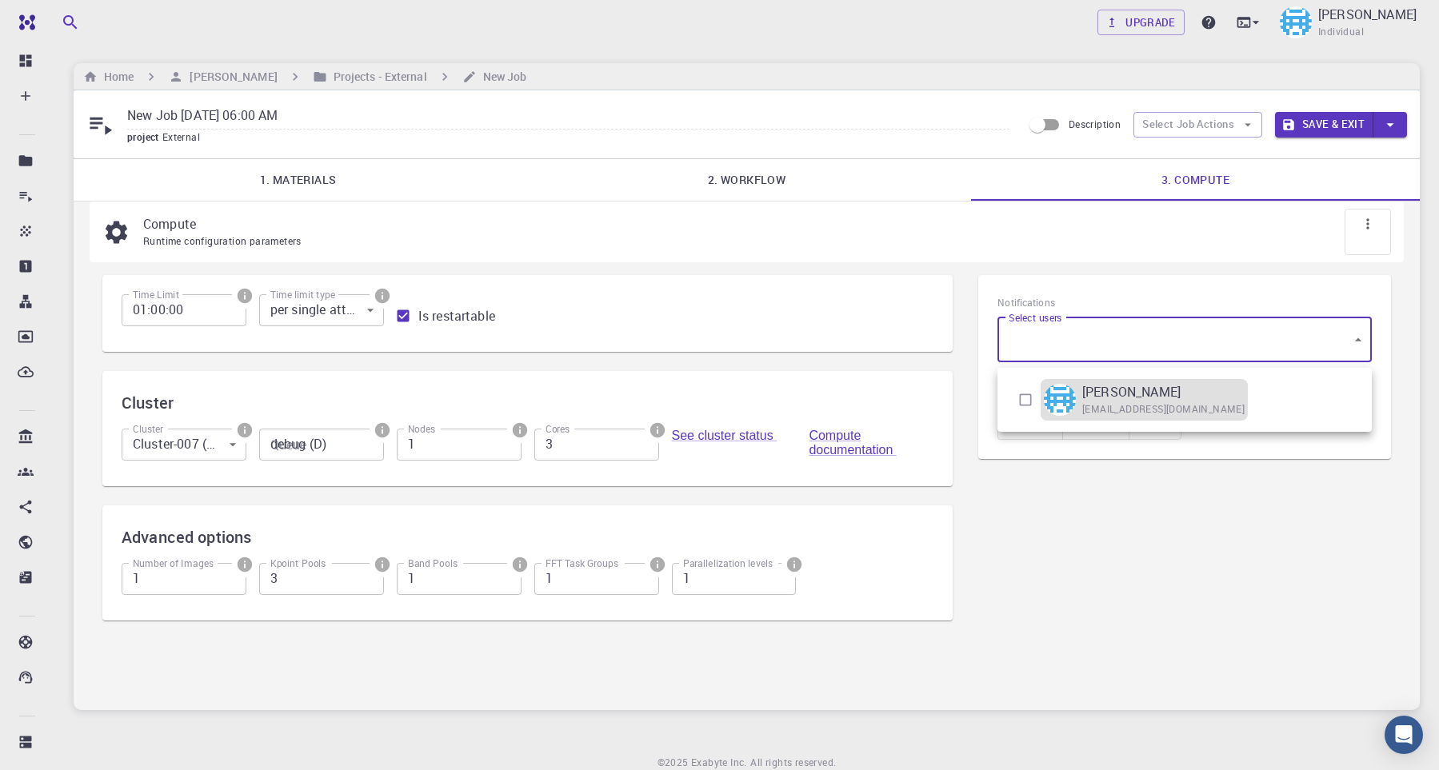
click at [1099, 394] on p "[PERSON_NAME]" at bounding box center [1131, 391] width 98 height 19
type input "[object Object]"
checkbox input "true"
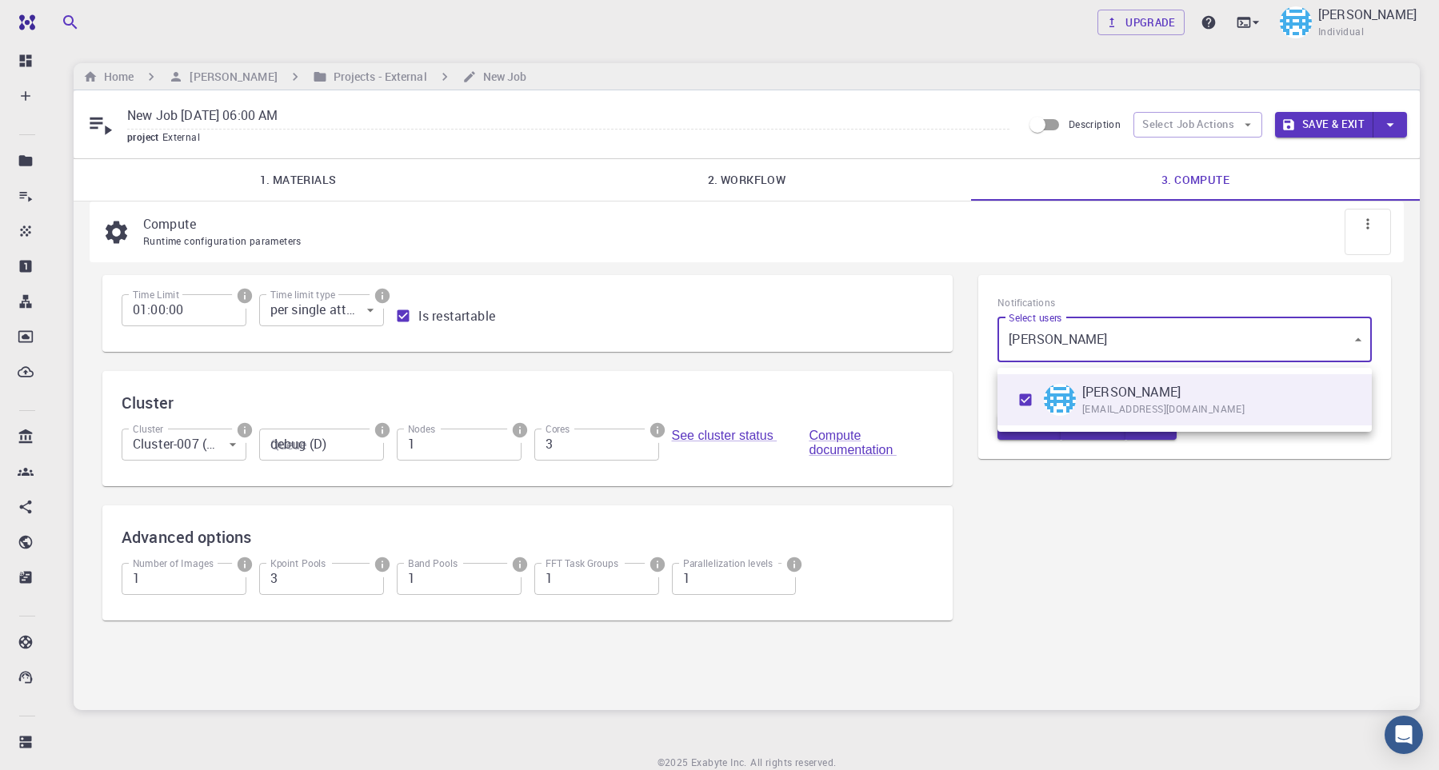
click at [1022, 462] on div at bounding box center [719, 385] width 1439 height 770
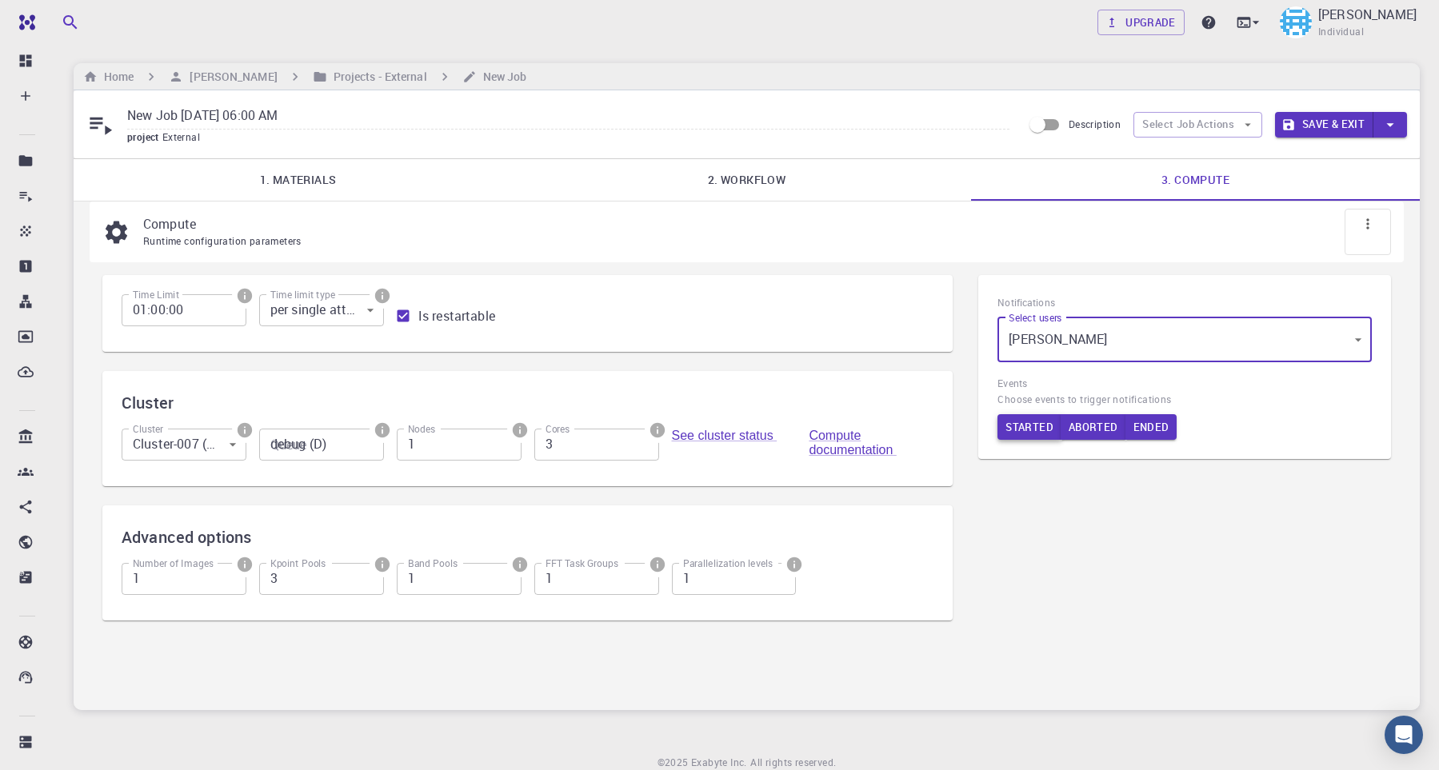
click at [1026, 432] on button "Started" at bounding box center [1030, 427] width 64 height 26
click at [1153, 437] on button "Ended" at bounding box center [1153, 427] width 52 height 26
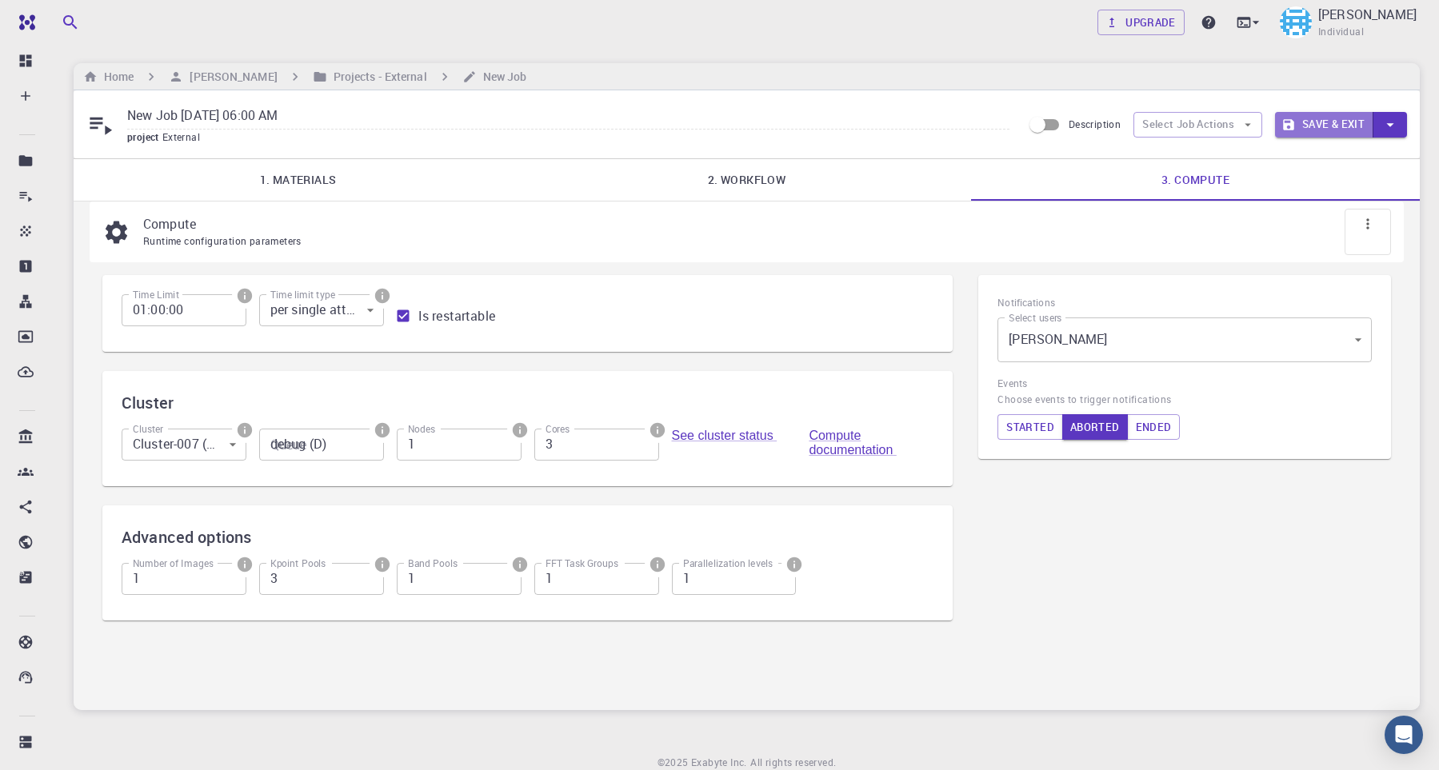
click at [1341, 126] on button "Save & Exit" at bounding box center [1324, 125] width 98 height 26
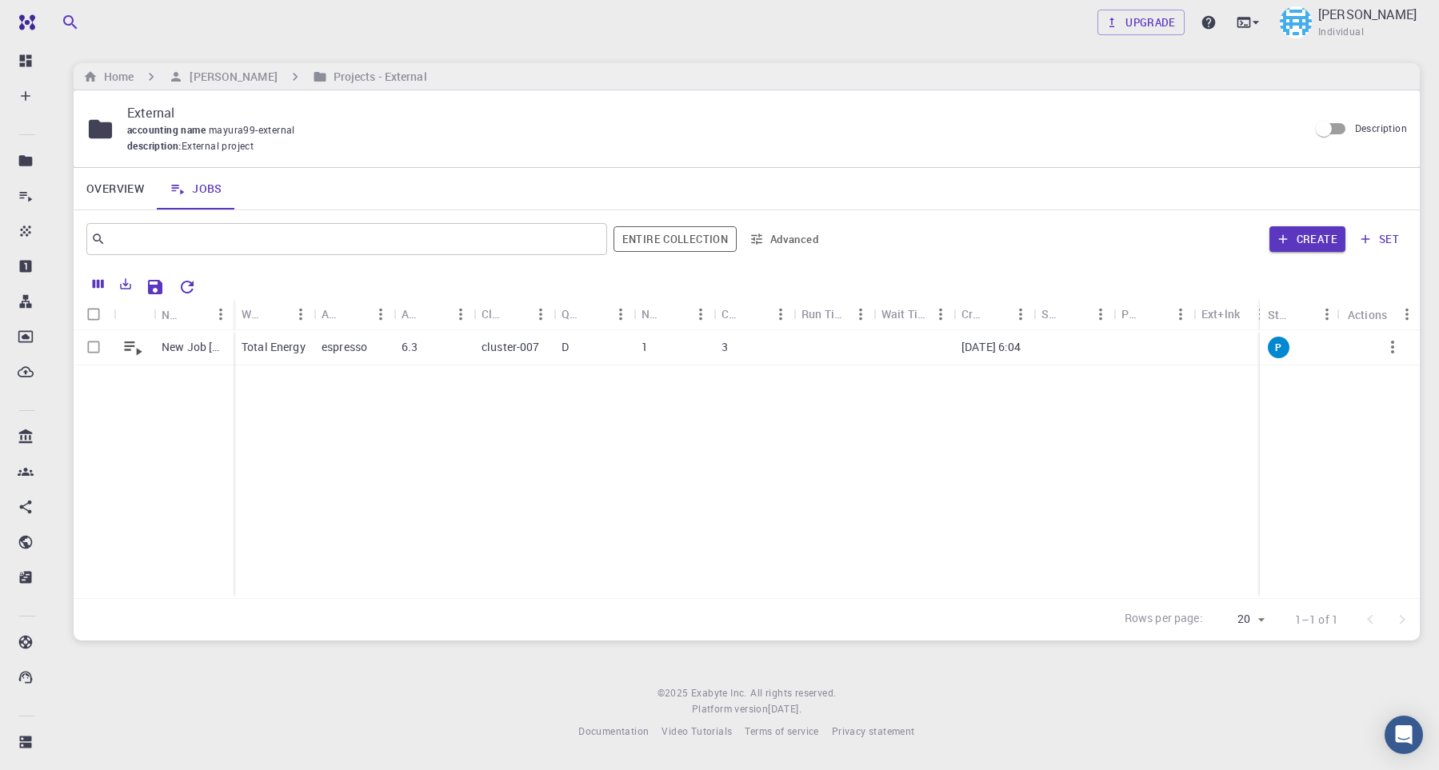
click at [1370, 223] on div "Create set" at bounding box center [1120, 239] width 574 height 38
click at [1116, 358] on div at bounding box center [1104, 347] width 53 height 35
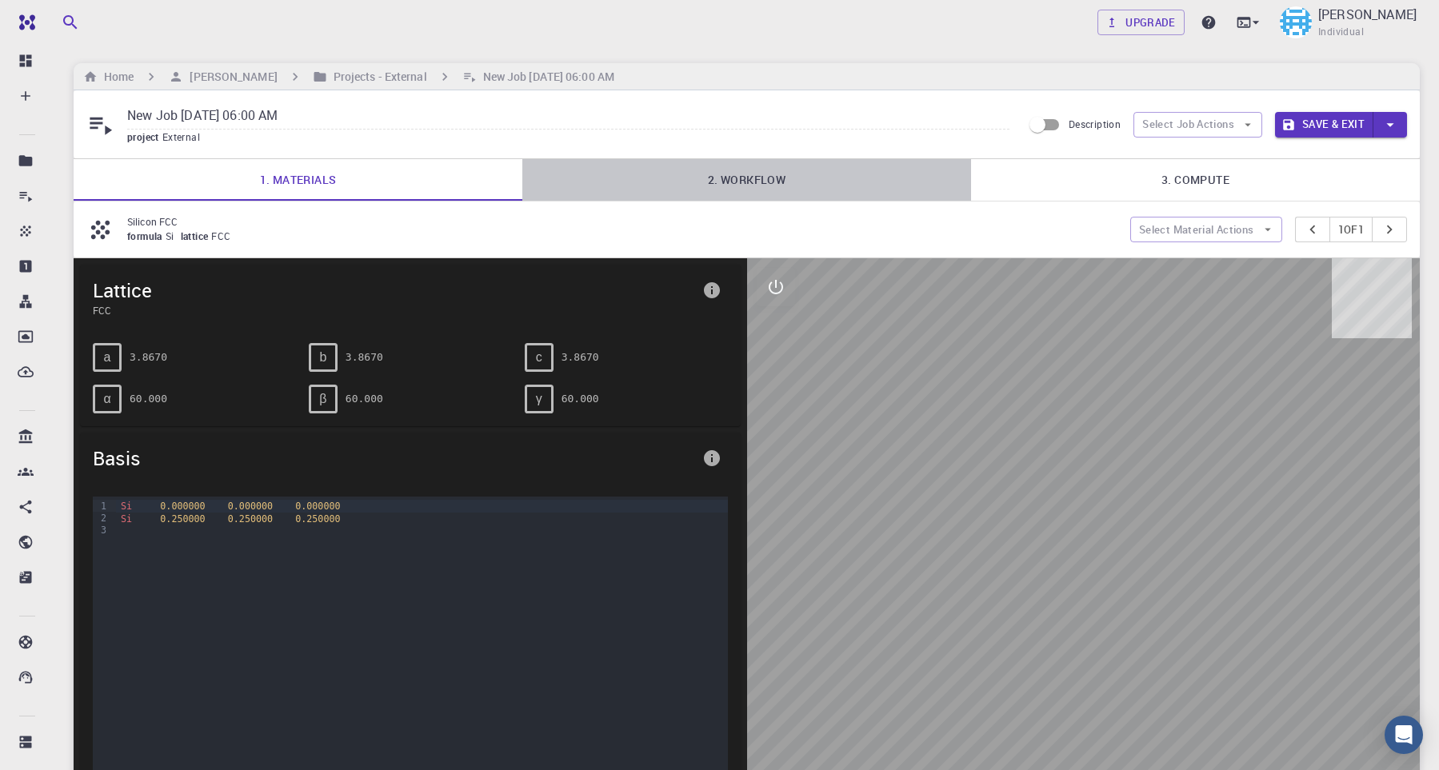
click at [806, 180] on link "2. Workflow" at bounding box center [746, 180] width 449 height 42
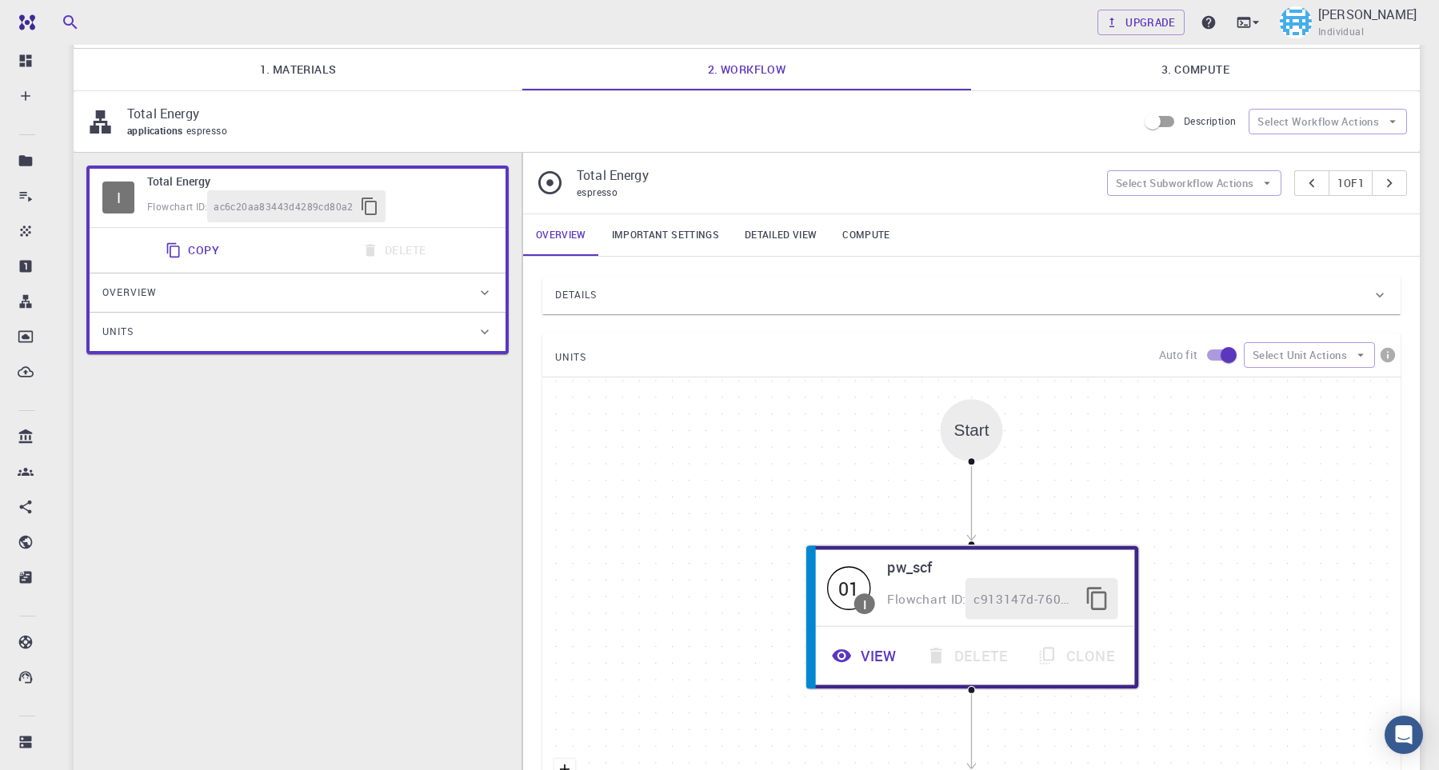
scroll to position [221, 0]
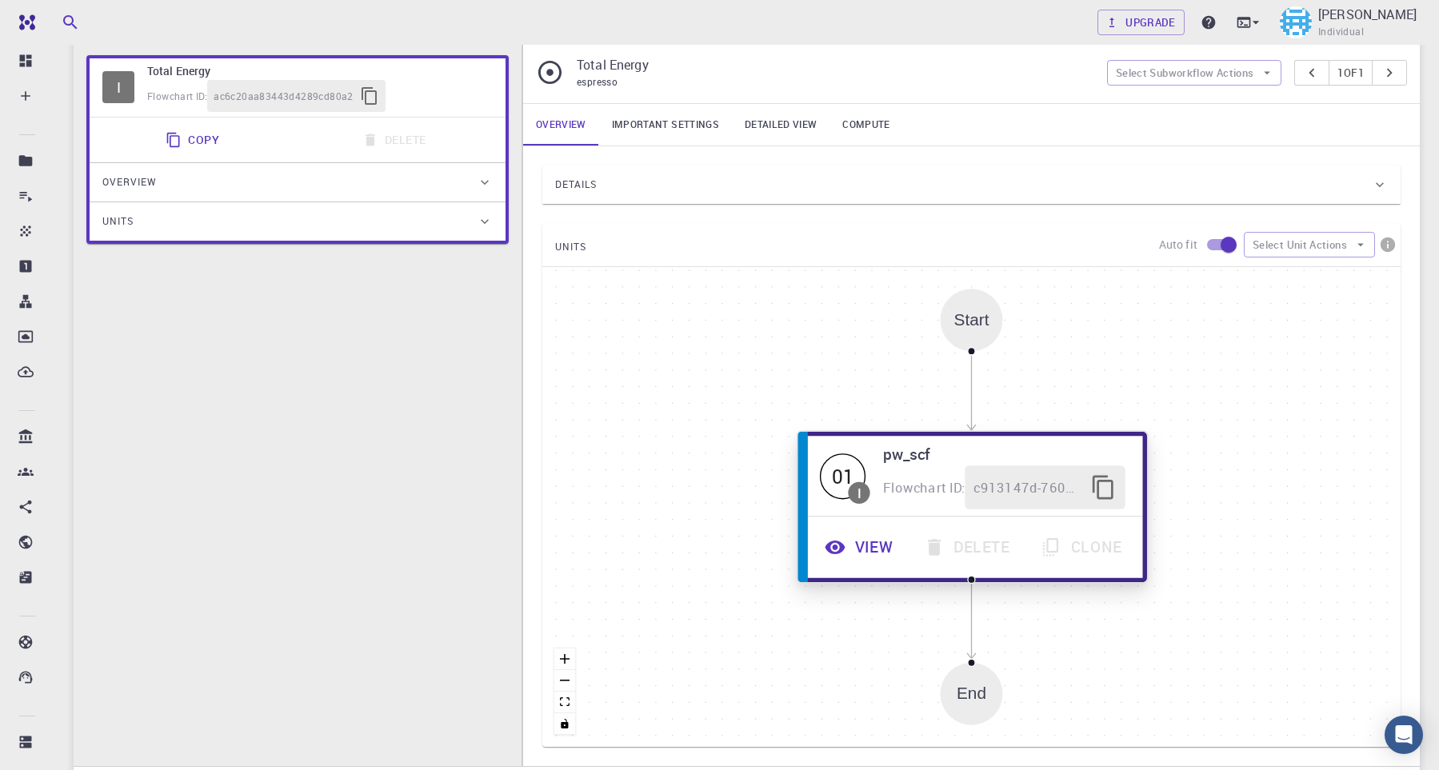
click at [887, 558] on button "View" at bounding box center [860, 548] width 99 height 44
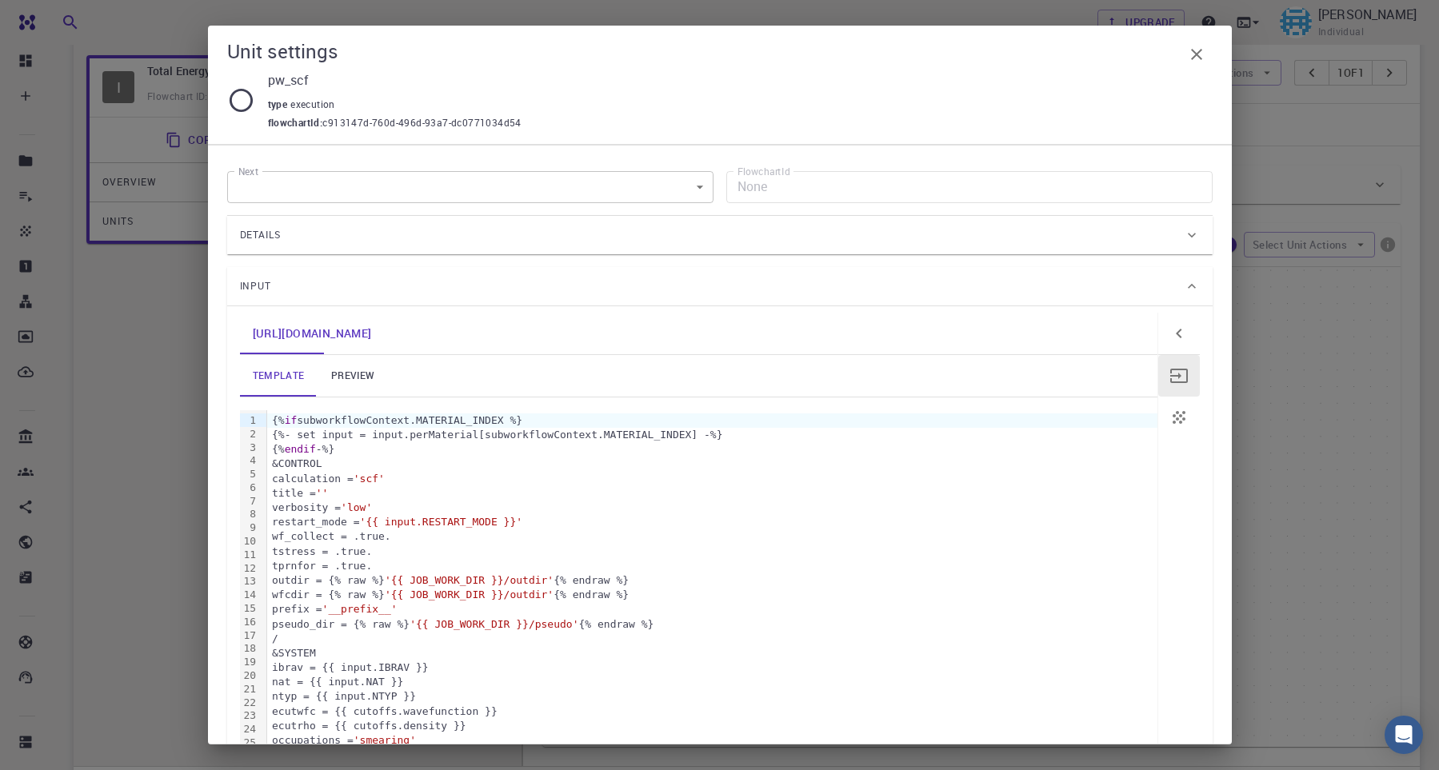
click at [249, 103] on icon at bounding box center [241, 100] width 28 height 28
drag, startPoint x: 249, startPoint y: 103, endPoint x: 269, endPoint y: 105, distance: 20.1
click at [249, 103] on icon at bounding box center [241, 100] width 28 height 28
click at [1194, 55] on icon "button" at bounding box center [1196, 54] width 19 height 19
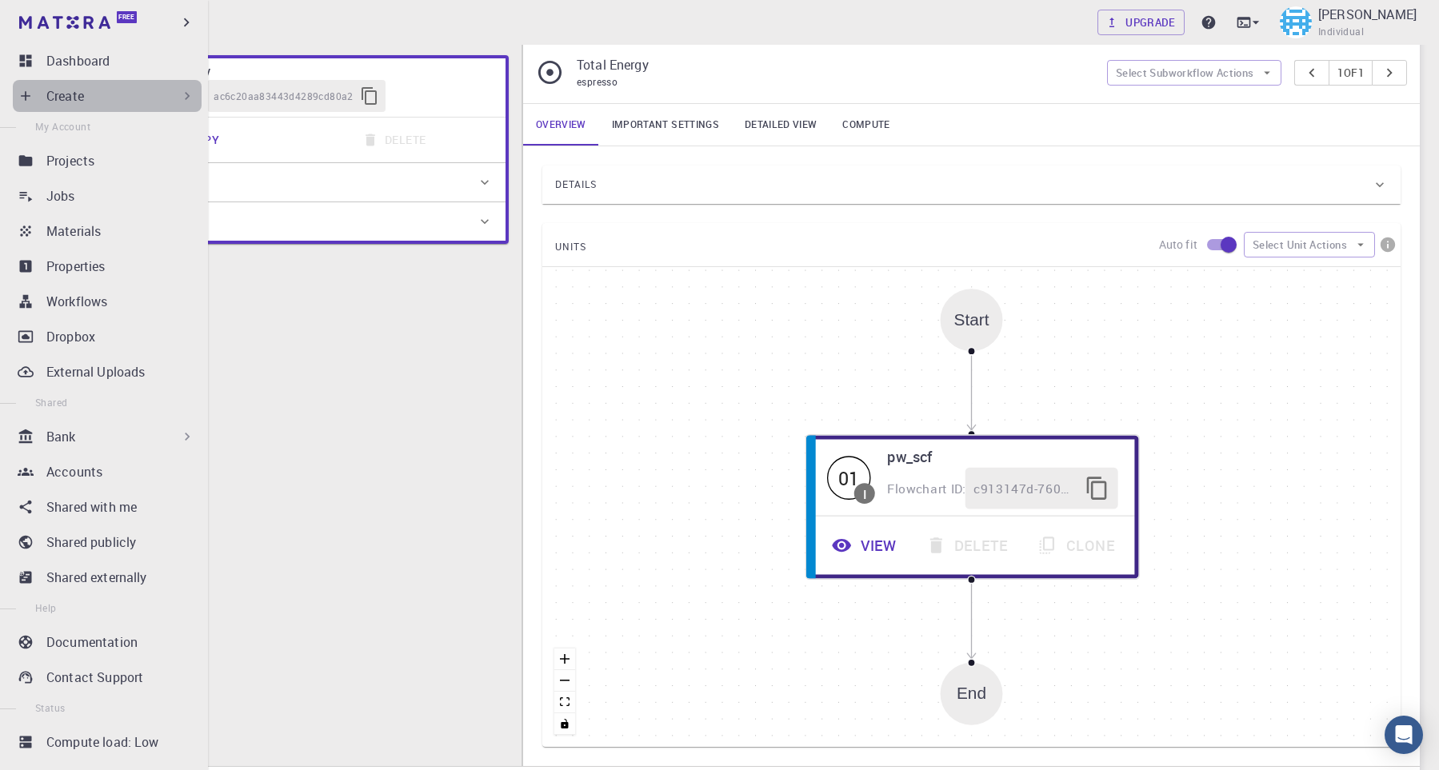
click at [76, 94] on p "Create" at bounding box center [65, 95] width 38 height 19
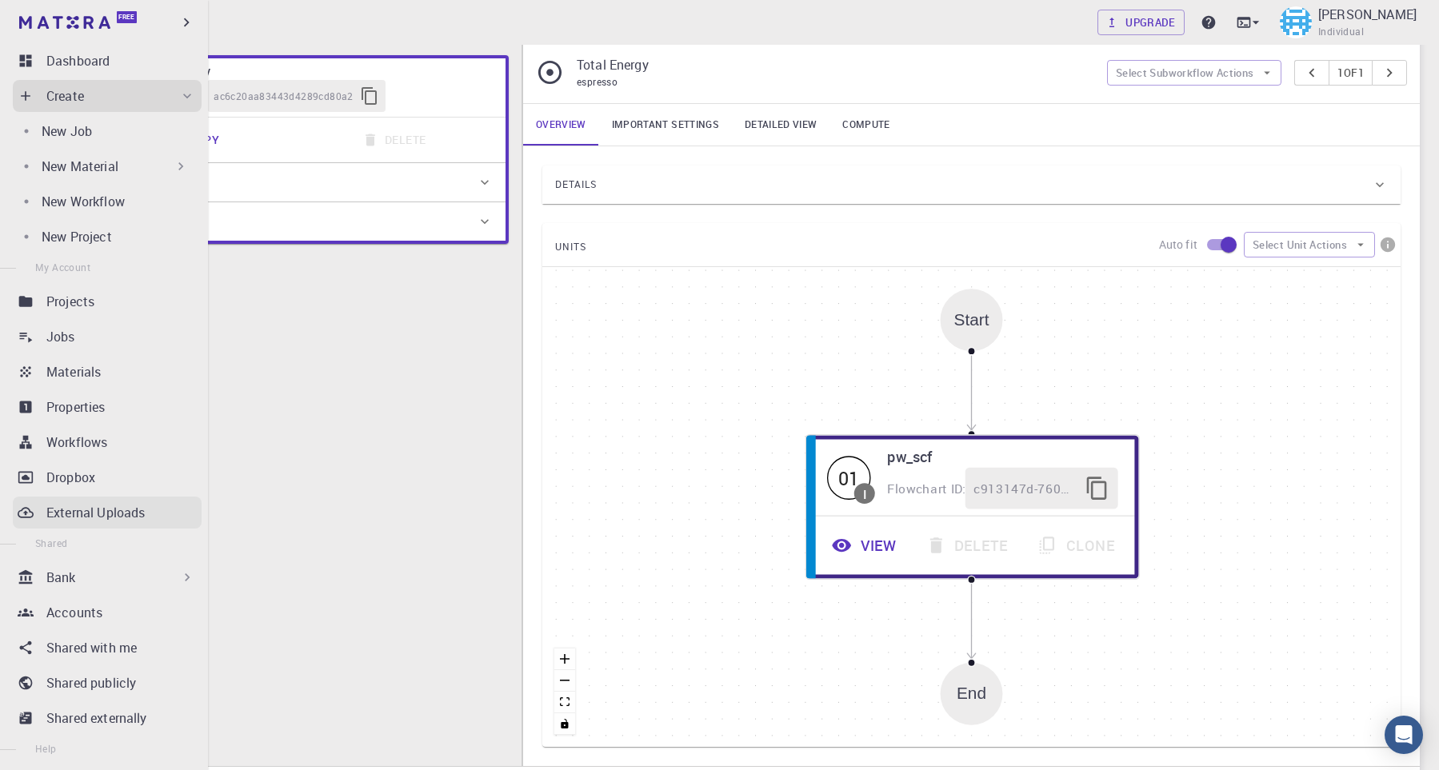
click at [104, 515] on p "External Uploads" at bounding box center [95, 512] width 98 height 19
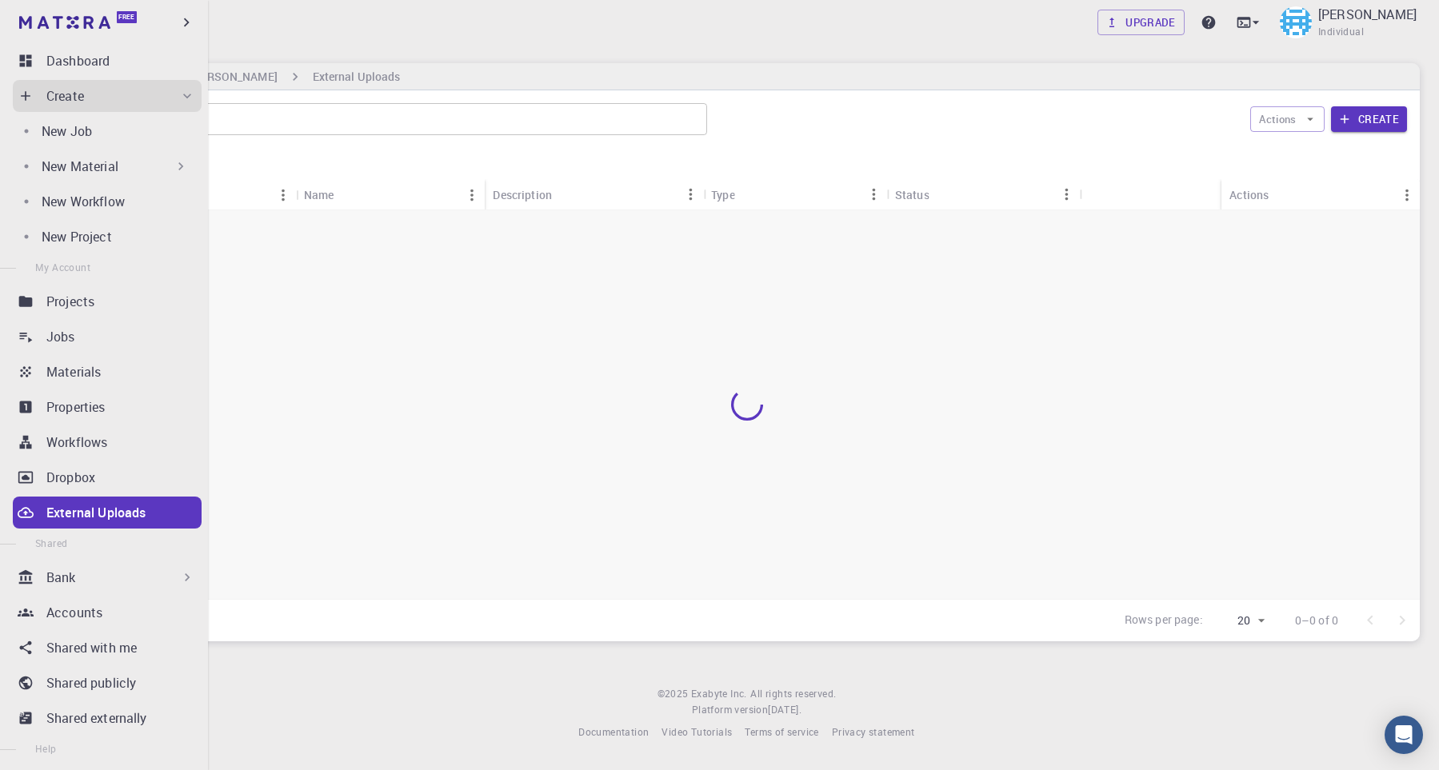
scroll to position [5, 0]
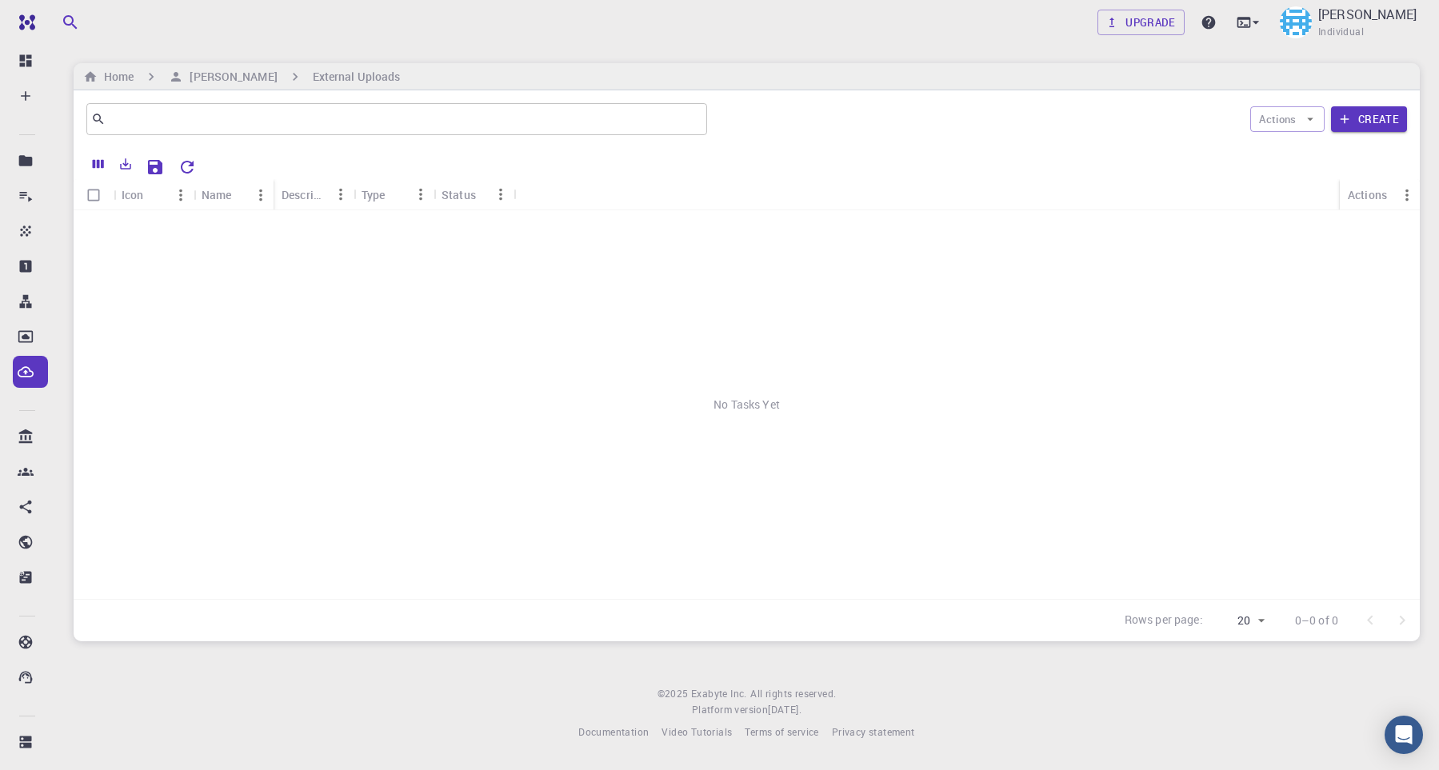
click at [380, 222] on div "No Tasks Yet" at bounding box center [747, 404] width 1346 height 389
click at [1368, 118] on button "Create" at bounding box center [1369, 119] width 76 height 26
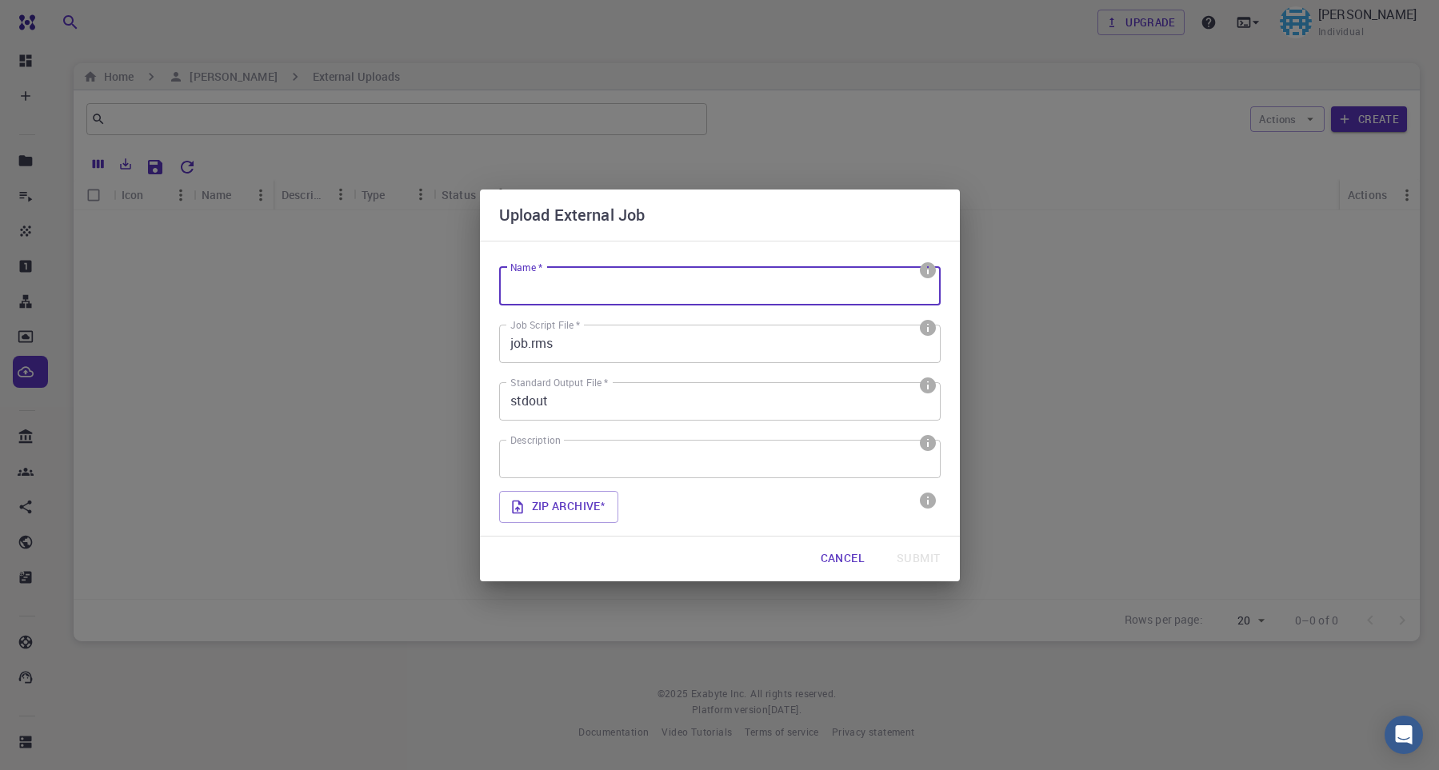
click at [582, 294] on input "Name *" at bounding box center [720, 286] width 442 height 38
type input "zeolite"
click at [666, 354] on input "job.rms" at bounding box center [720, 344] width 442 height 38
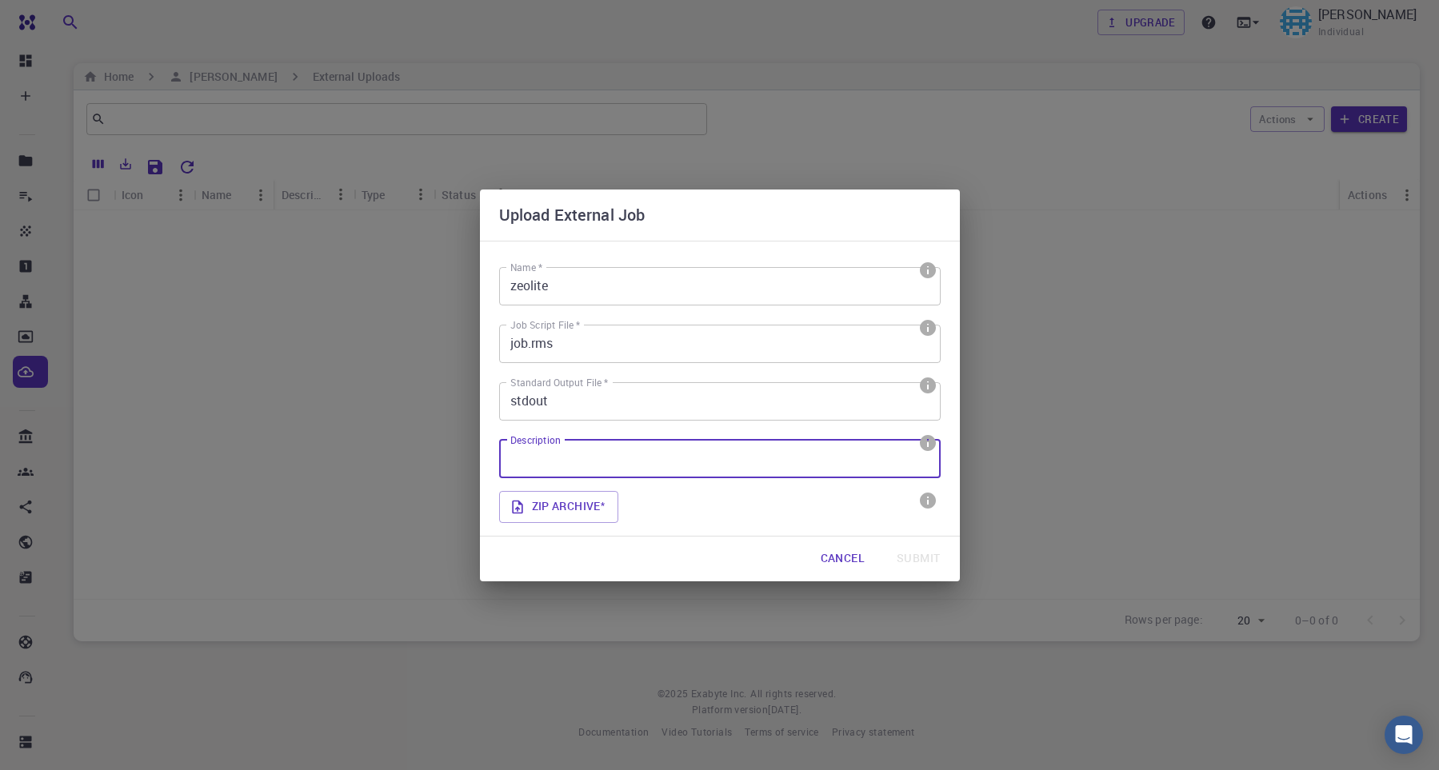
click at [656, 458] on input "Description" at bounding box center [720, 459] width 442 height 38
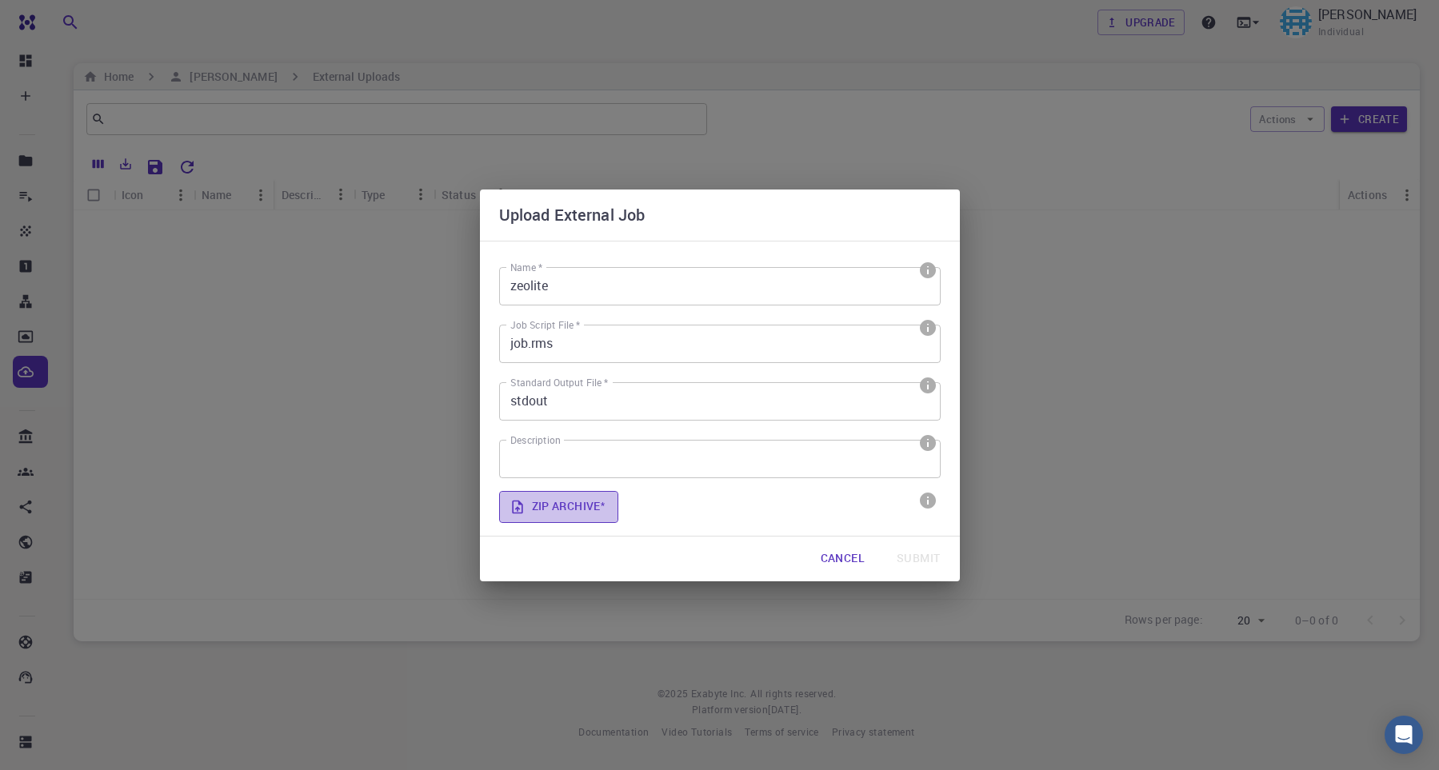
click at [590, 510] on label "Zip archive *" at bounding box center [559, 507] width 120 height 32
click at [0, 0] on input "Zip archive *" at bounding box center [0, 0] width 0 height 0
click at [853, 559] on button "Cancel" at bounding box center [843, 559] width 70 height 32
